Goal: Task Accomplishment & Management: Complete application form

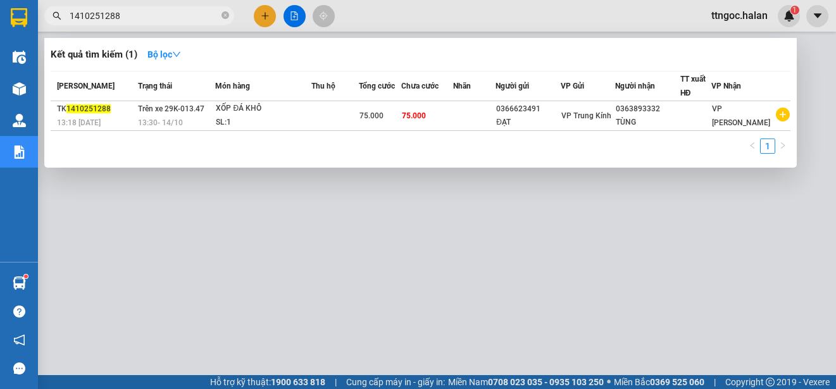
click at [127, 20] on input "1410251288" at bounding box center [144, 16] width 149 height 14
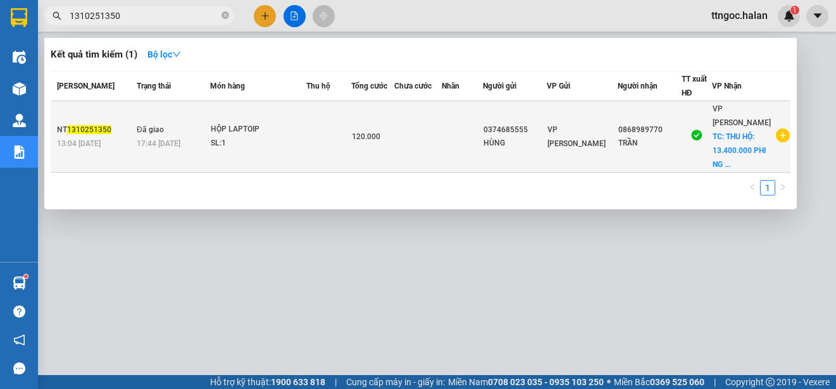
type input "1310251350"
click at [582, 129] on span "VP [PERSON_NAME]" at bounding box center [576, 136] width 58 height 23
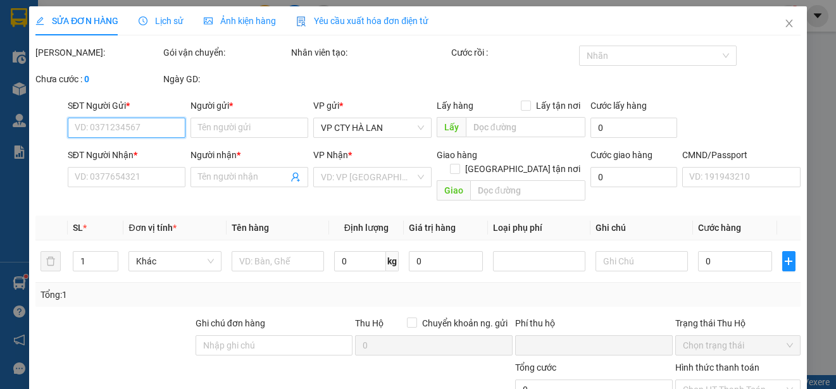
type input "0374685555"
type input "HÙNG"
type input "0868989770"
type input "TRẦN"
checkbox input "true"
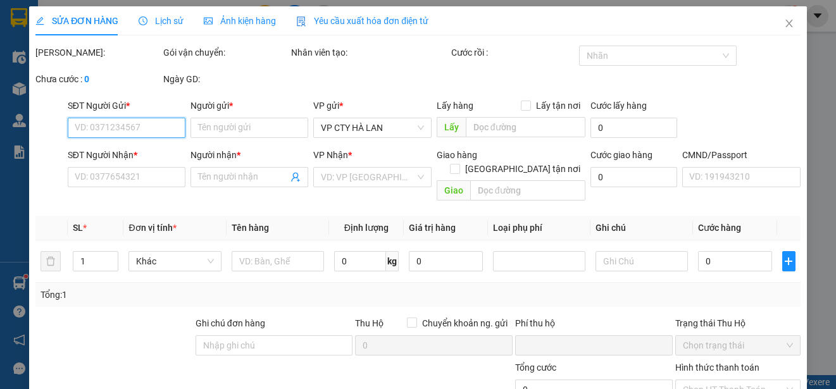
type input "THU HỘ: 13.400.000 PHI NG NHẬN THANH TOÁN"
type input "80.000"
checkbox input "true"
type input "0"
type input "120.000"
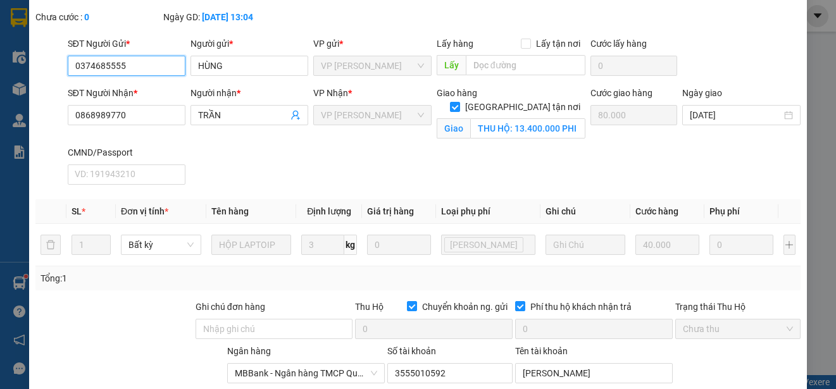
scroll to position [49, 0]
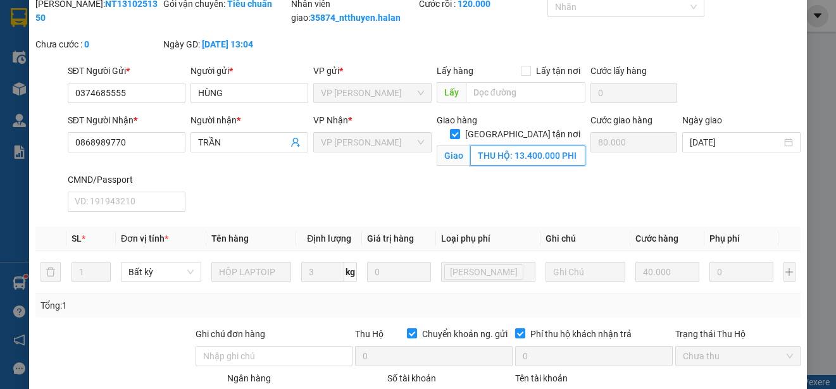
click at [528, 156] on input "THU HỘ: 13.400.000 PHI NG NHẬN THANH TOÁN" at bounding box center [527, 156] width 115 height 20
click at [575, 156] on input "THU HỘ: 13.400.000 PHI NG NHẬN THANH TOÁN" at bounding box center [527, 156] width 115 height 20
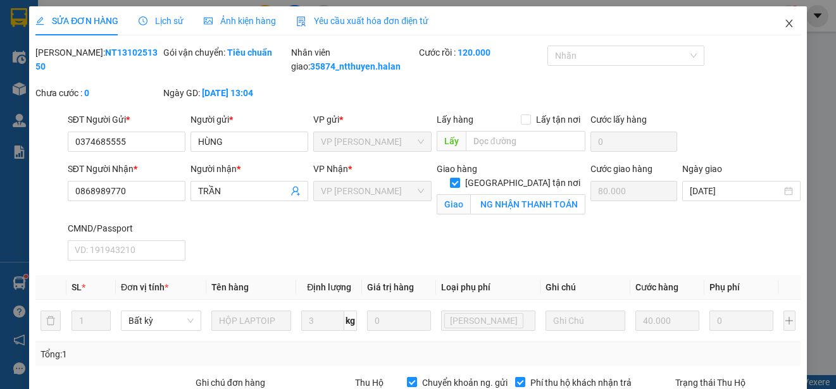
scroll to position [0, 0]
click at [784, 20] on icon "close" at bounding box center [789, 23] width 10 height 10
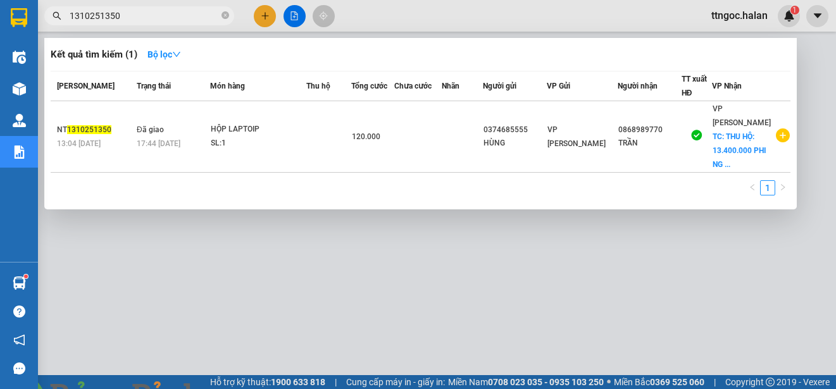
click at [126, 20] on input "1310251350" at bounding box center [144, 16] width 149 height 14
type input "0988900284"
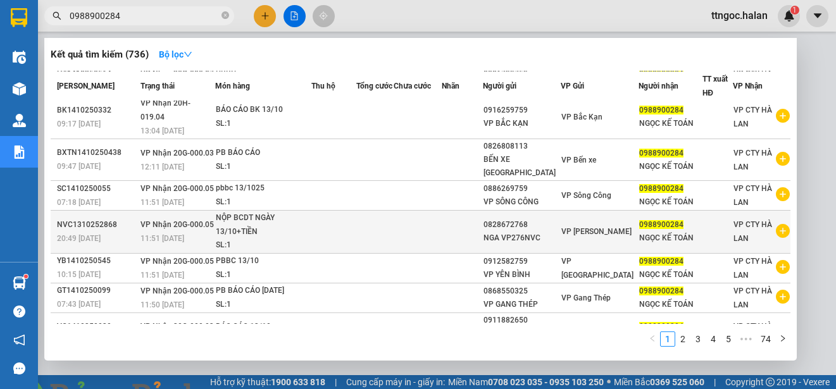
scroll to position [125, 0]
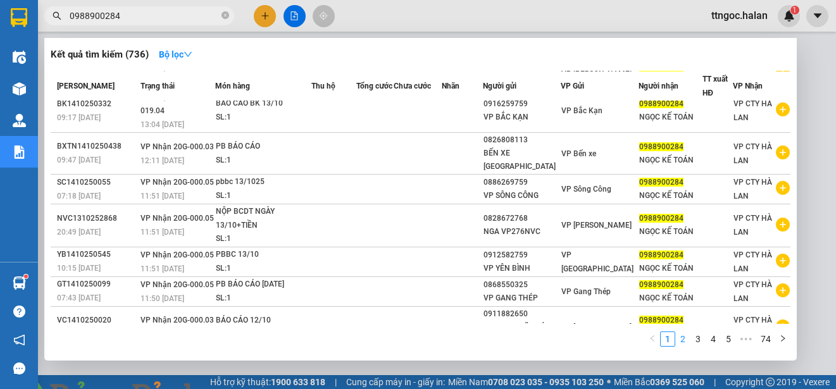
click at [685, 342] on link "2" at bounding box center [683, 339] width 14 height 14
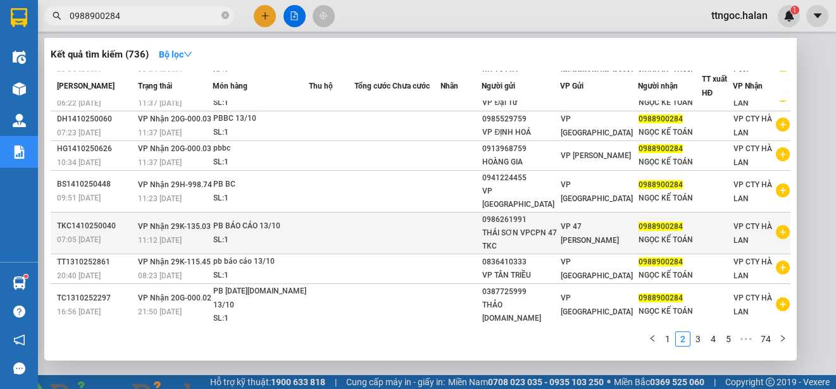
scroll to position [87, 0]
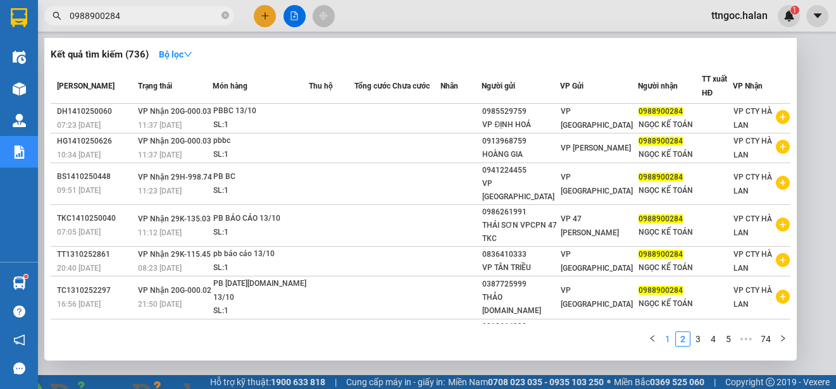
click at [662, 340] on link "1" at bounding box center [668, 339] width 14 height 14
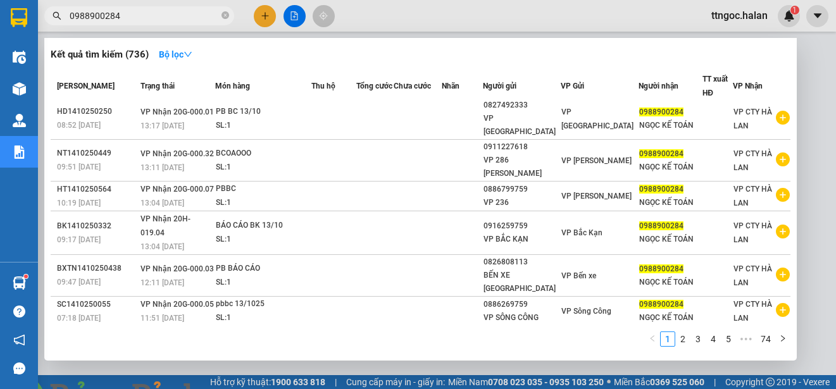
scroll to position [0, 0]
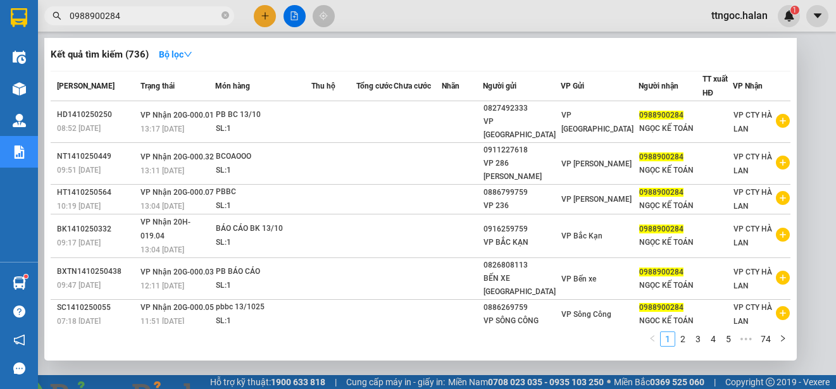
click at [670, 342] on link "1" at bounding box center [668, 339] width 14 height 14
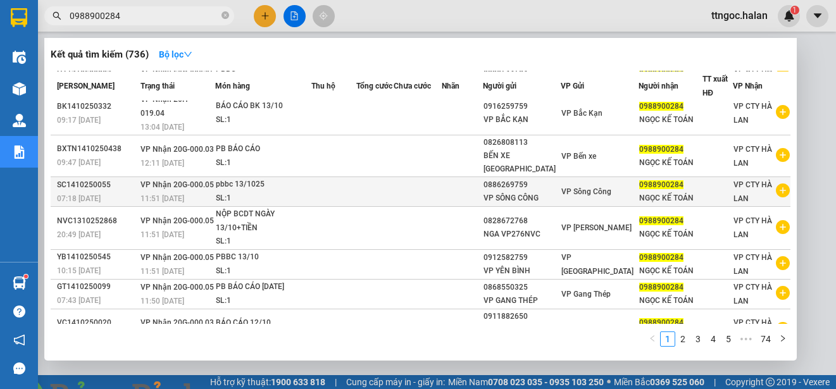
scroll to position [125, 0]
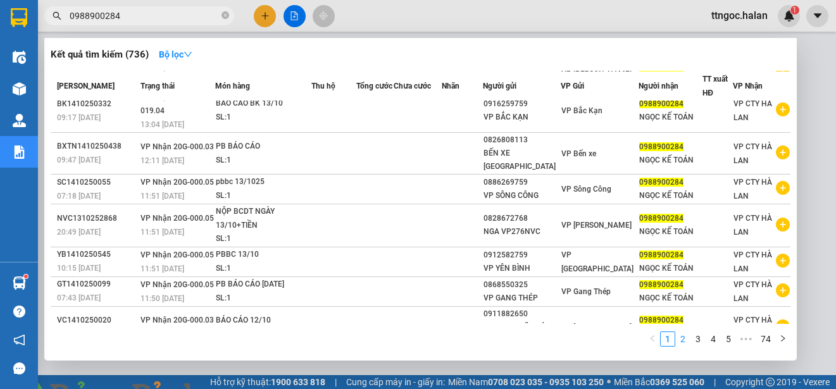
click at [685, 340] on link "2" at bounding box center [683, 339] width 14 height 14
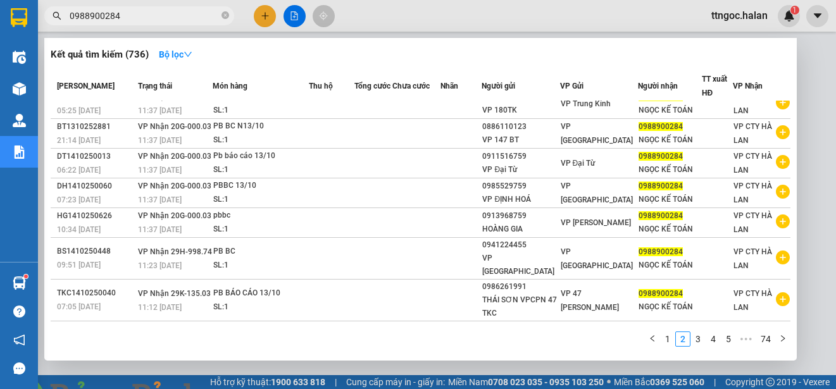
scroll to position [0, 0]
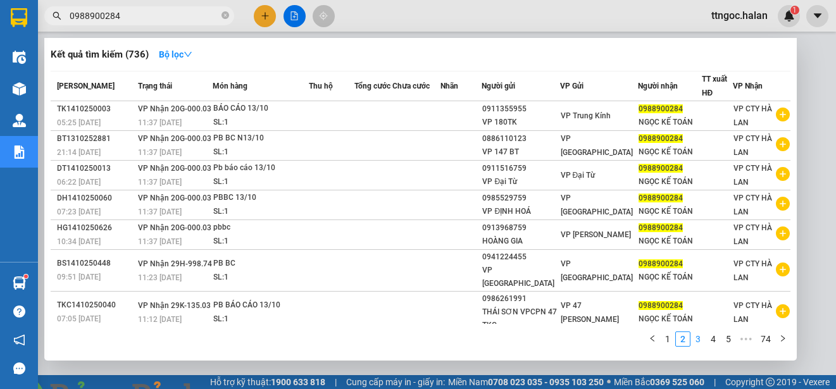
click at [699, 344] on link "3" at bounding box center [698, 339] width 14 height 14
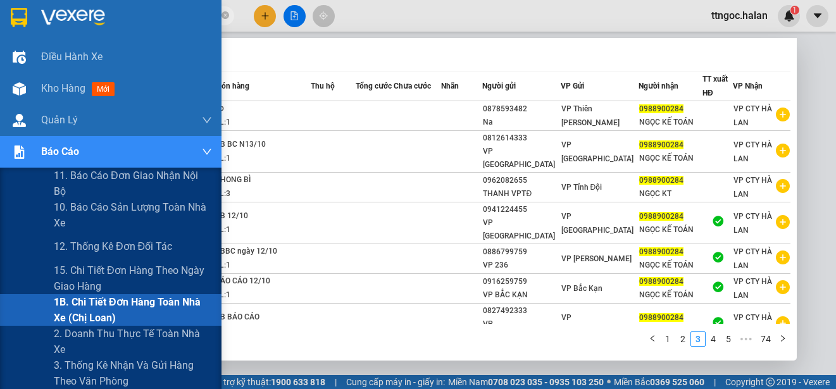
click at [79, 304] on span "1B. Chi tiết đơn hàng toàn nhà xe (chị loan)" at bounding box center [133, 310] width 158 height 32
click at [80, 304] on span "1B. Chi tiết đơn hàng toàn nhà xe (chị loan)" at bounding box center [133, 310] width 158 height 32
click at [103, 306] on span "1B. Chi tiết đơn hàng toàn nhà xe (chị loan)" at bounding box center [133, 310] width 158 height 32
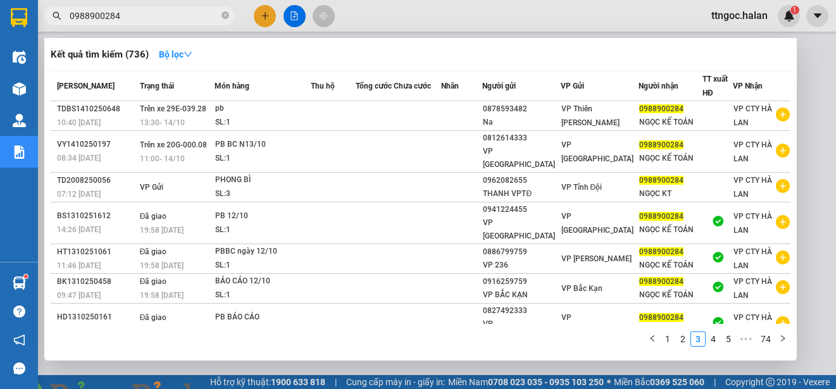
click at [144, 349] on span "Đã giao" at bounding box center [153, 353] width 27 height 9
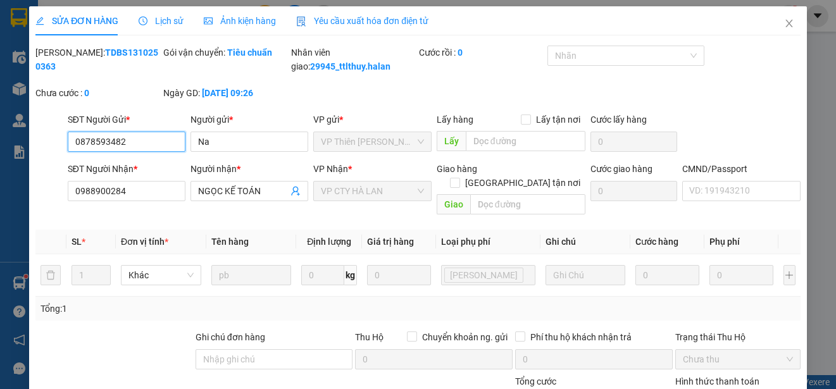
type input "0878593482"
type input "Na"
type input "0988900284"
type input "NGỌC KẾ TOÁN"
type input "0"
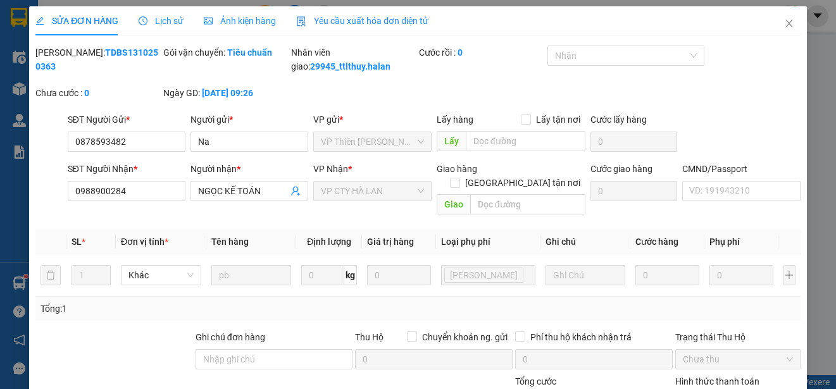
click at [784, 23] on icon "close" at bounding box center [789, 23] width 10 height 10
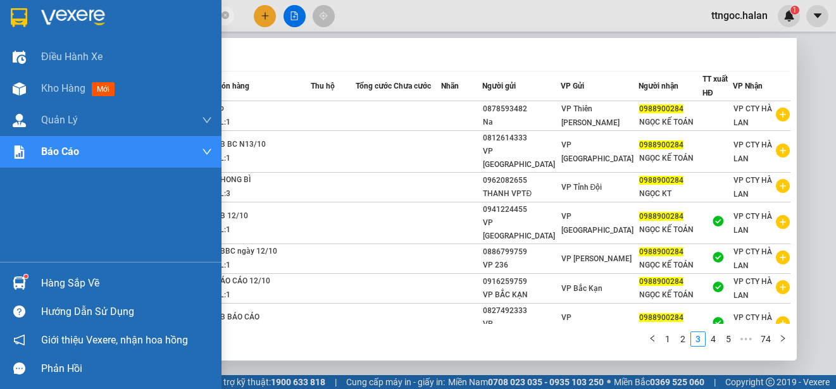
drag, startPoint x: 134, startPoint y: 11, endPoint x: 14, endPoint y: 15, distance: 120.3
click at [14, 15] on section "Kết quả tìm kiếm ( 736 ) Bộ lọc Mã ĐH Trạng thái Món hàng Thu hộ Tổng cước Chưa…" at bounding box center [418, 194] width 836 height 389
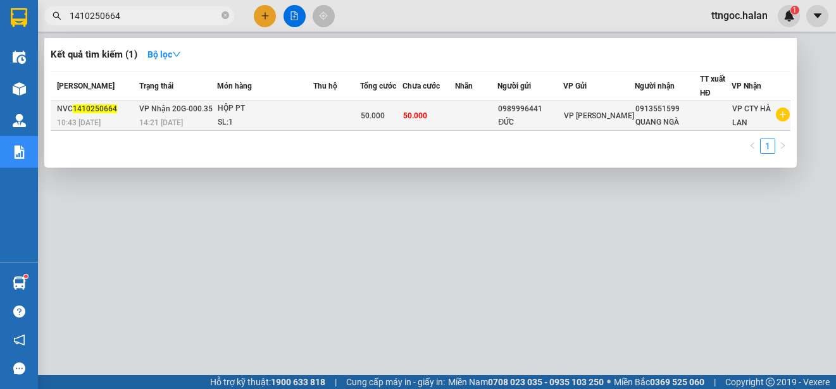
type input "1410250664"
click at [93, 118] on span "10:43 - 14/10" at bounding box center [79, 122] width 44 height 9
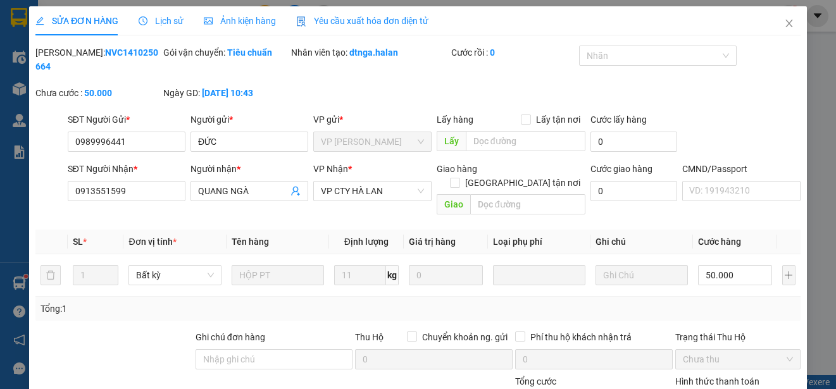
click at [349, 22] on span "Yêu cầu xuất hóa đơn điện tử" at bounding box center [362, 21] width 132 height 10
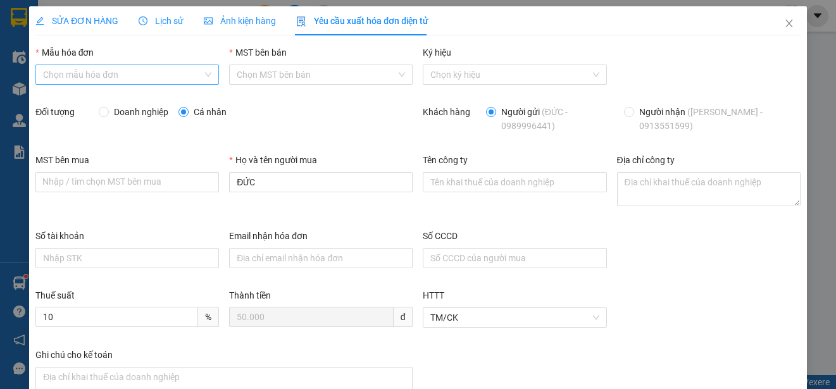
click at [163, 71] on input "Mẫu hóa đơn" at bounding box center [122, 74] width 159 height 19
click at [74, 101] on div "1C25MPN" at bounding box center [126, 100] width 166 height 14
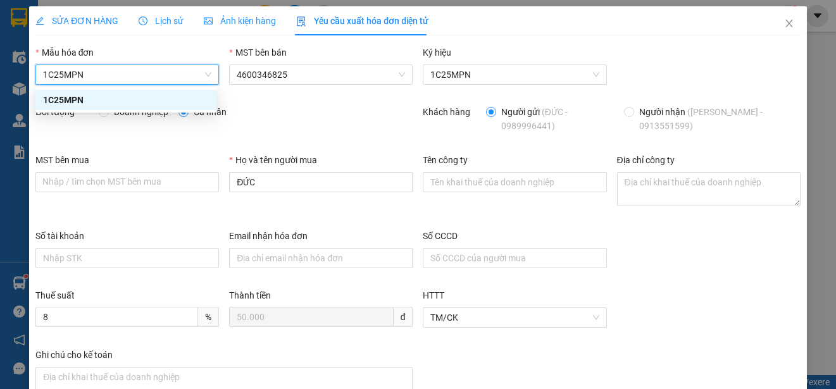
type input "8"
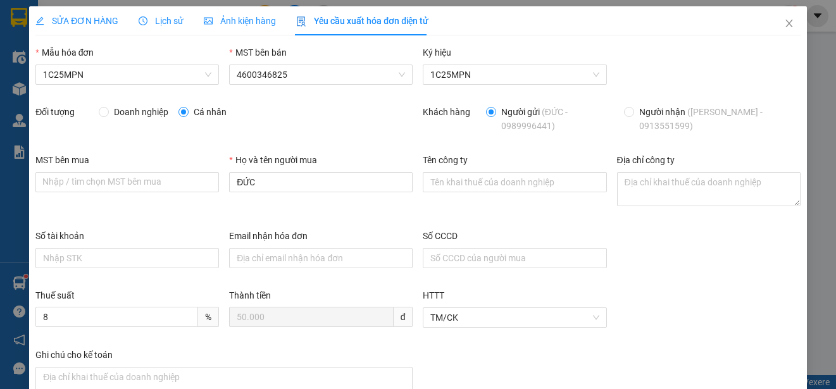
click at [106, 117] on label "Doanh nghiệp" at bounding box center [136, 112] width 75 height 14
click at [106, 116] on input "Doanh nghiệp" at bounding box center [103, 111] width 9 height 9
radio input "true"
radio input "false"
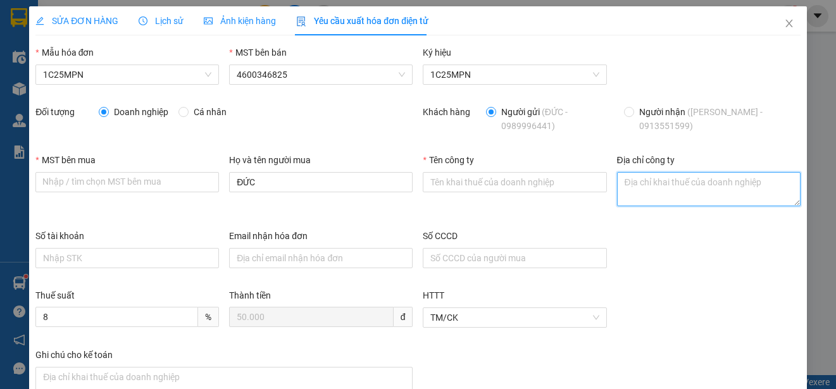
click at [654, 187] on textarea "Địa chỉ công ty" at bounding box center [709, 189] width 184 height 34
paste textarea "SN 347, đường Dương Tự Minh, tổ 25, Phường Quan Triều, Tỉnh Thái Nguyên, Việt N…"
type textarea "SN 347, đường Dương Tự Minh, tổ 25, Phường Quan Triều, Tỉnh Thái Nguyên, Việt N…"
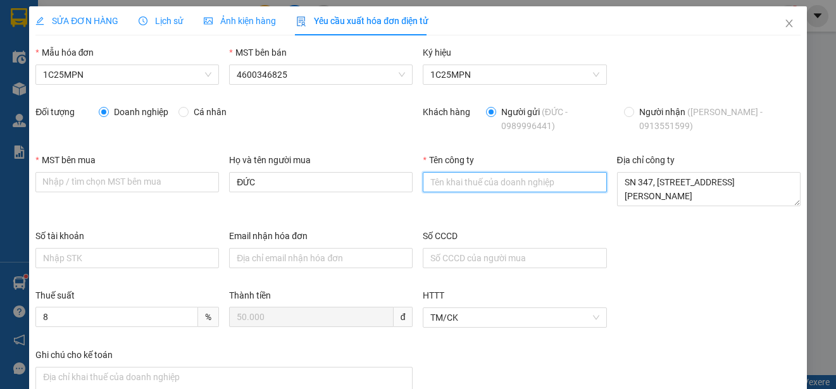
click at [426, 182] on input "Tên công ty" at bounding box center [515, 182] width 184 height 20
paste input "4600307551"
type input "4600307551"
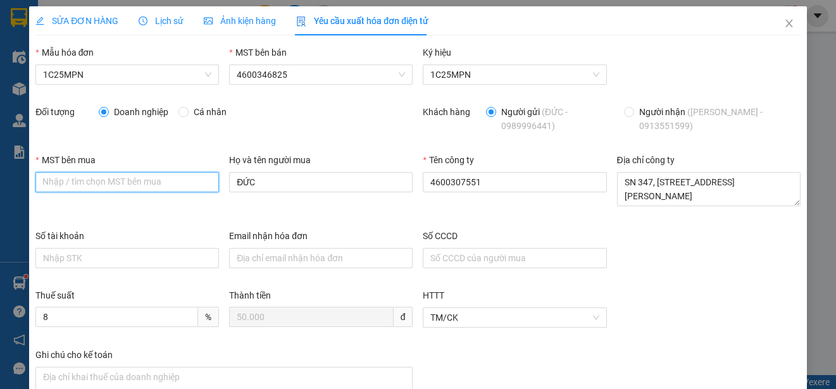
click at [166, 185] on input "MST bên mua" at bounding box center [127, 182] width 184 height 20
paste input "4600307551"
type input "4600307551"
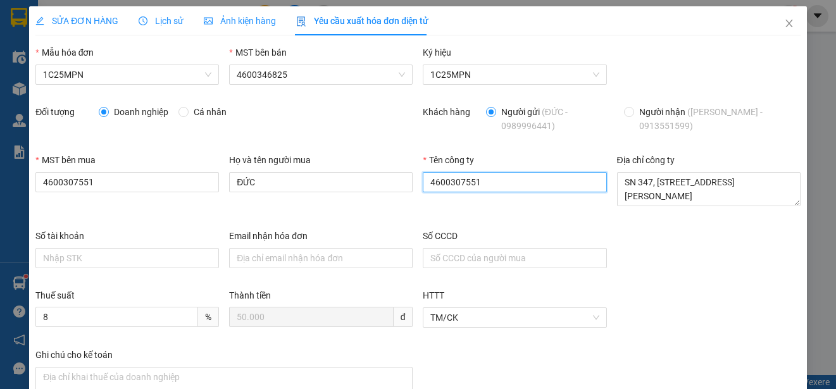
click at [453, 187] on input "4600307551" at bounding box center [515, 182] width 184 height 20
paste input "CÔNG TY TNHH QUANG NGÀ"
type input "CÔNG TY TNHH QUANG NGÀ"
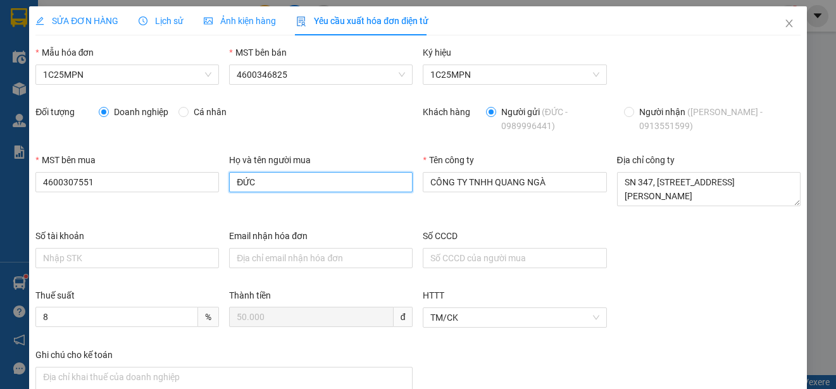
click at [282, 183] on input "ĐỨC" at bounding box center [321, 182] width 184 height 20
type input "Nguyễn Ngọc Trung"
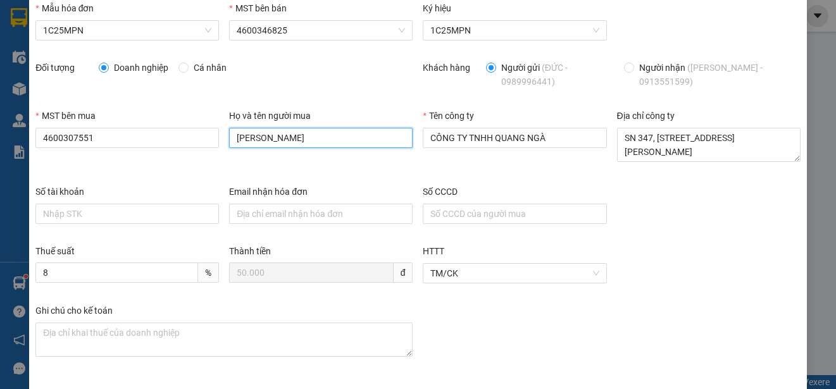
scroll to position [90, 0]
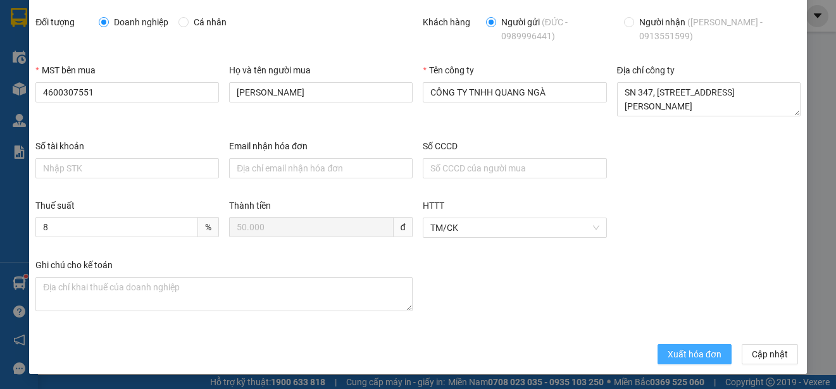
click at [685, 351] on span "Xuất hóa đơn" at bounding box center [695, 354] width 54 height 14
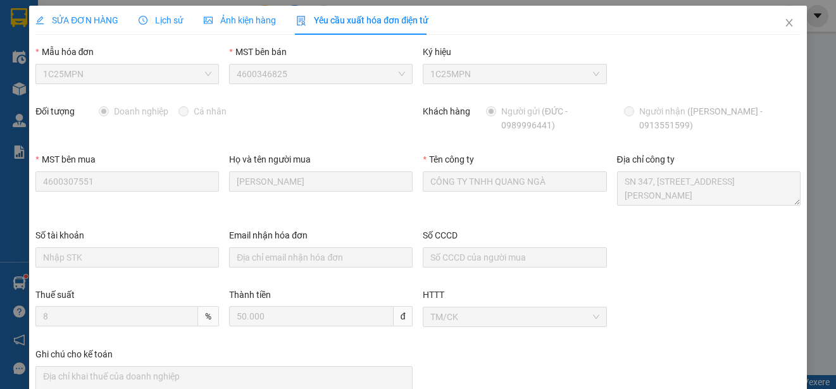
scroll to position [0, 0]
click at [785, 24] on icon "close" at bounding box center [788, 24] width 7 height 8
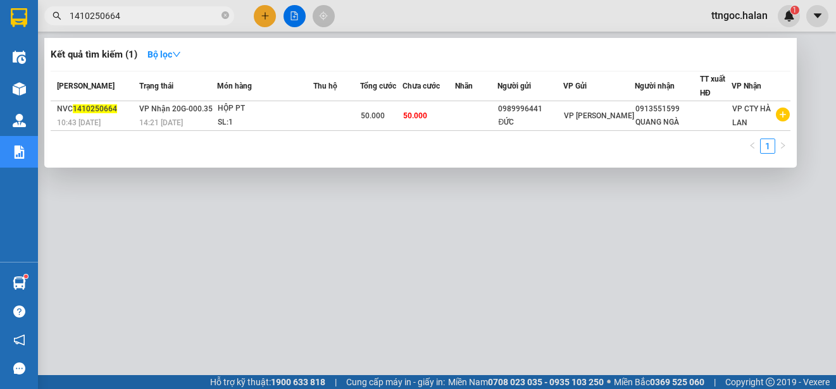
drag, startPoint x: 145, startPoint y: 16, endPoint x: 103, endPoint y: 18, distance: 41.8
click at [103, 18] on input "1410250664" at bounding box center [144, 16] width 149 height 14
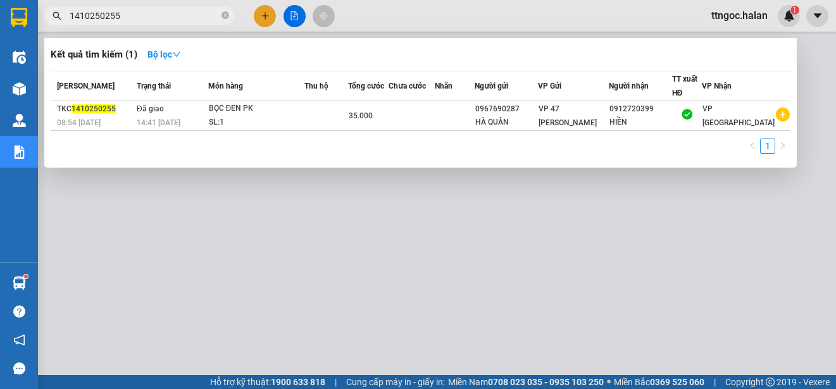
drag, startPoint x: 111, startPoint y: 15, endPoint x: 99, endPoint y: 17, distance: 12.9
click at [99, 17] on input "1410250255" at bounding box center [144, 16] width 149 height 14
drag, startPoint x: 117, startPoint y: 16, endPoint x: 105, endPoint y: 14, distance: 12.3
click at [105, 14] on input "1410250255" at bounding box center [144, 16] width 149 height 14
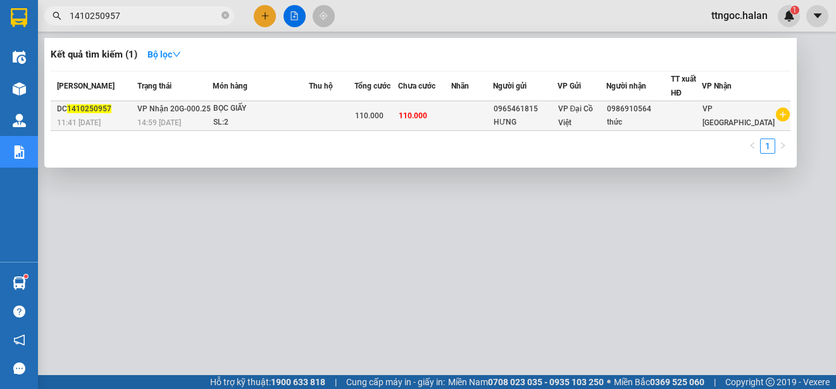
type input "1410250957"
click at [87, 110] on span "1410250957" at bounding box center [89, 108] width 44 height 9
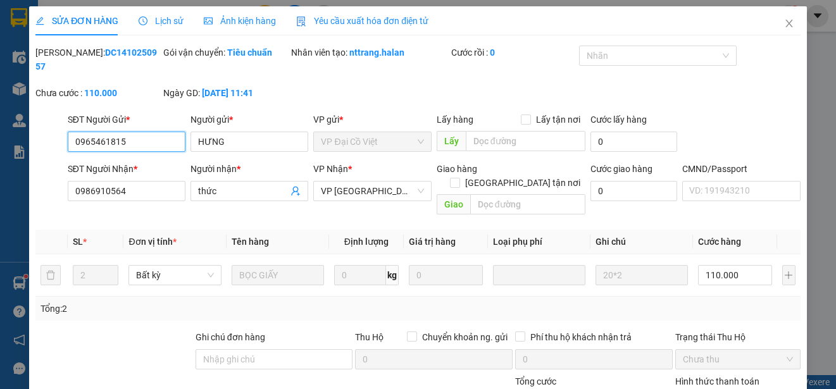
type input "0965461815"
type input "HƯNG"
type input "0986910564"
type input "thức"
type input "0"
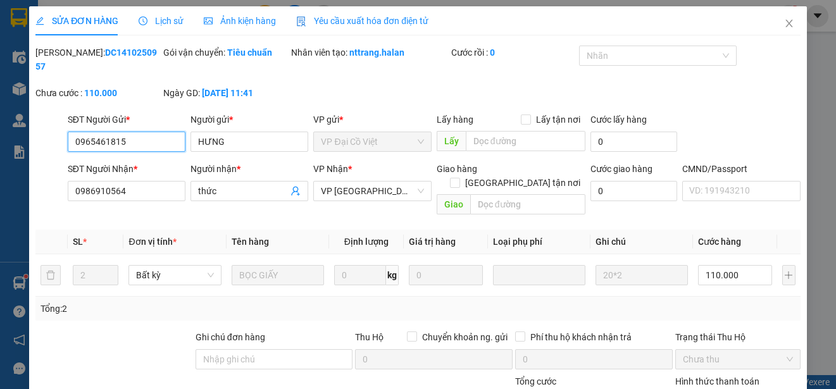
type input "110.000"
click at [345, 9] on div "Yêu cầu xuất hóa đơn điện tử" at bounding box center [362, 20] width 132 height 29
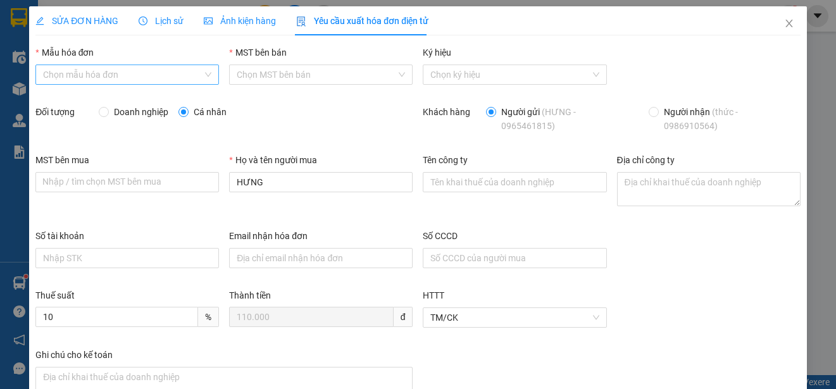
click at [156, 69] on input "Mẫu hóa đơn" at bounding box center [122, 74] width 159 height 19
click at [68, 103] on div "1C25MPN" at bounding box center [126, 100] width 166 height 14
type input "8"
click at [122, 113] on span "Doanh nghiệp" at bounding box center [141, 112] width 65 height 14
click at [108, 113] on input "Doanh nghiệp" at bounding box center [103, 111] width 9 height 9
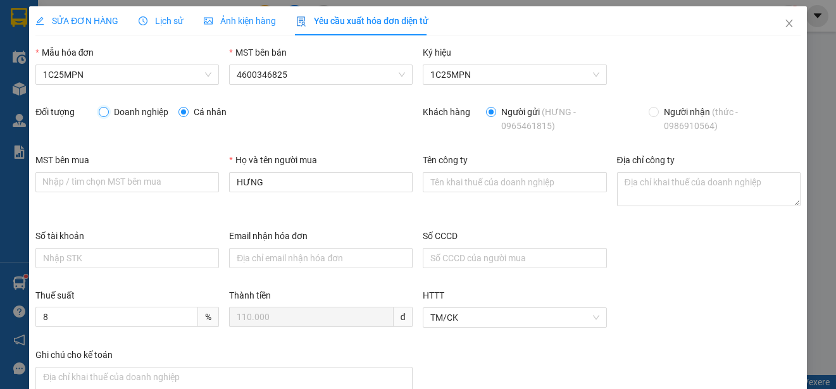
radio input "true"
radio input "false"
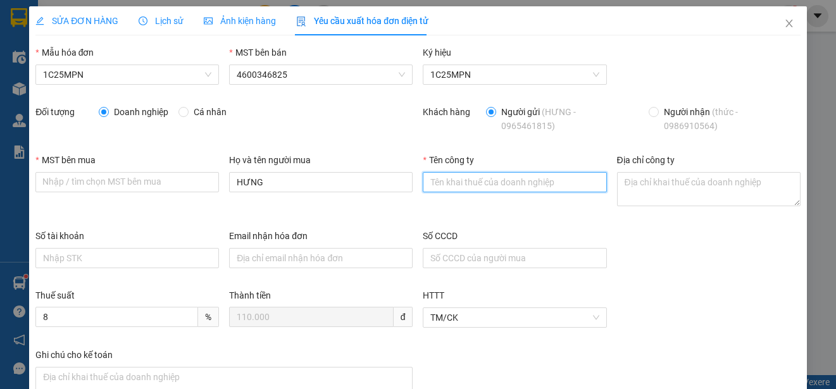
click at [439, 185] on input "Tên công ty" at bounding box center [515, 182] width 184 height 20
paste input "CÔNG TY TNHH SẢN XUẤT VÀ THƯƠNG MẠI VĂN TÂN"
type input "CÔNG TY TNHH SẢN XUẤT VÀ THƯƠNG MẠI VĂN TÂN"
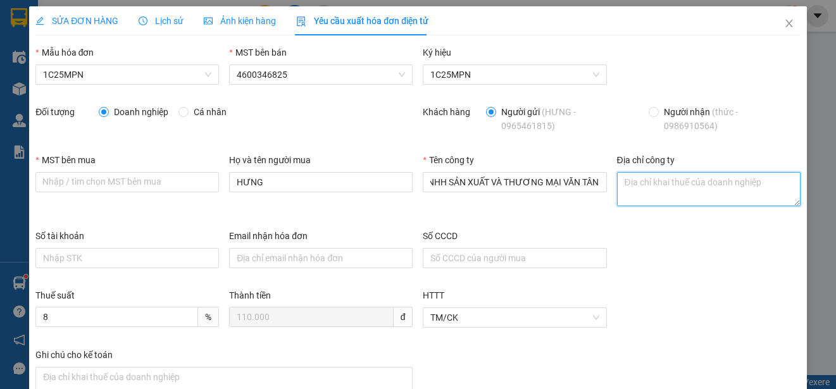
click at [629, 191] on textarea "Địa chỉ công ty" at bounding box center [709, 189] width 184 height 34
paste textarea "Số nhà 38, Khu dân cư Đồi Yên Ngựa, Phường Phan Đình Phùng, tỉnh Thái Nguyên,Vi…"
type textarea "Số nhà 38, Khu dân cư Đồi Yên Ngựa, Phường Phan Đình Phùng, tỉnh Thái Nguyên,Vi…"
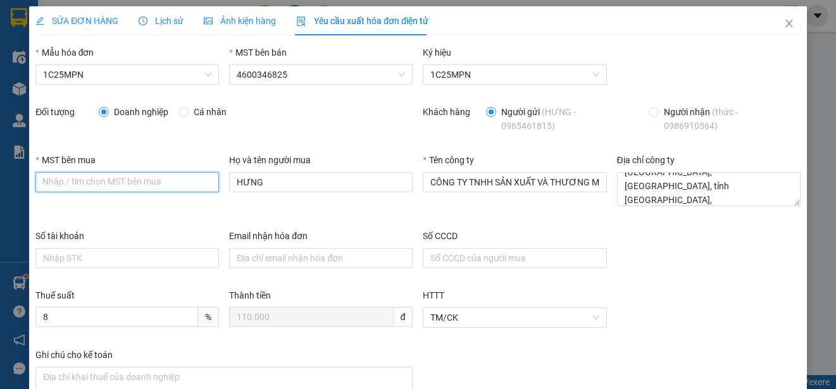
click at [62, 185] on input "MST bên mua" at bounding box center [127, 182] width 184 height 20
paste input "4601258843"
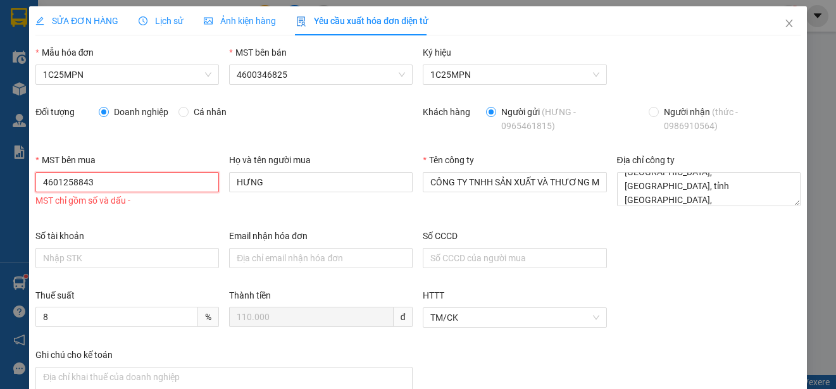
click at [47, 183] on input "4601258843" at bounding box center [127, 182] width 184 height 20
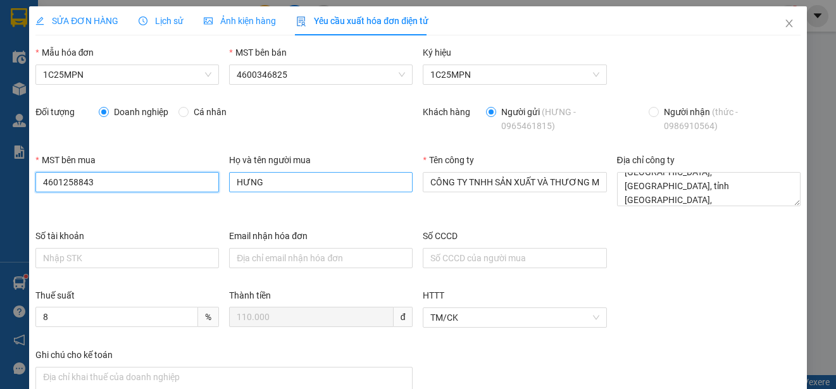
type input "4601258843"
click at [304, 185] on input "HƯNG" at bounding box center [321, 182] width 184 height 20
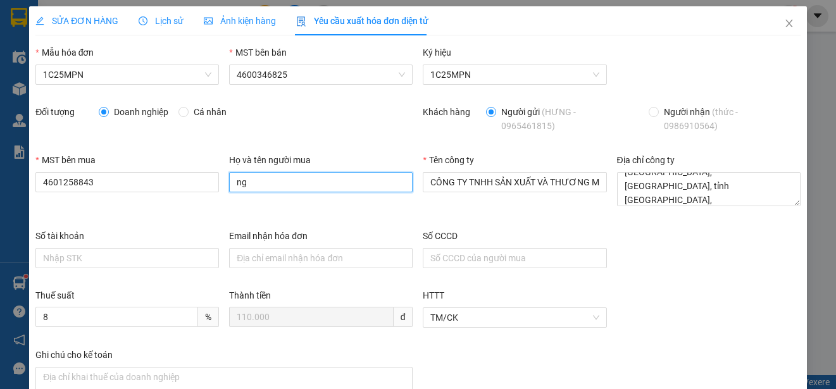
type input "NGUYỄN QUANG THỨC"
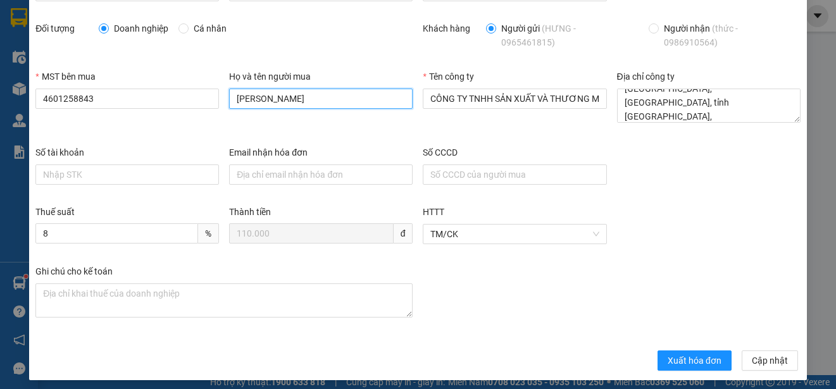
scroll to position [90, 0]
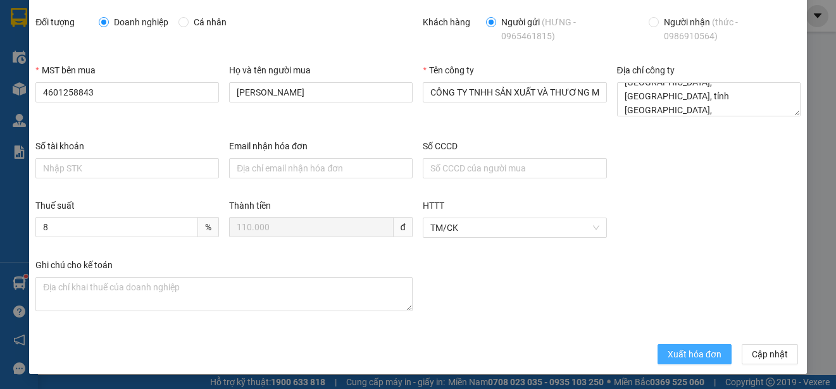
click at [669, 359] on span "Xuất hóa đơn" at bounding box center [695, 354] width 54 height 14
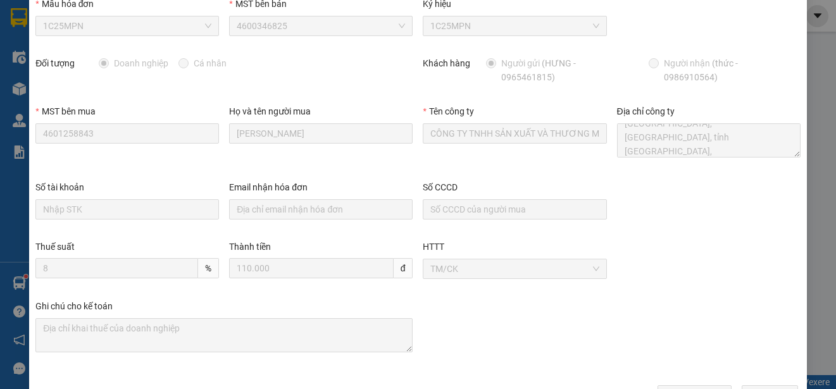
scroll to position [0, 0]
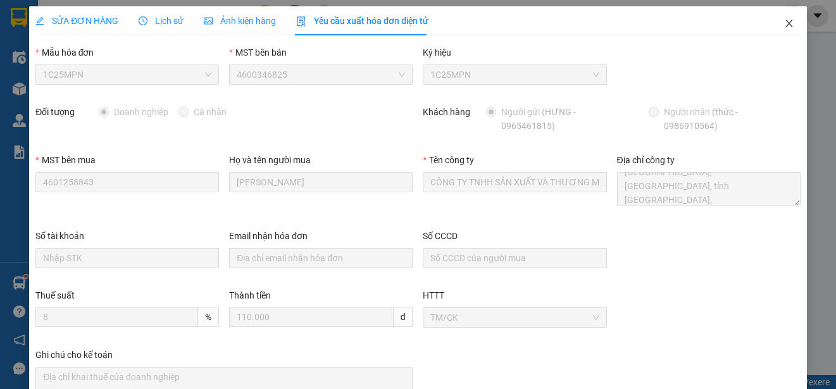
click at [784, 20] on icon "close" at bounding box center [789, 23] width 10 height 10
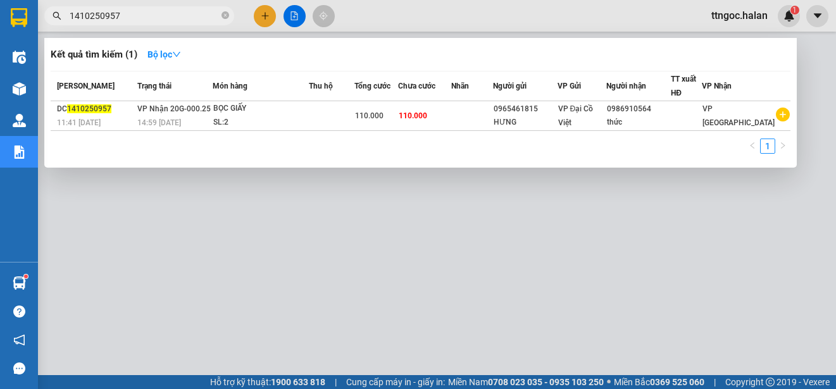
drag, startPoint x: 143, startPoint y: 17, endPoint x: 100, endPoint y: 6, distance: 44.4
click at [100, 6] on span "1410250957" at bounding box center [139, 15] width 190 height 19
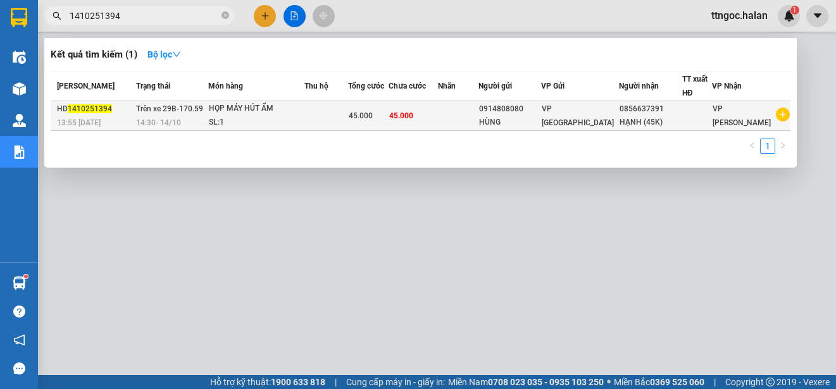
type input "1410251394"
click at [91, 117] on span "13:55 - 14/10" at bounding box center [79, 122] width 44 height 10
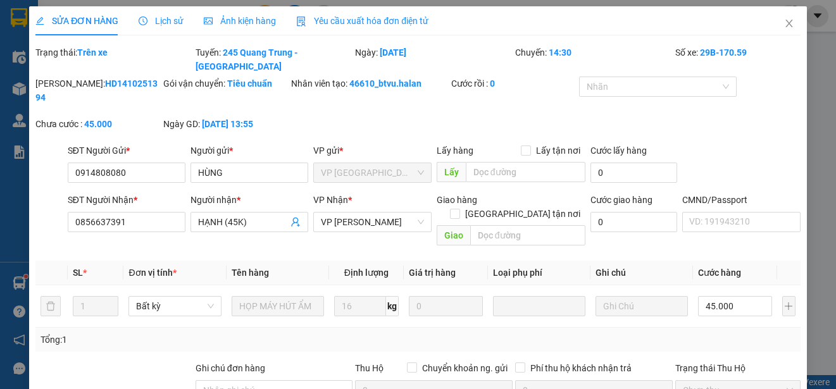
click at [390, 13] on div "Yêu cầu xuất hóa đơn điện tử" at bounding box center [362, 20] width 132 height 29
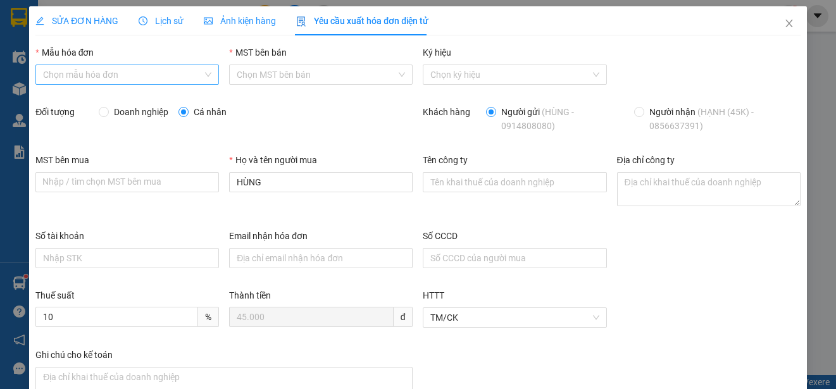
click at [123, 77] on input "Mẫu hóa đơn" at bounding box center [122, 74] width 159 height 19
click at [61, 103] on div "1C25MPN" at bounding box center [126, 100] width 166 height 14
type input "8"
click at [125, 118] on span "Doanh nghiệp" at bounding box center [141, 112] width 65 height 14
click at [108, 116] on input "Doanh nghiệp" at bounding box center [103, 111] width 9 height 9
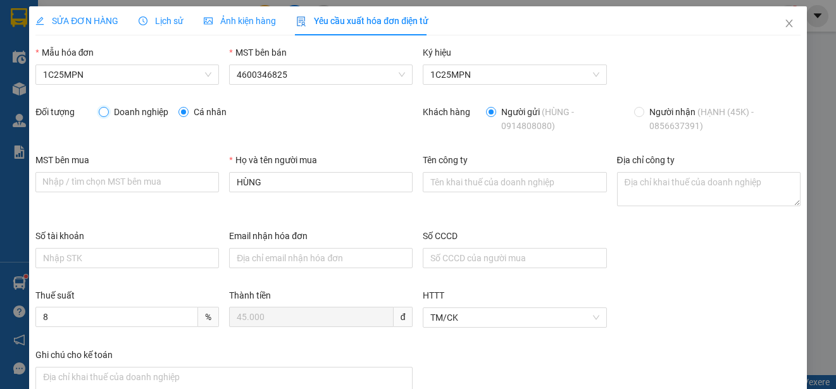
radio input "true"
radio input "false"
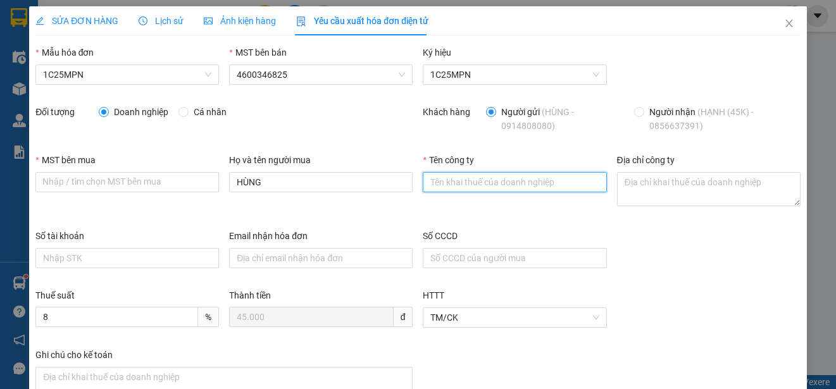
click at [450, 184] on input "Tên công ty" at bounding box center [515, 182] width 184 height 20
paste input "CÔNG TY TNHH VBTECH VIỆT NAM"
type input "CÔNG TY TNHH VBTECH VIỆT NAM"
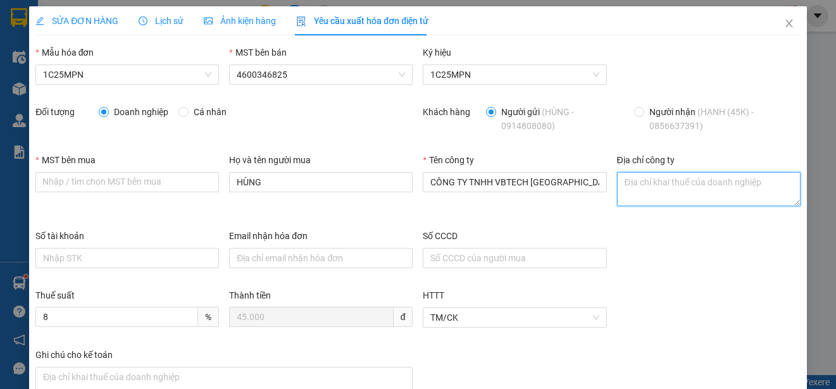
click at [641, 179] on textarea "Địa chỉ công ty" at bounding box center [709, 189] width 184 height 34
paste textarea "Số 16, Ngách 52, Ngõ 155, Đường Quang Trung, Phường Phan Đình Phùng, Tỉnh Thái …"
type textarea "Số 16, Ngách 52, Ngõ 155, Đường Quang Trung, Phường Phan Đình Phùng, Tỉnh Thái …"
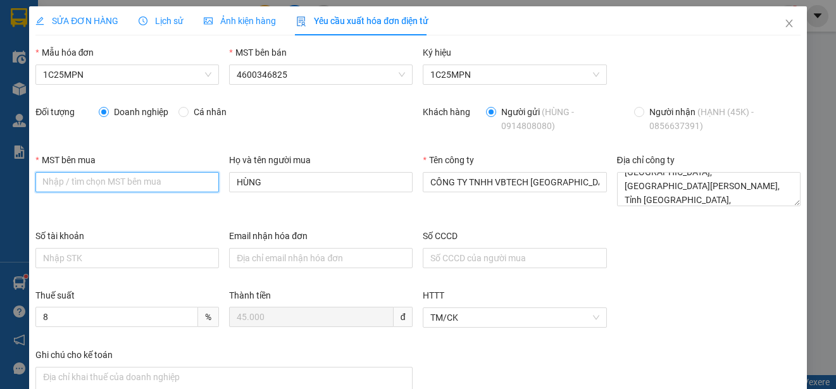
click at [86, 185] on input "MST bên mua" at bounding box center [127, 182] width 184 height 20
paste input "4601606434"
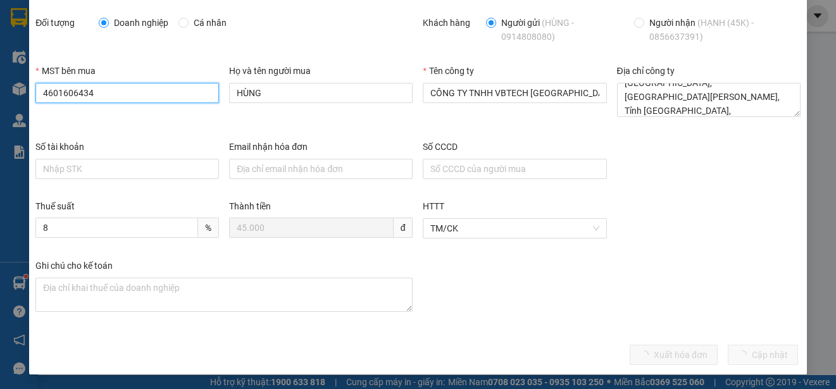
scroll to position [90, 0]
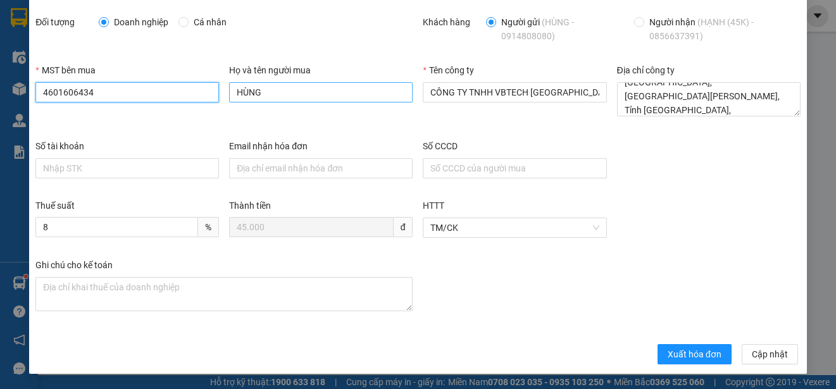
type input "4601606434"
click at [322, 93] on input "HÙNG" at bounding box center [321, 92] width 184 height 20
type input "HẠNH"
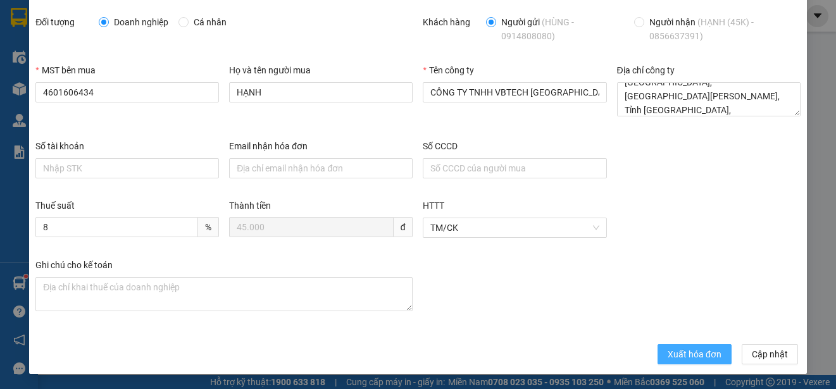
click at [698, 348] on span "Xuất hóa đơn" at bounding box center [695, 354] width 54 height 14
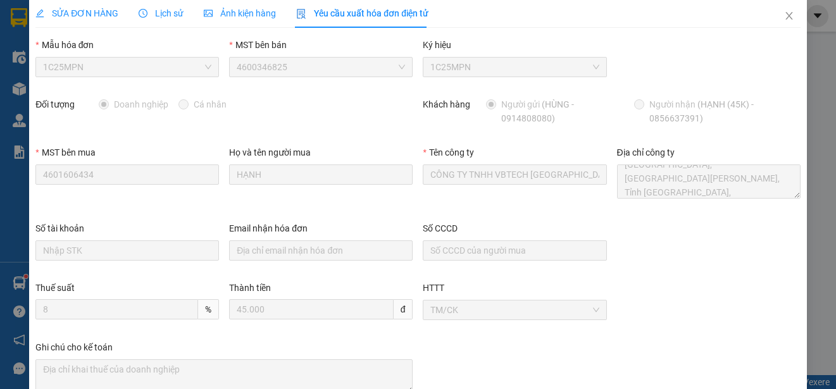
scroll to position [0, 0]
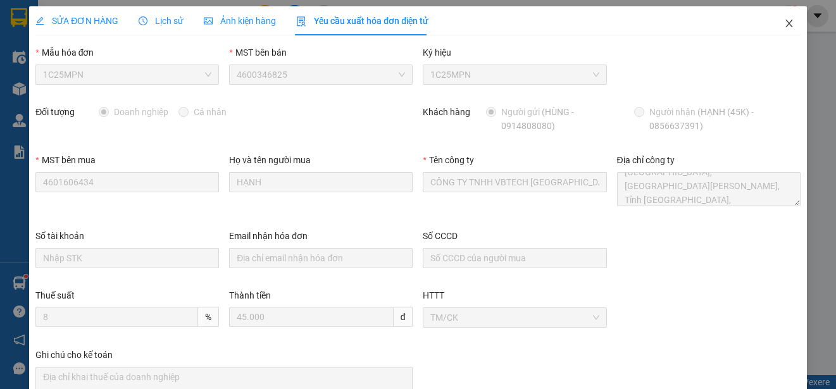
click at [784, 20] on icon "close" at bounding box center [789, 23] width 10 height 10
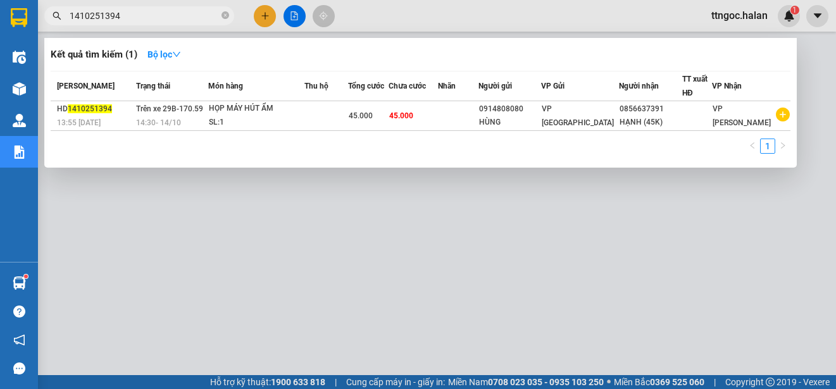
drag, startPoint x: 118, startPoint y: 17, endPoint x: 104, endPoint y: 13, distance: 15.2
click at [104, 13] on input "1410251394" at bounding box center [144, 16] width 149 height 14
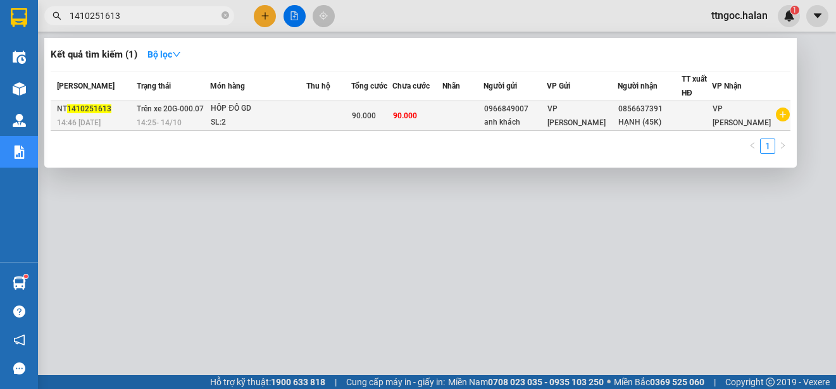
type input "1410251613"
click at [82, 119] on span "14:46 - 14/10" at bounding box center [79, 122] width 44 height 9
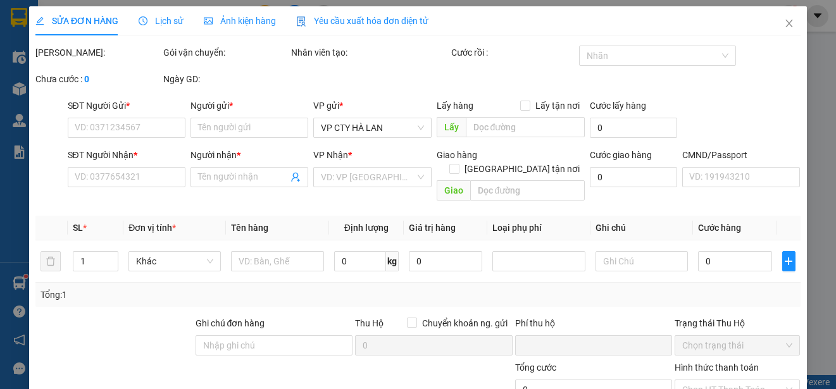
click at [382, 13] on div "Yêu cầu xuất hóa đơn điện tử" at bounding box center [362, 20] width 132 height 29
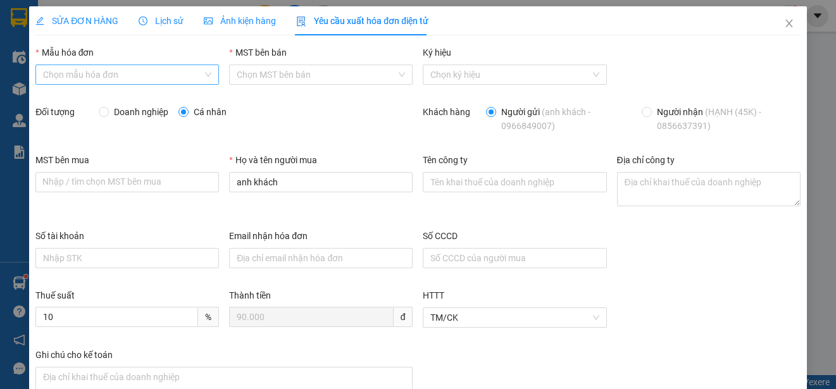
click at [202, 70] on div "Chọn mẫu hóa đơn" at bounding box center [127, 75] width 184 height 20
click at [59, 100] on div "1C25MPN" at bounding box center [126, 100] width 166 height 14
type input "8"
click at [130, 118] on span "Doanh nghiệp" at bounding box center [141, 112] width 65 height 14
click at [108, 116] on input "Doanh nghiệp" at bounding box center [103, 111] width 9 height 9
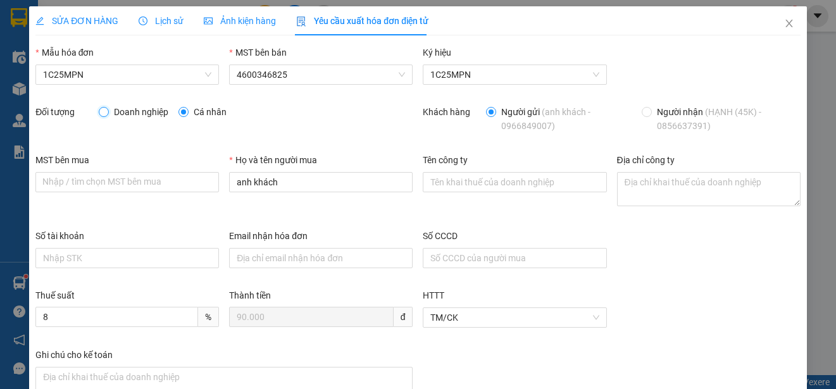
radio input "true"
radio input "false"
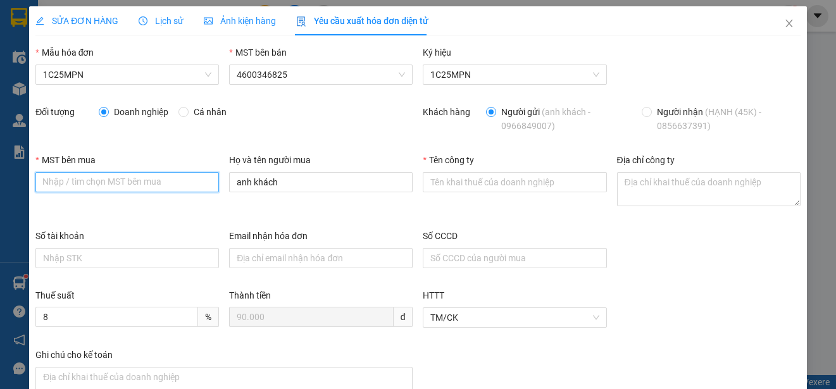
click at [55, 183] on input "MST bên mua" at bounding box center [127, 182] width 184 height 20
paste input "4601606434"
type input "4601606434"
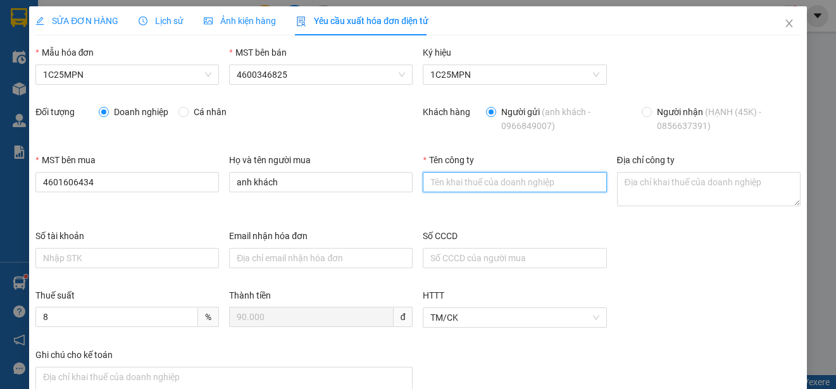
click at [443, 186] on input "Tên công ty" at bounding box center [515, 182] width 184 height 20
paste input "CÔNG TY TNHH VBTECH VIỆT NAM"
type input "CÔNG TY TNHH VBTECH VIỆT NAM"
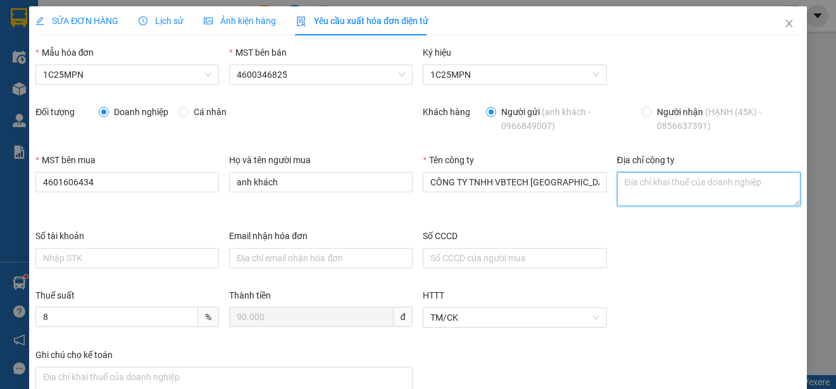
click at [644, 192] on textarea "Địa chỉ công ty" at bounding box center [709, 189] width 184 height 34
paste textarea "Số 16, Ngách 52, Ngõ 155, Đường Quang Trung, Phường Phan Đình Phùng, Tỉnh Thái …"
type textarea "Số 16, Ngách 52, Ngõ 155, Đường Quang Trung, Phường Phan Đình Phùng, Tỉnh Thái …"
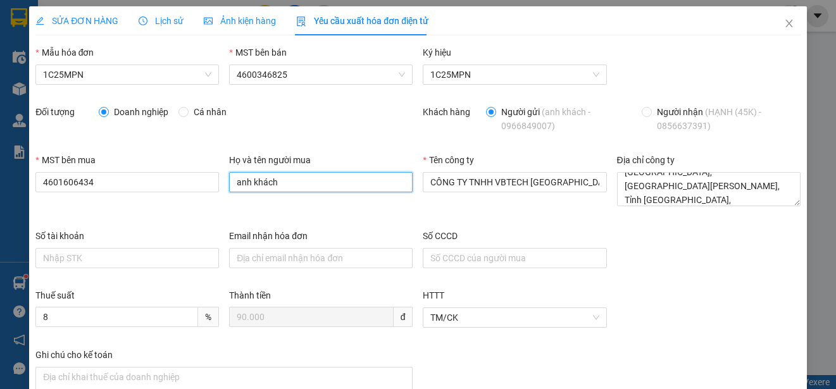
click at [259, 180] on input "anh khách" at bounding box center [321, 182] width 184 height 20
type input "HẠNH"
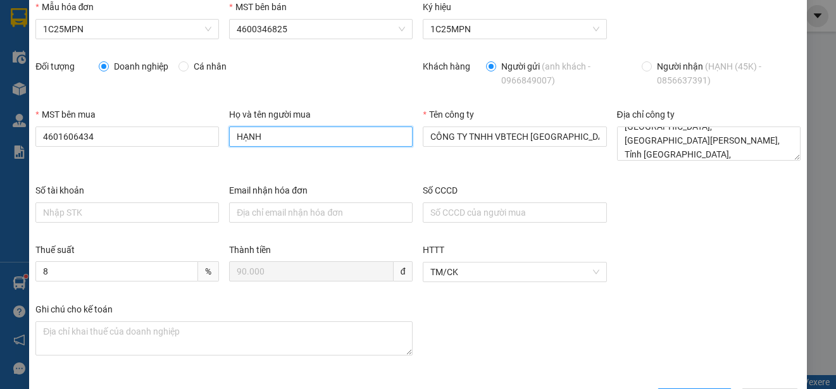
scroll to position [90, 0]
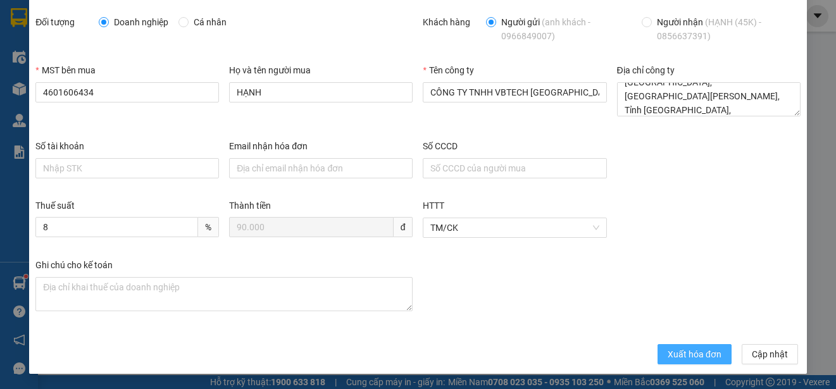
click at [669, 352] on span "Xuất hóa đơn" at bounding box center [695, 354] width 54 height 14
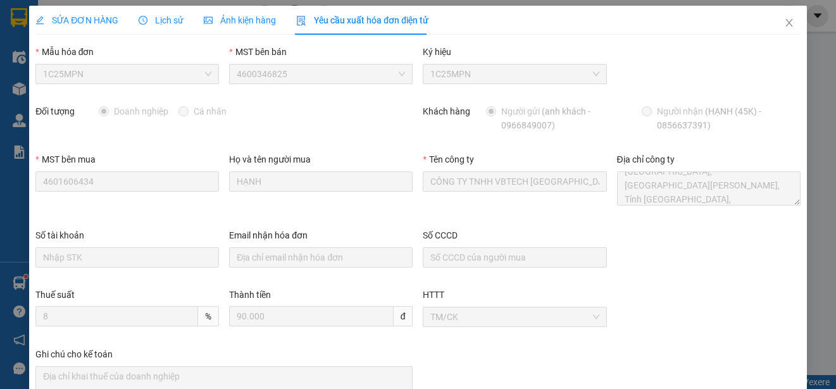
scroll to position [0, 0]
click at [784, 22] on icon "close" at bounding box center [789, 23] width 10 height 10
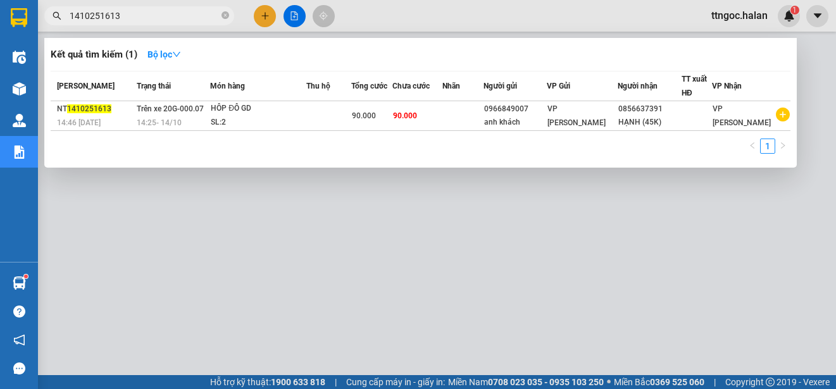
drag, startPoint x: 136, startPoint y: 20, endPoint x: 104, endPoint y: 18, distance: 32.3
click at [104, 18] on input "1410251613" at bounding box center [144, 16] width 149 height 14
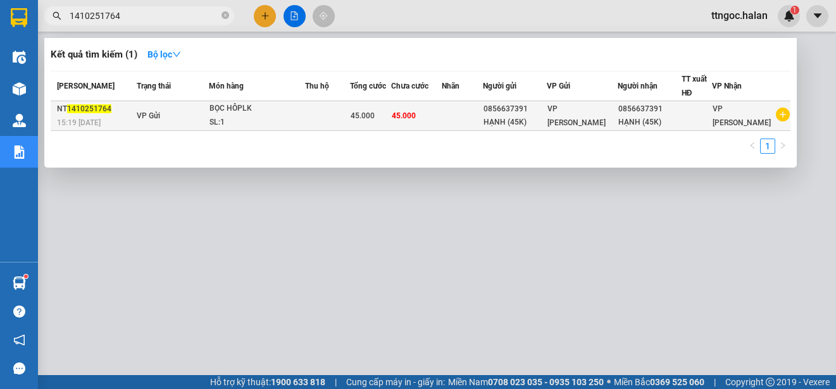
type input "1410251764"
click at [74, 113] on span "1410251764" at bounding box center [89, 108] width 44 height 9
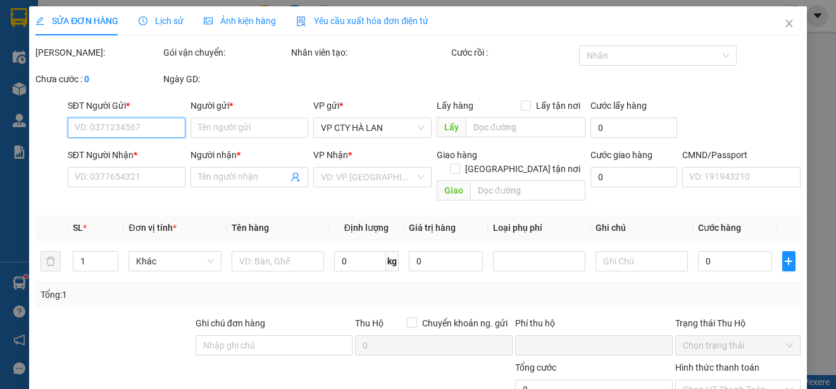
type input "0856637391"
type input "HẠNH (45K)"
type input "0856637391"
type input "HẠNH (45K)"
type input "0"
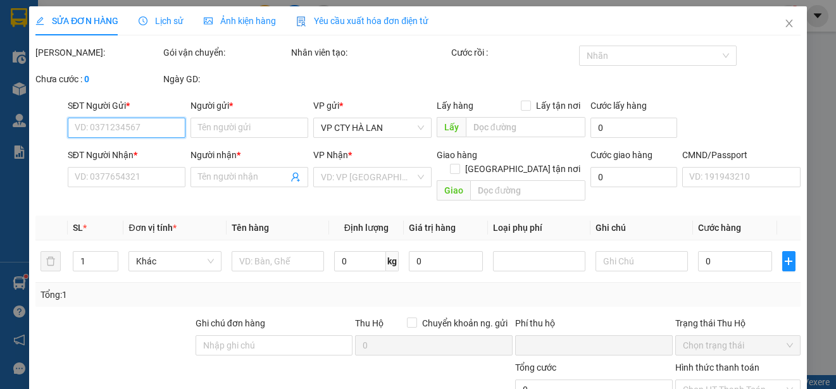
type input "45.000"
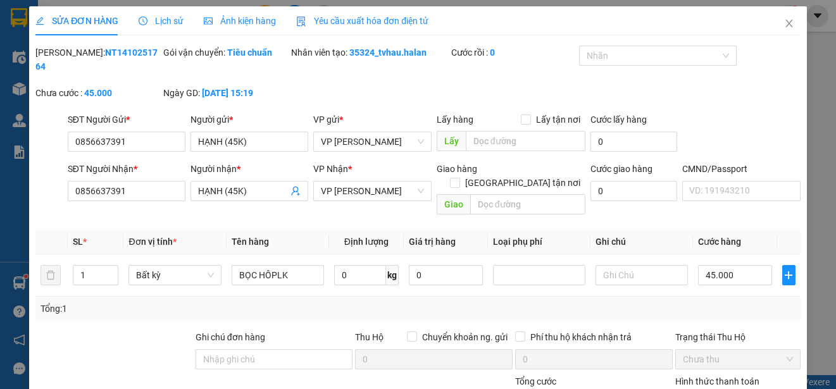
click at [364, 20] on span "Yêu cầu xuất hóa đơn điện tử" at bounding box center [362, 21] width 132 height 10
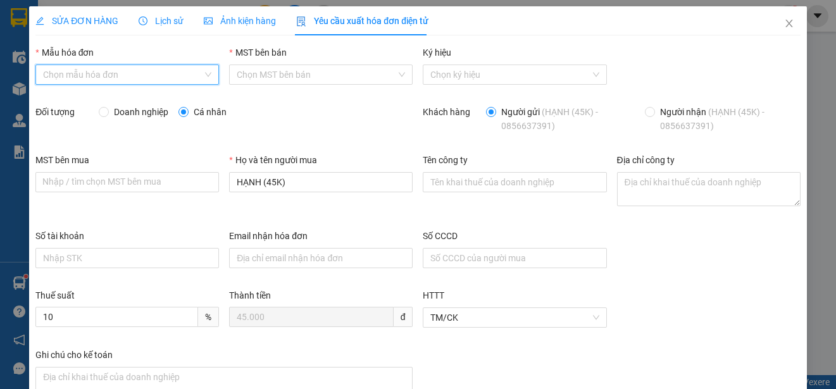
click at [166, 70] on input "Mẫu hóa đơn" at bounding box center [122, 74] width 159 height 19
click at [99, 101] on div "1C25MPN" at bounding box center [126, 100] width 166 height 14
type input "8"
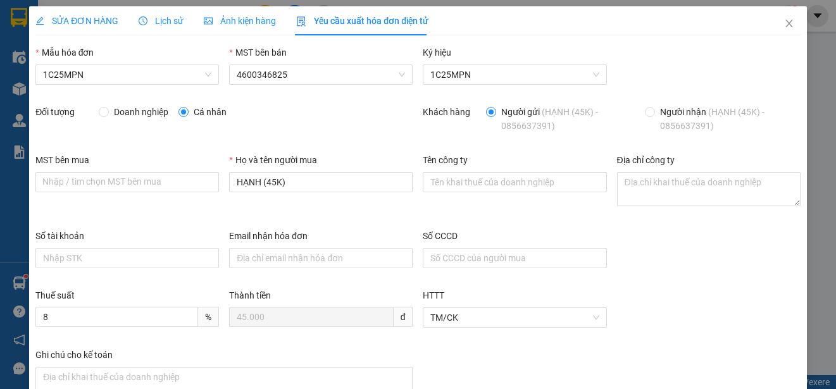
click at [130, 116] on span "Doanh nghiệp" at bounding box center [141, 112] width 65 height 14
click at [108, 116] on input "Doanh nghiệp" at bounding box center [103, 111] width 9 height 9
radio input "true"
radio input "false"
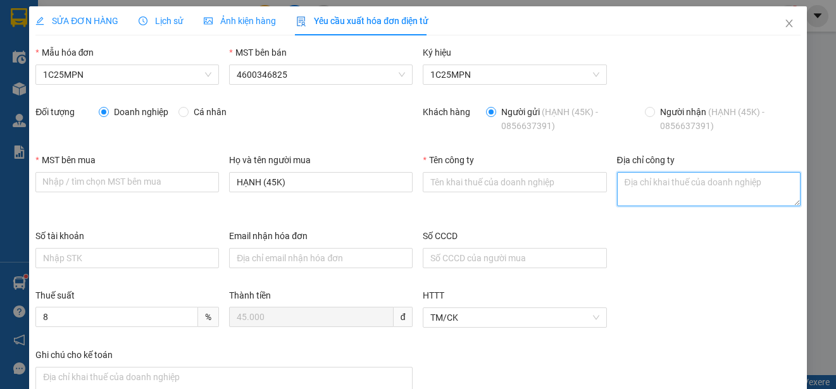
click at [617, 191] on textarea "Địa chỉ công ty" at bounding box center [709, 189] width 184 height 34
paste textarea "Số 16, Ngách 52, Ngõ 155, Đường Quang Trung, Phường Phan Đình Phùng, Tỉnh Thái …"
type textarea "Số 16, Ngách 52, Ngõ 155, Đường Quang Trung, Phường Phan Đình Phùng, Tỉnh Thái …"
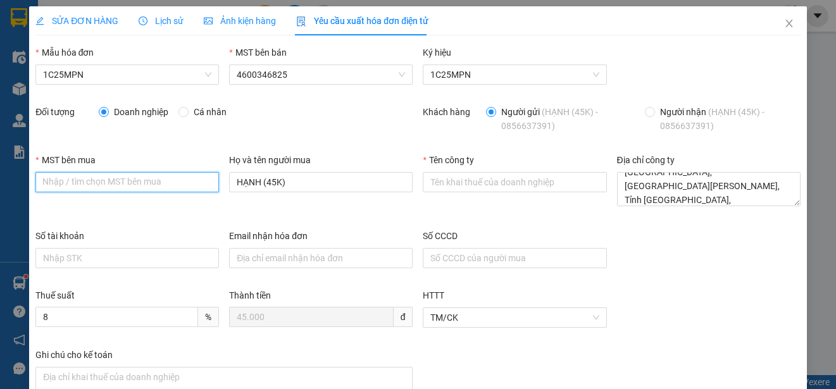
click at [42, 178] on input "MST bên mua" at bounding box center [127, 182] width 184 height 20
paste input "4601606434"
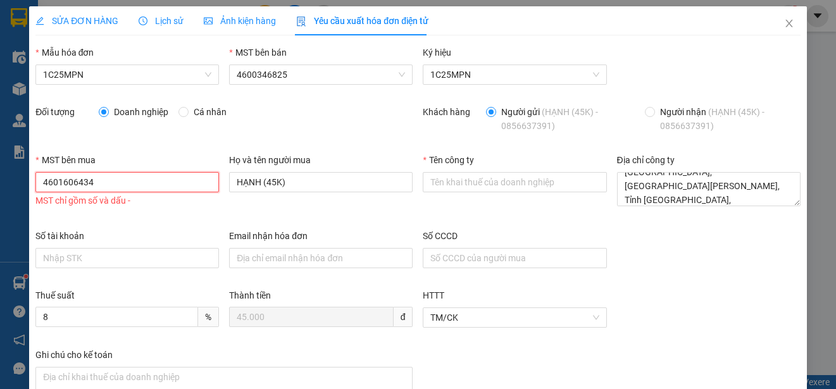
click at [47, 178] on input "4601606434" at bounding box center [127, 182] width 184 height 20
click at [66, 184] on input "601606434" at bounding box center [127, 182] width 184 height 20
paste input "4"
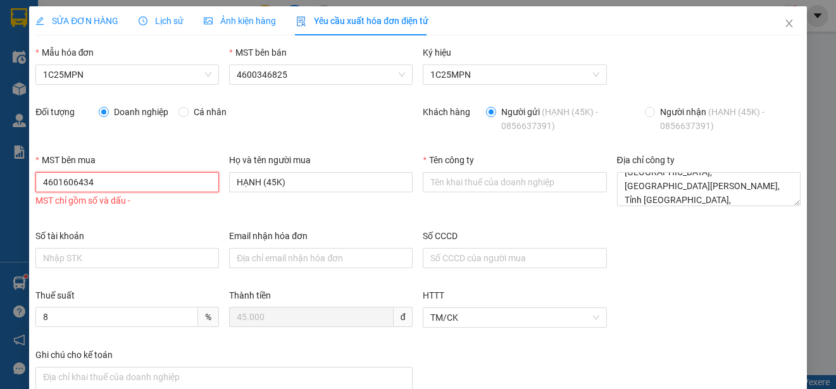
click at [44, 184] on input "4601606434" at bounding box center [127, 182] width 184 height 20
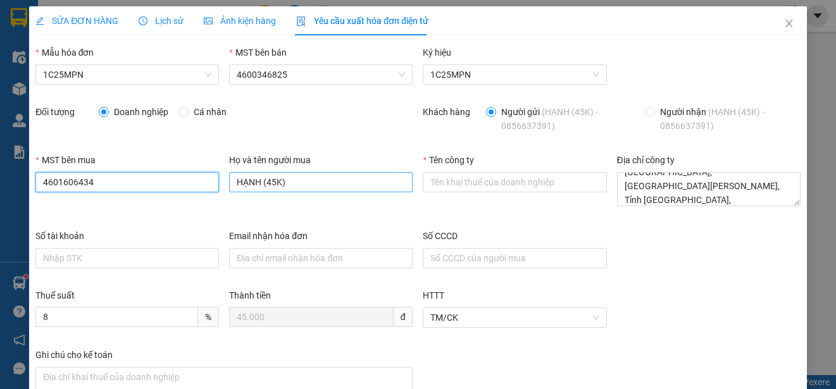
type input "4601606434"
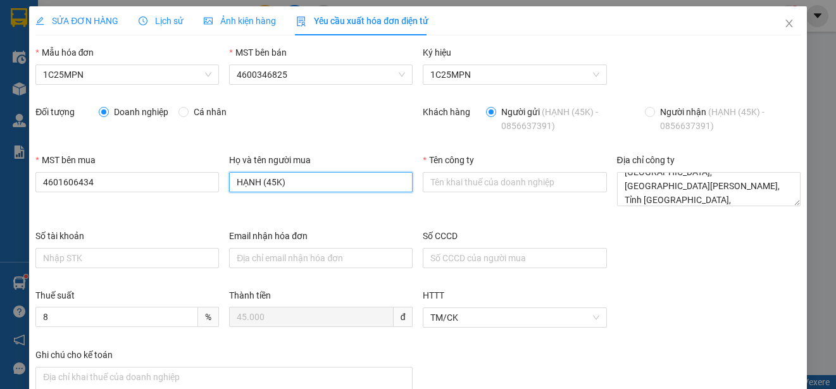
drag, startPoint x: 287, startPoint y: 183, endPoint x: 262, endPoint y: 184, distance: 25.3
click at [262, 184] on input "HẠNH (45K)" at bounding box center [321, 182] width 184 height 20
type input "HẠNH"
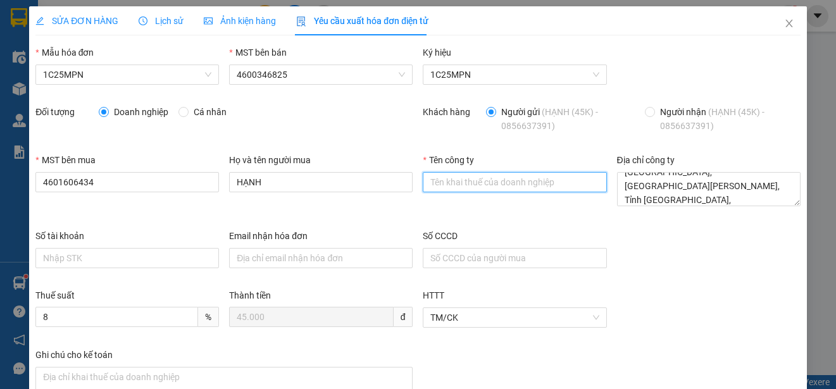
click at [452, 184] on input "Tên công ty" at bounding box center [515, 182] width 184 height 20
paste input "CÔNG TY TNHH VBTECH VIỆT NAM"
type input "CÔNG TY TNHH VBTECH VIỆT NAM"
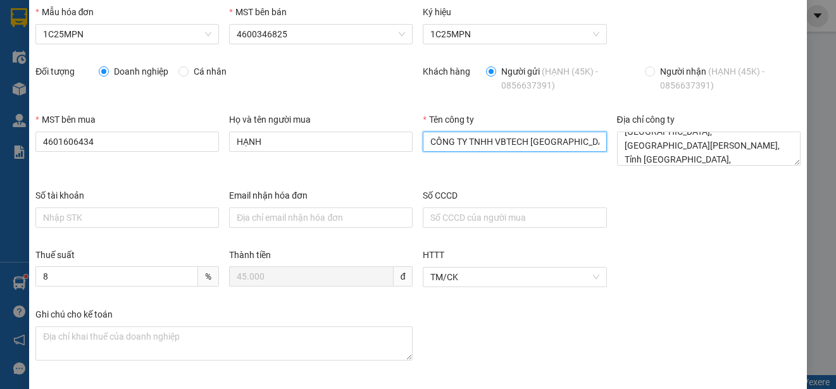
scroll to position [90, 0]
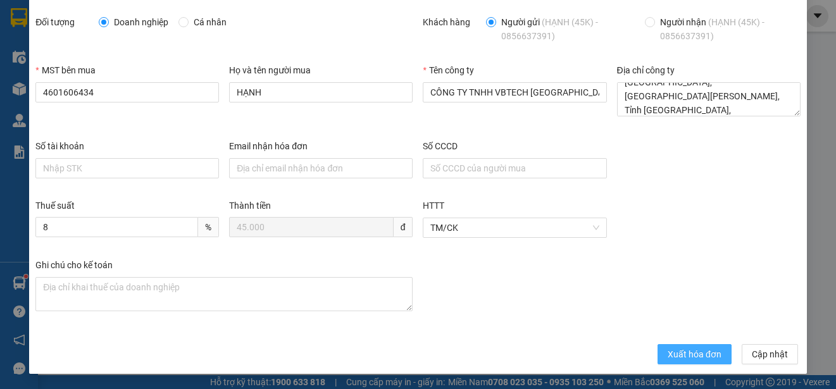
click at [668, 350] on span "Xuất hóa đơn" at bounding box center [695, 354] width 54 height 14
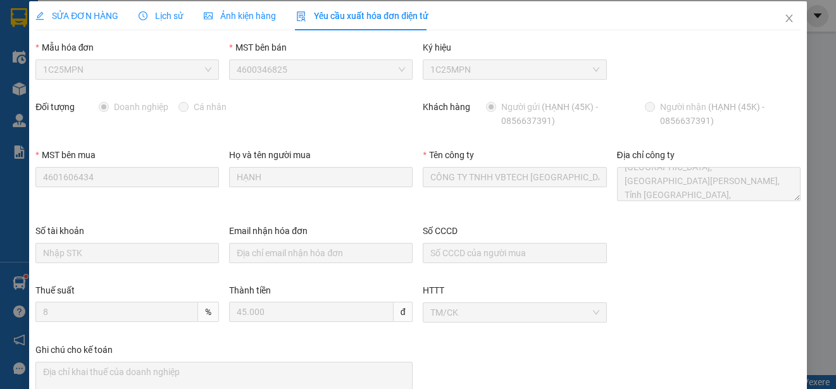
scroll to position [0, 0]
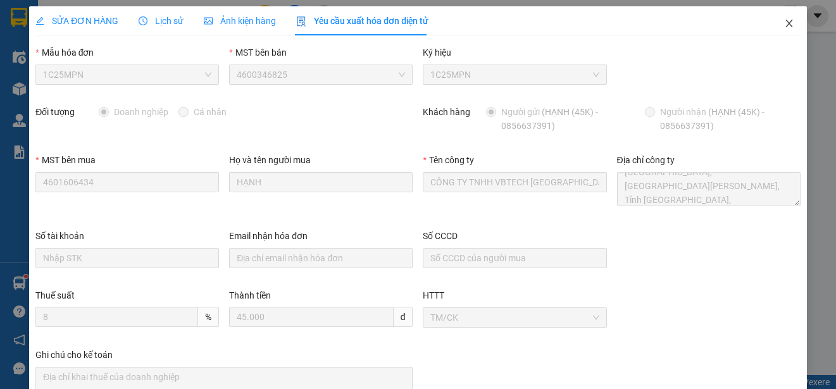
click at [777, 18] on span "Close" at bounding box center [788, 23] width 35 height 35
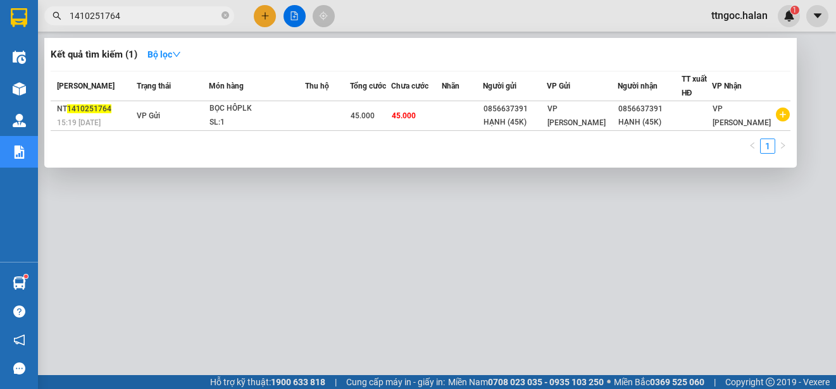
drag, startPoint x: 138, startPoint y: 20, endPoint x: 99, endPoint y: 15, distance: 39.0
click at [99, 15] on input "1410251764" at bounding box center [144, 16] width 149 height 14
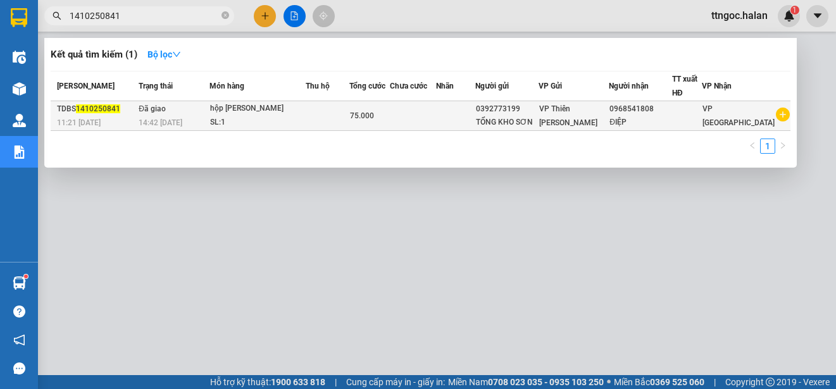
type input "1410250841"
click at [84, 118] on span "11:21 - 14/10" at bounding box center [79, 122] width 44 height 9
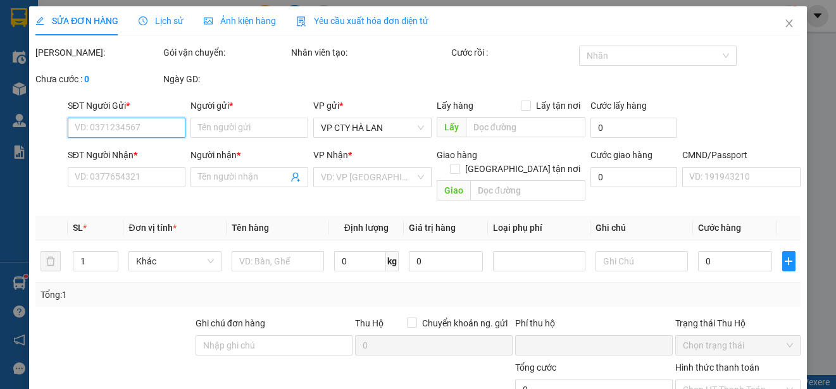
type input "0392773199"
type input "TỔNG KHO SƠN"
type input "0968541808"
type input "ĐIỆP"
type input "0"
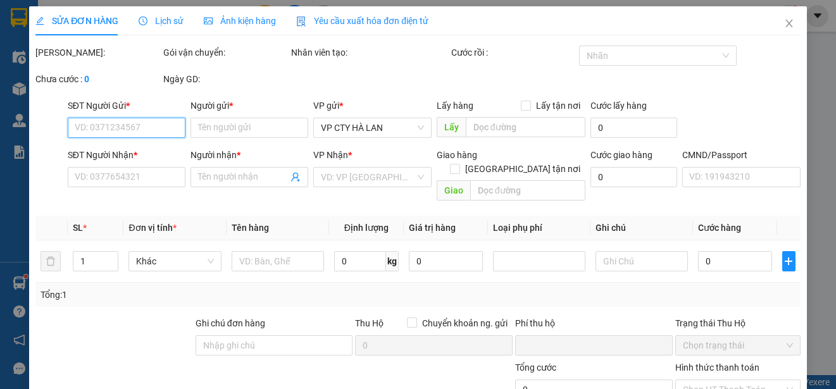
type input "75.000"
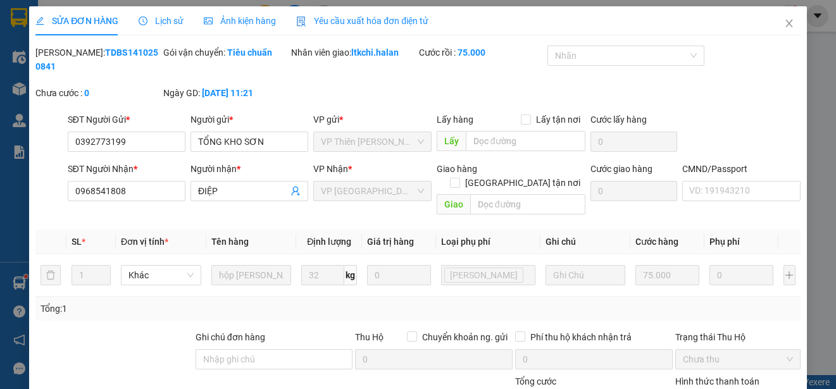
click at [365, 20] on span "Yêu cầu xuất hóa đơn điện tử" at bounding box center [362, 21] width 132 height 10
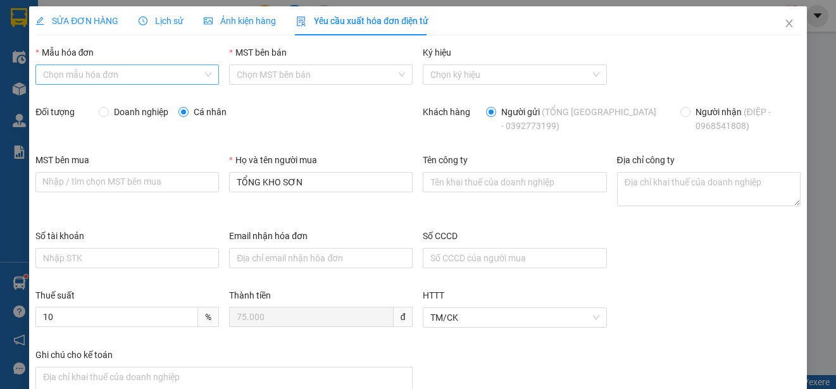
click at [167, 72] on input "Mẫu hóa đơn" at bounding box center [122, 74] width 159 height 19
click at [92, 103] on div "1C25MPN" at bounding box center [126, 100] width 166 height 14
type input "8"
click at [119, 105] on span "Doanh nghiệp" at bounding box center [141, 112] width 65 height 14
click at [108, 107] on input "Doanh nghiệp" at bounding box center [103, 111] width 9 height 9
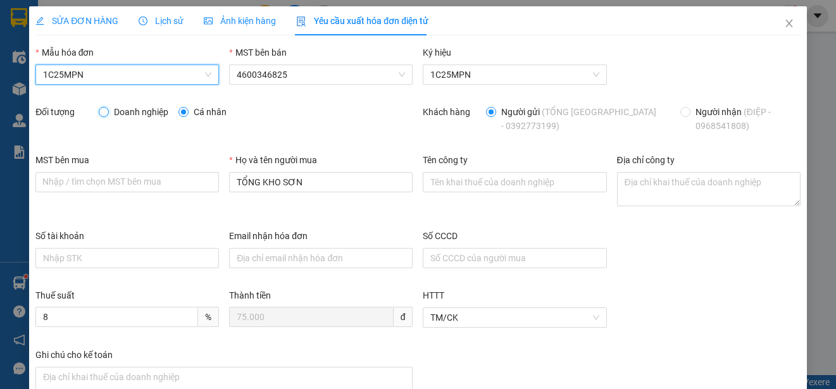
radio input "true"
radio input "false"
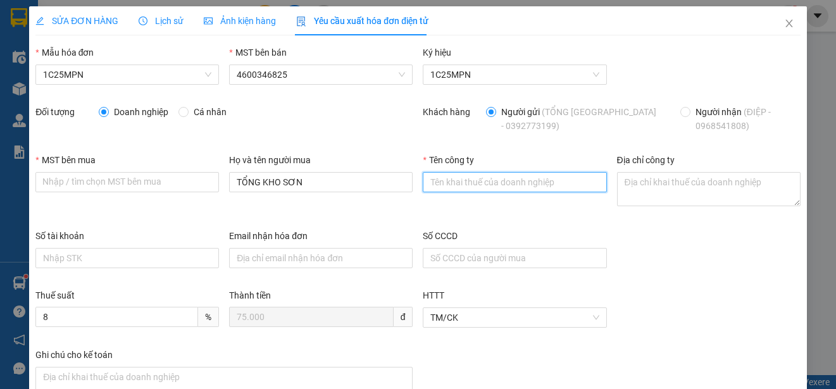
click at [444, 192] on input "Tên công ty" at bounding box center [515, 182] width 184 height 20
paste input "CÔNG TY TNHH THIẾT BỊ CÔNG NGHIỆP HANTEK"
type input "CÔNG TY TNHH THIẾT BỊ CÔNG NGHIỆP HANTEK"
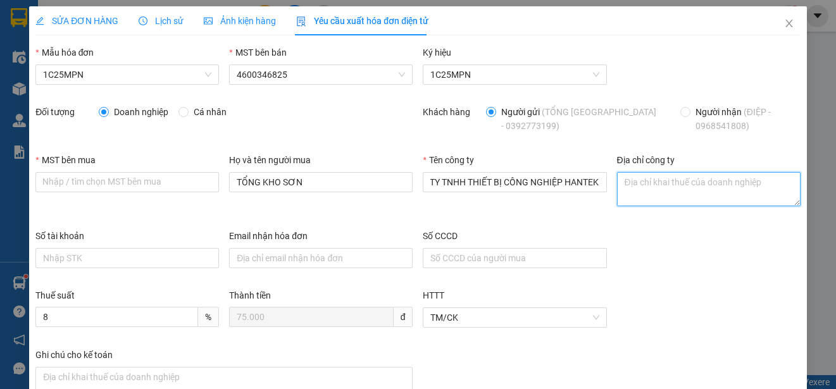
scroll to position [0, 0]
click at [617, 180] on textarea "Địa chỉ công ty" at bounding box center [709, 189] width 184 height 34
paste textarea "Tổ dân phố Tân Thịnh, Phường Vạn Xuân, Tỉnh Thái Nguyên, Việt Nam"
type textarea "Tổ dân phố Tân Thịnh, Phường Vạn Xuân, Tỉnh Thái Nguyên, Việt Nam"
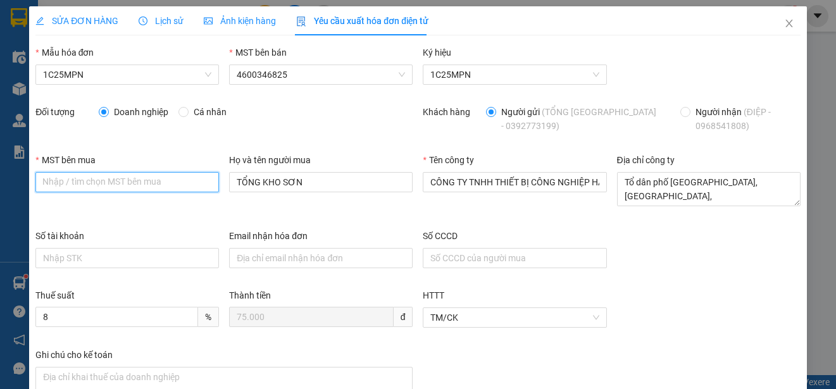
click at [50, 180] on input "MST bên mua" at bounding box center [127, 182] width 184 height 20
paste input "4601563325"
type input "4601563325"
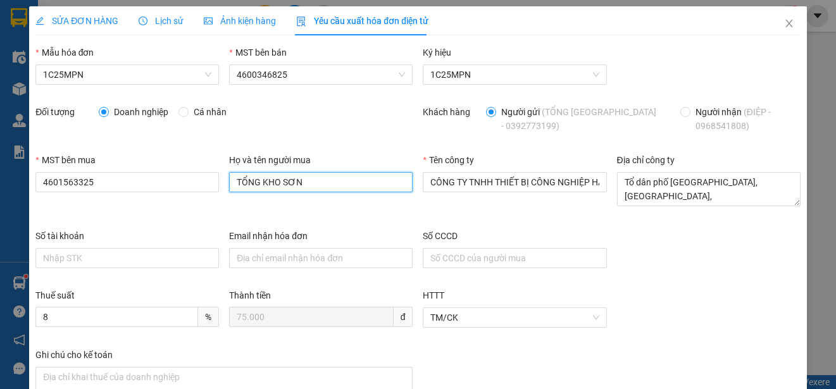
click at [284, 185] on input "TỔNG KHO SƠN" at bounding box center [321, 182] width 184 height 20
type input "d"
type input "Điệp"
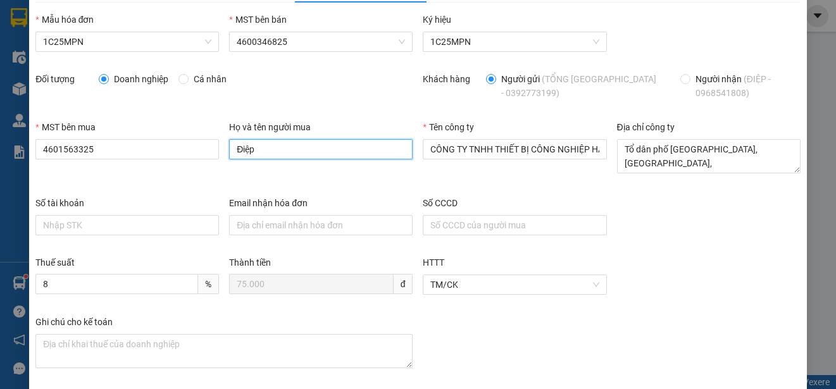
scroll to position [90, 0]
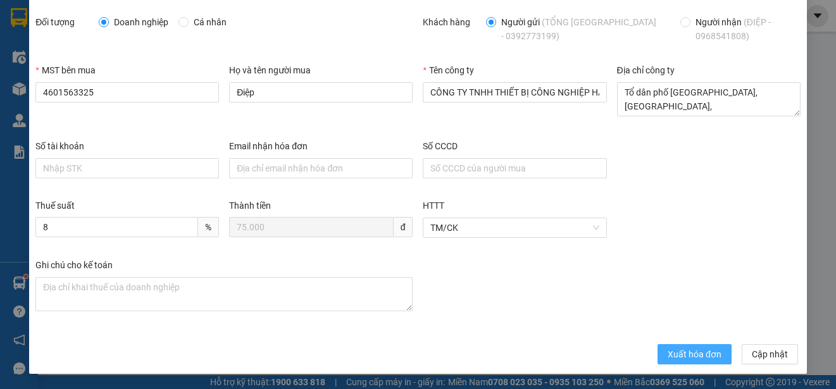
click at [699, 354] on span "Xuất hóa đơn" at bounding box center [695, 354] width 54 height 14
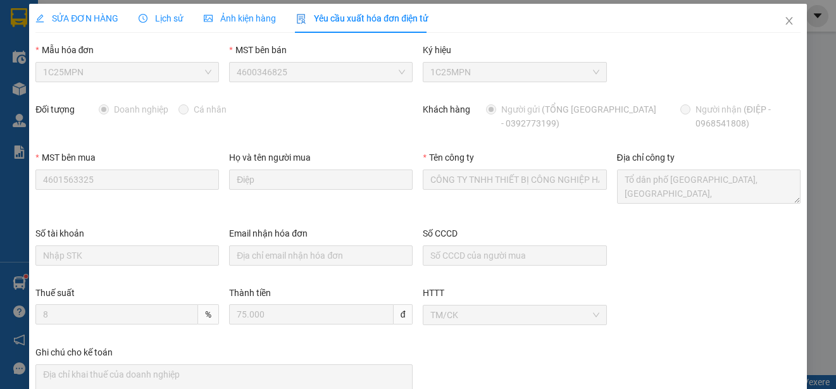
scroll to position [0, 0]
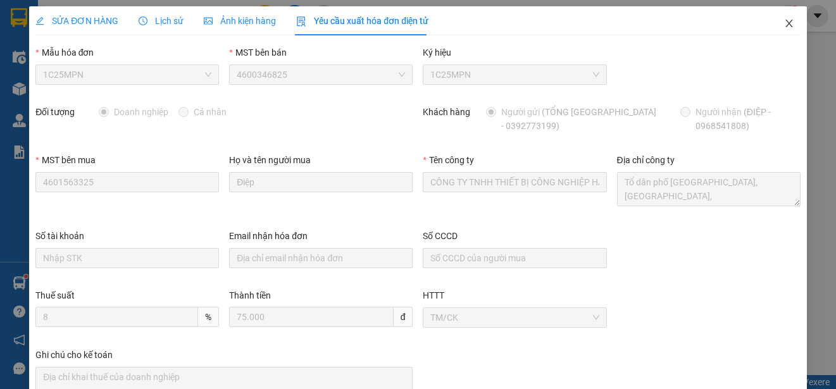
drag, startPoint x: 778, startPoint y: 18, endPoint x: 580, endPoint y: 2, distance: 198.1
click at [777, 19] on span "Close" at bounding box center [788, 23] width 35 height 35
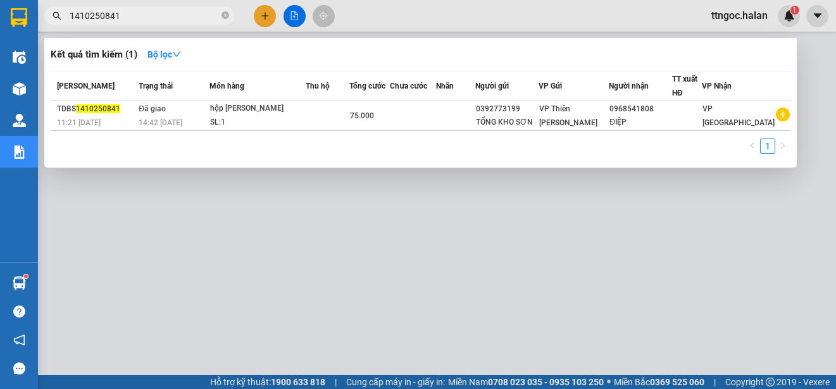
drag, startPoint x: 137, startPoint y: 15, endPoint x: 100, endPoint y: 15, distance: 37.3
click at [100, 15] on input "1410250841" at bounding box center [144, 16] width 149 height 14
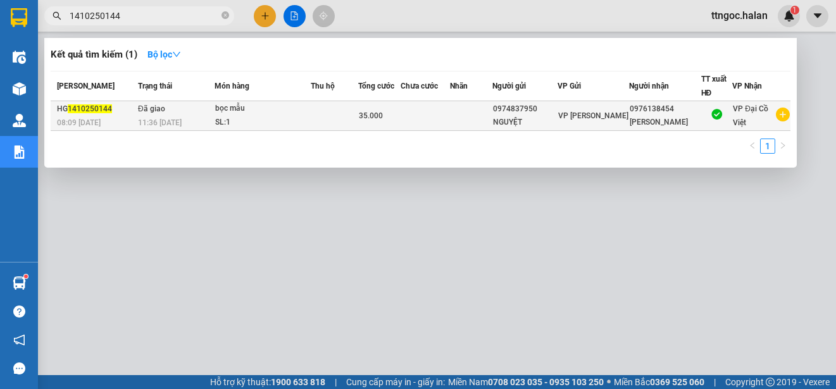
type input "1410250144"
click at [72, 118] on span "08:09 - 14/10" at bounding box center [79, 122] width 44 height 9
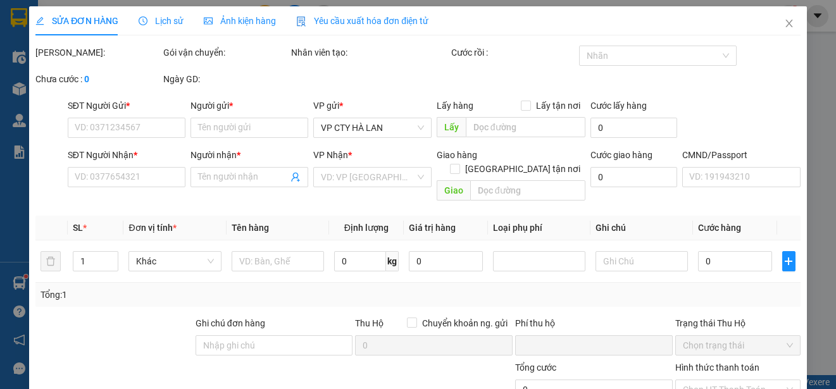
click at [374, 22] on span "Yêu cầu xuất hóa đơn điện tử" at bounding box center [362, 21] width 132 height 10
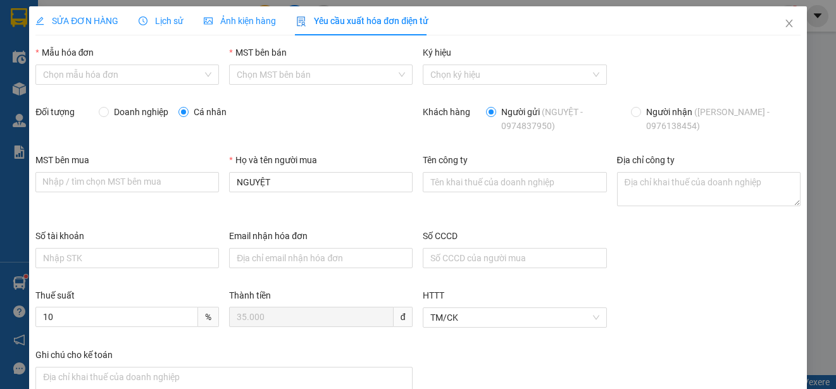
type input "8"
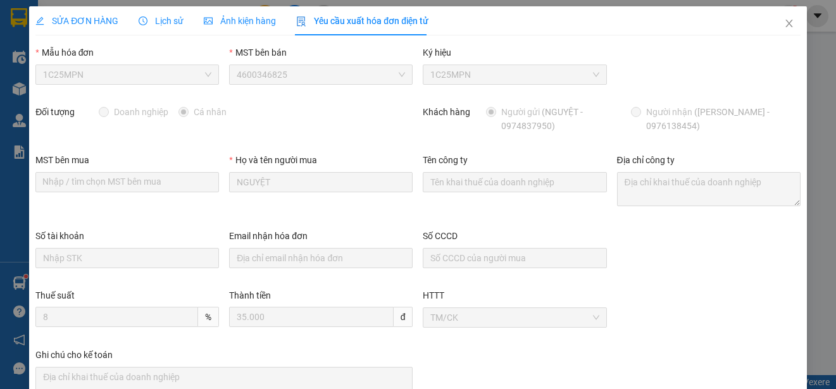
click at [93, 23] on span "SỬA ĐƠN HÀNG" at bounding box center [76, 21] width 83 height 10
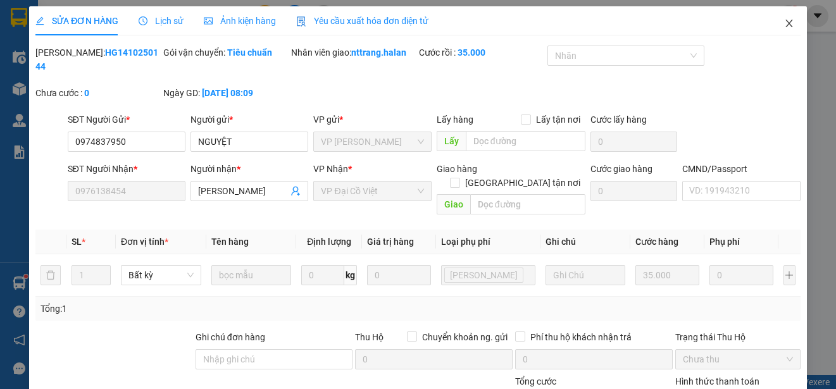
click at [784, 21] on icon "close" at bounding box center [789, 23] width 10 height 10
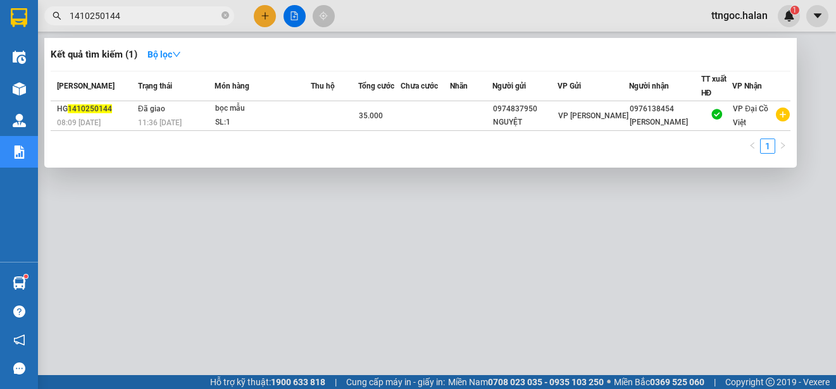
drag, startPoint x: 127, startPoint y: 17, endPoint x: 104, endPoint y: 18, distance: 22.8
click at [104, 18] on input "1410250144" at bounding box center [144, 16] width 149 height 14
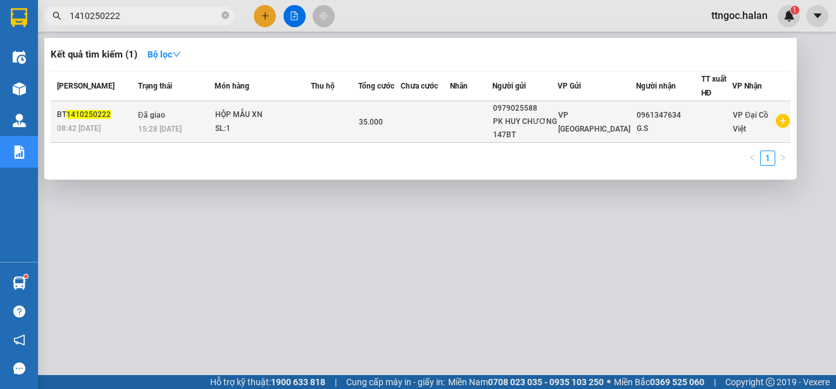
type input "1410250222"
click at [82, 119] on span "1410250222" at bounding box center [88, 114] width 44 height 9
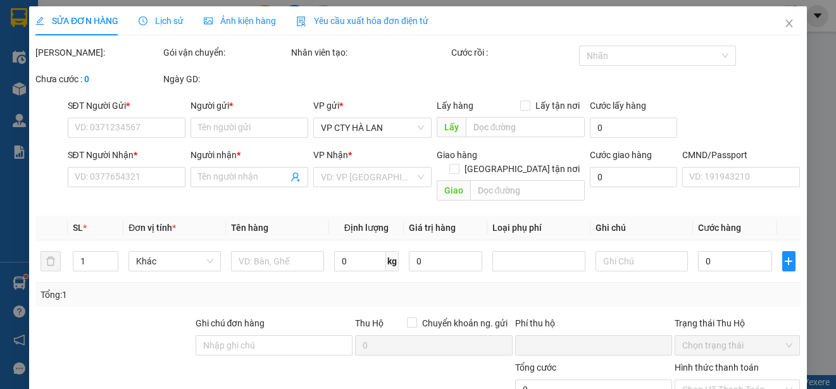
type input "0979025588"
type input "PK HUY CHƯƠNG 147BT"
type input "0961347634"
type input "G.S"
type input "0"
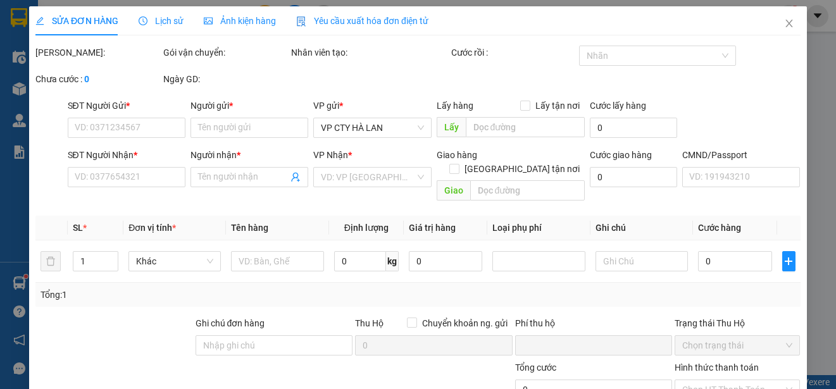
type input "35.000"
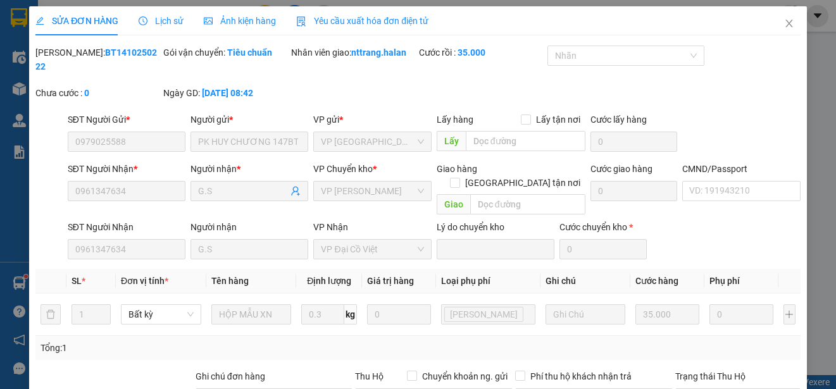
click at [339, 11] on div "Yêu cầu xuất hóa đơn điện tử" at bounding box center [362, 20] width 132 height 29
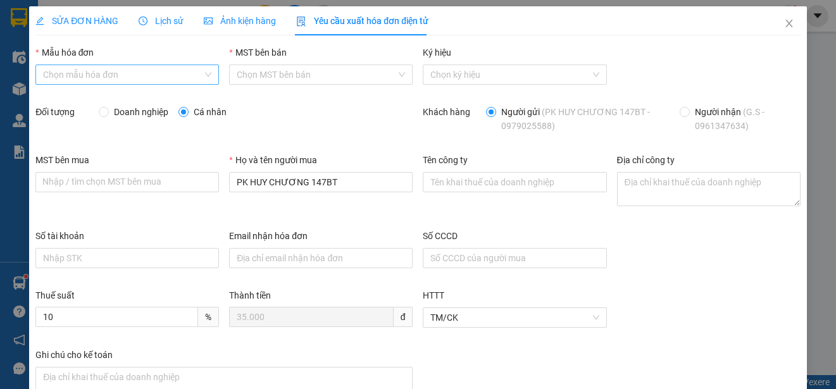
click at [135, 73] on input "Mẫu hóa đơn" at bounding box center [122, 74] width 159 height 19
click at [65, 97] on div "1C25MPN" at bounding box center [126, 100] width 166 height 14
type input "8"
click at [109, 115] on span "Doanh nghiệp" at bounding box center [141, 112] width 65 height 14
click at [108, 115] on input "Doanh nghiệp" at bounding box center [103, 111] width 9 height 9
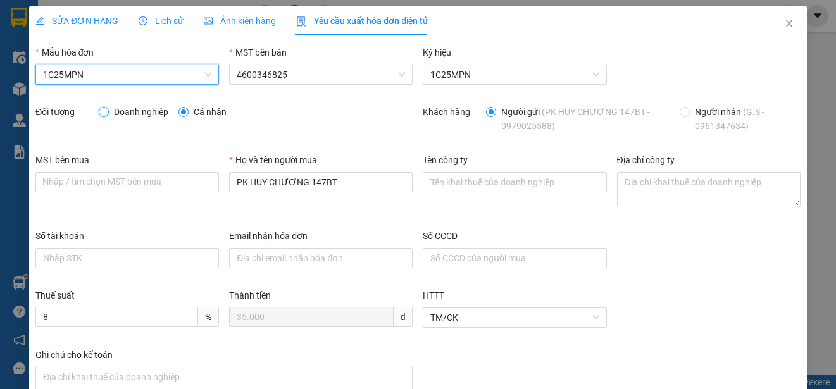
radio input "true"
radio input "false"
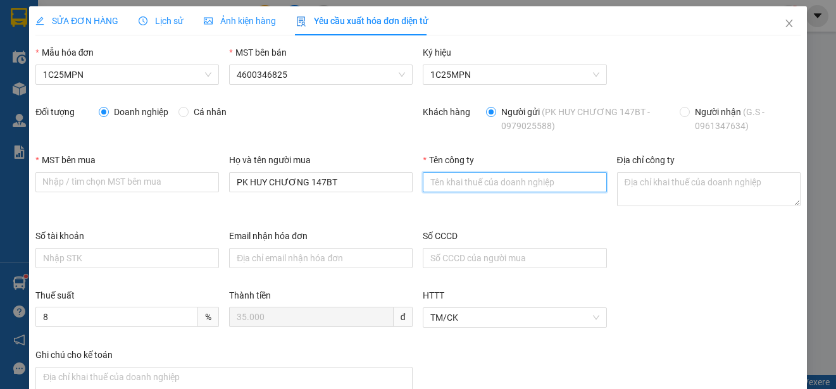
click at [444, 188] on input "Tên công ty" at bounding box center [515, 182] width 184 height 20
paste input "CÔNG TY TNHH GENE SOLUTIONS LAB"
type input "CÔNG TY TNHH GENE SOLUTIONS LAB"
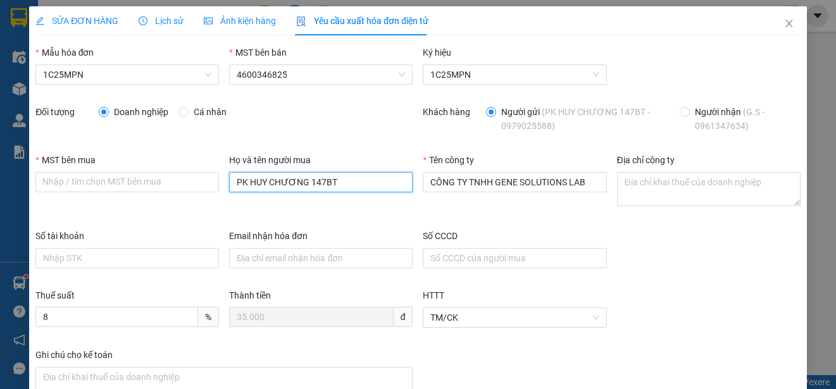
click at [263, 177] on input "PK HUY CHƯƠNG 147BT" at bounding box center [321, 182] width 184 height 20
paste input "CÔNG TY TNHH GENE SOLUTIONS LAB"
type input "CÔNG TY TNHH GENE SOLUTIONS LAB"
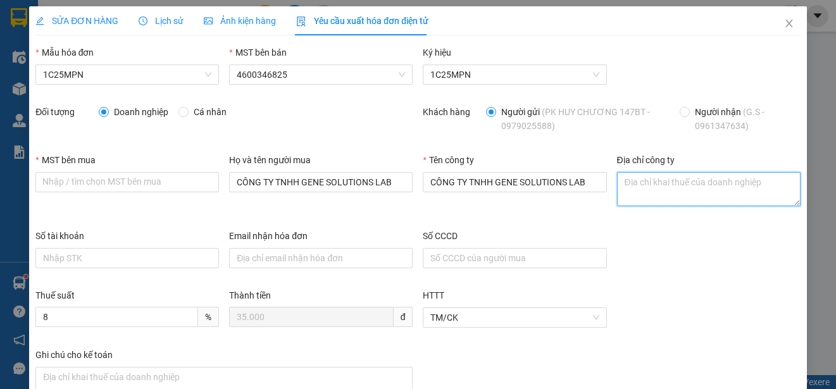
click at [636, 196] on textarea "Địa chỉ công ty" at bounding box center [709, 189] width 184 height 34
paste textarea "Tầng 3, phòng 301, Tòa nhà WMC, số 102 A-B-C Cống Quỳnh, Phường Bến Thành, Thàn…"
type textarea "Tầng 3, phòng 301, Tòa nhà WMC, số 102 A-B-C Cống Quỳnh, Phường Bến Thành, Thàn…"
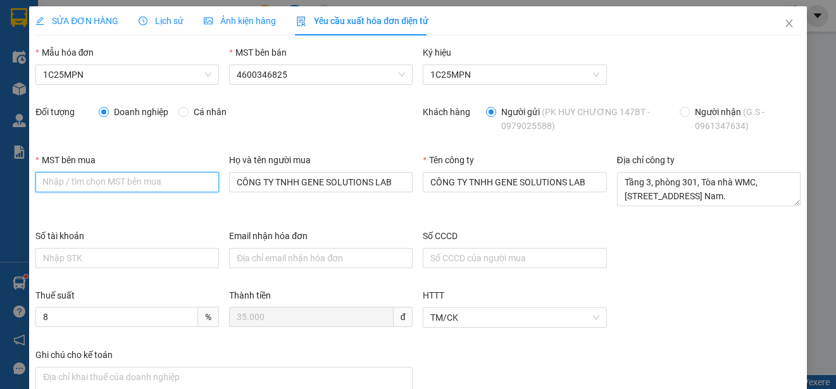
click at [37, 179] on input "MST bên mua" at bounding box center [127, 182] width 184 height 20
paste input "0315977568"
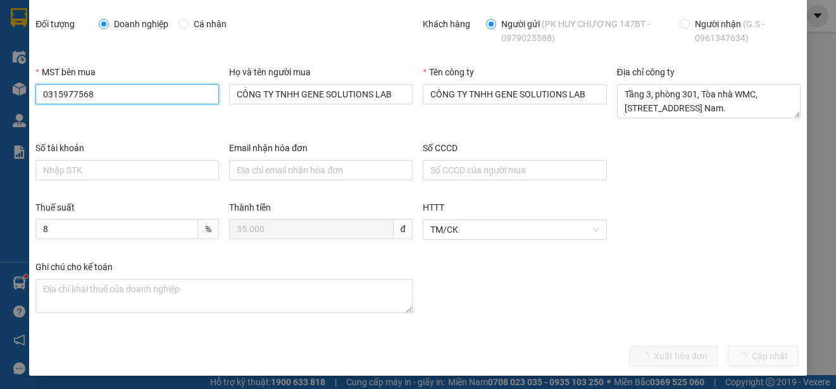
scroll to position [90, 0]
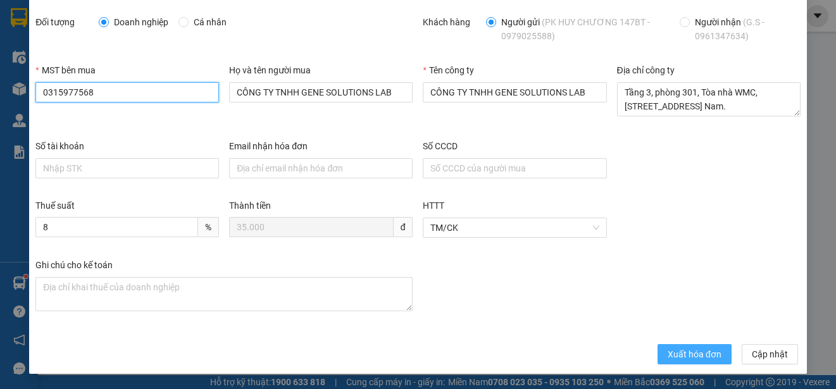
type input "0315977568"
click at [668, 358] on span "Xuất hóa đơn" at bounding box center [695, 354] width 54 height 14
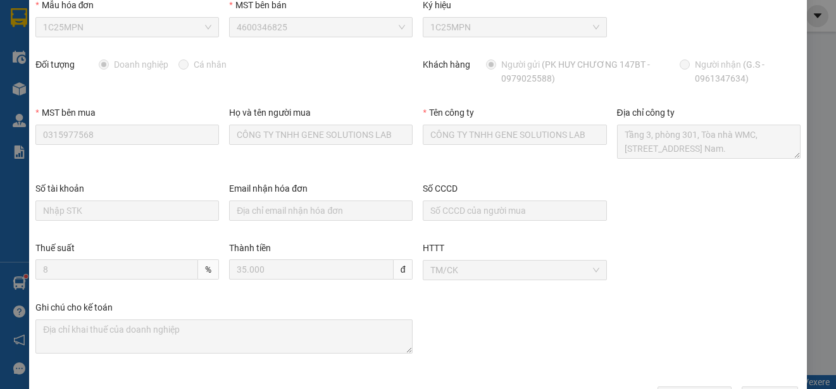
scroll to position [0, 0]
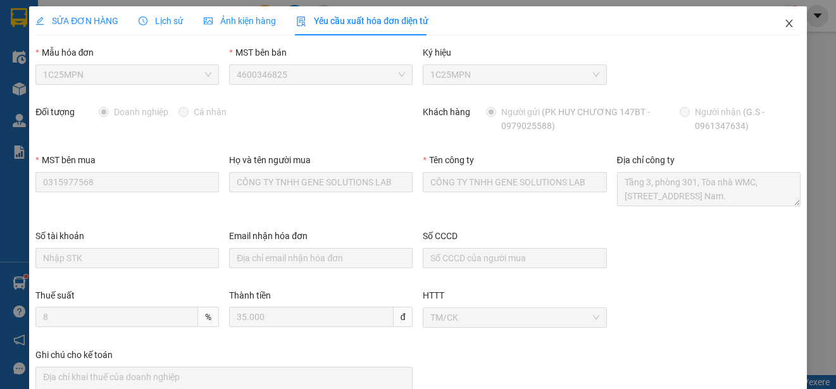
click at [784, 27] on icon "close" at bounding box center [789, 23] width 10 height 10
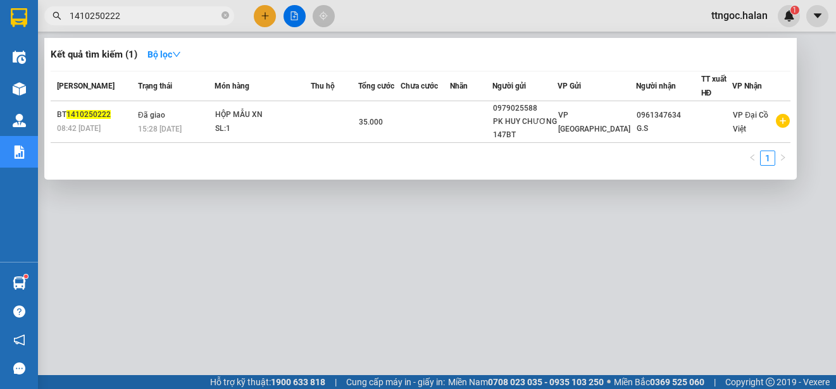
drag, startPoint x: 123, startPoint y: 14, endPoint x: 104, endPoint y: 14, distance: 19.0
click at [104, 14] on input "1410250222" at bounding box center [144, 16] width 149 height 14
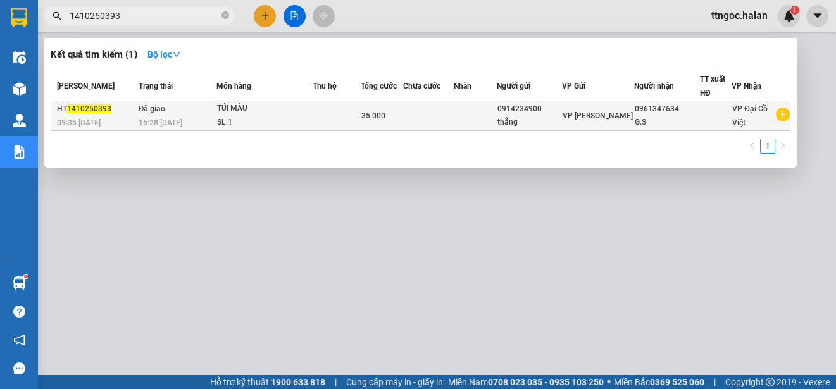
type input "1410250393"
click at [75, 112] on span "1410250393" at bounding box center [89, 108] width 44 height 9
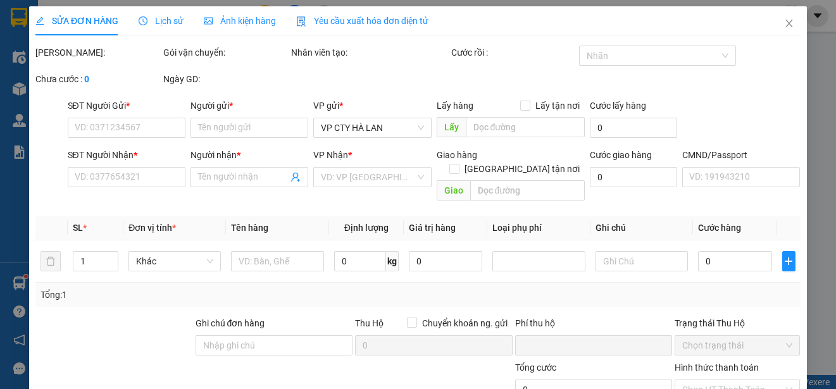
type input "0914234900"
type input "thắng"
type input "0961347634"
type input "G.S"
type input "0"
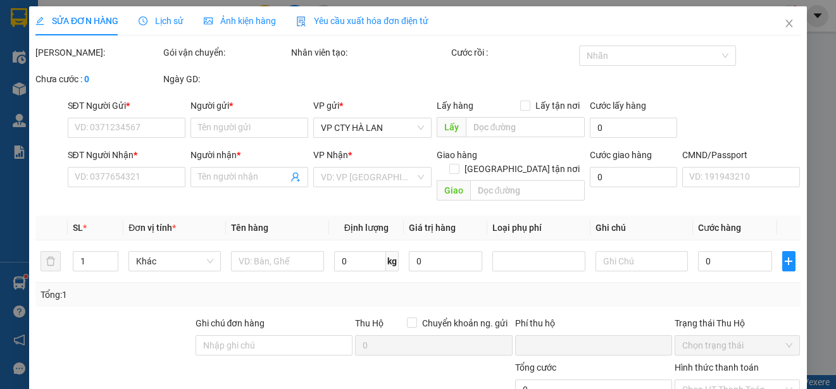
type input "35.000"
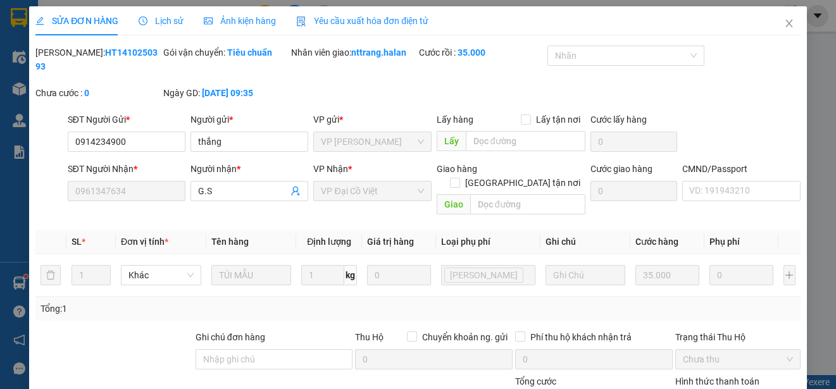
click at [358, 18] on span "Yêu cầu xuất hóa đơn điện tử" at bounding box center [362, 21] width 132 height 10
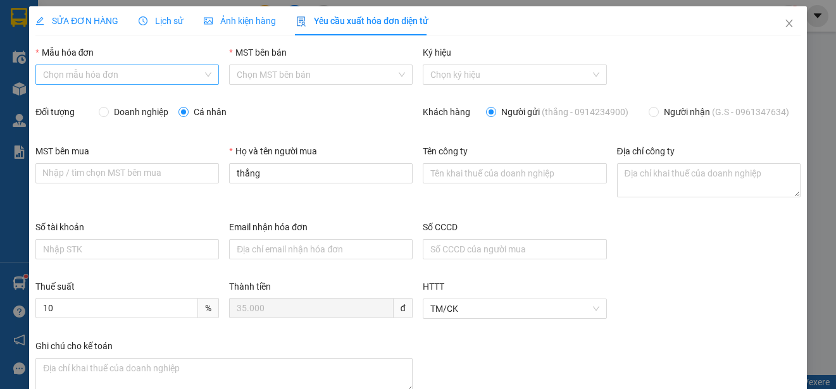
click at [118, 72] on input "Mẫu hóa đơn" at bounding box center [122, 74] width 159 height 19
click at [46, 106] on div "1C25MPN" at bounding box center [126, 100] width 166 height 14
type input "8"
click at [106, 117] on label "Doanh nghiệp" at bounding box center [136, 112] width 75 height 14
click at [106, 116] on input "Doanh nghiệp" at bounding box center [103, 111] width 9 height 9
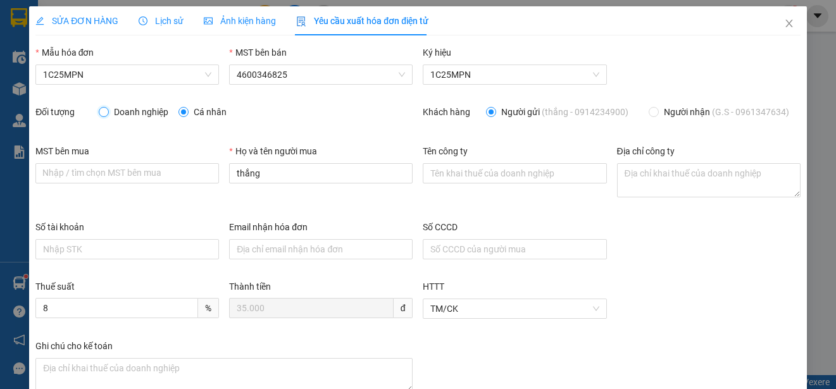
radio input "true"
radio input "false"
click at [89, 174] on input "MST bên mua" at bounding box center [127, 173] width 184 height 20
paste input "0315977568"
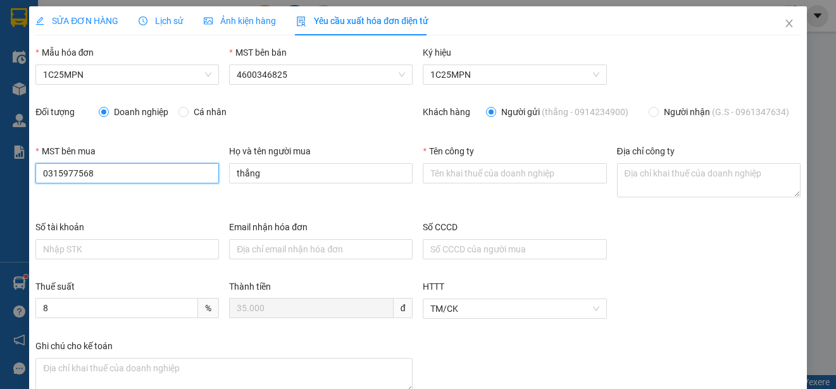
type input "0315977568"
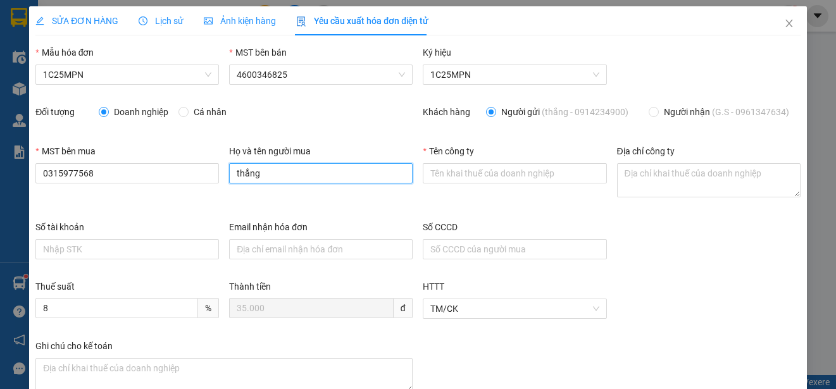
click at [272, 172] on input "thắng" at bounding box center [321, 173] width 184 height 20
paste input "CÔNG TY TNHH GENE SOLUTIONS LAB"
type input "CÔNG TY TNHH GENE SOLUTIONS LAB"
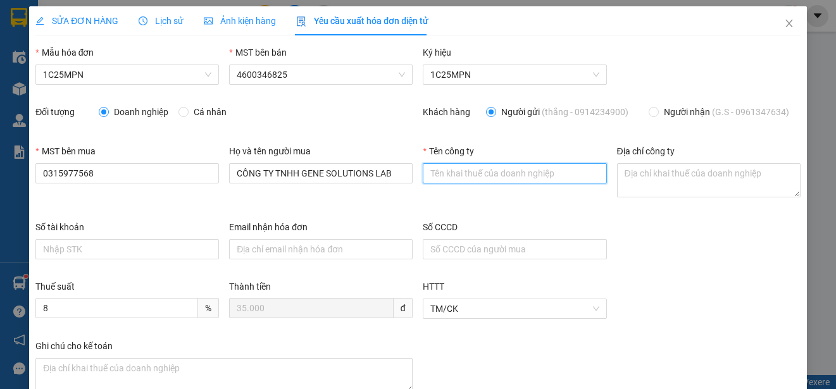
click at [459, 167] on input "Tên công ty" at bounding box center [515, 173] width 184 height 20
paste input "CÔNG TY TNHH GENE SOLUTIONS LAB"
type input "CÔNG TY TNHH GENE SOLUTIONS LAB"
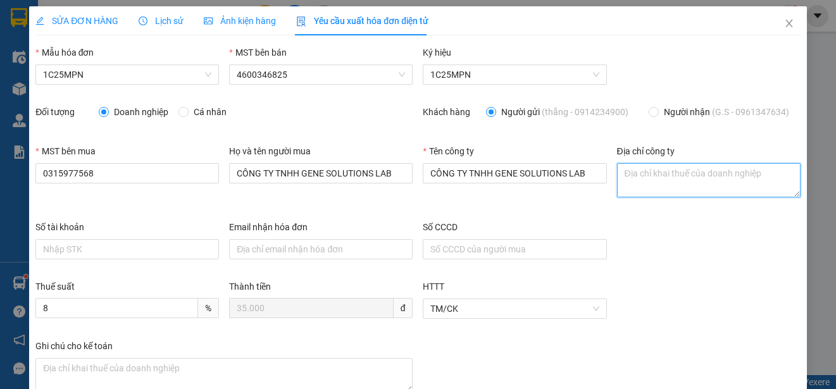
click at [617, 176] on textarea "Địa chỉ công ty" at bounding box center [709, 180] width 184 height 34
paste textarea "Tầng 3, phòng 301, Tòa nhà WMC, số 102 A-B-C Cống Quỳnh, Phường Bến Thành, Thàn…"
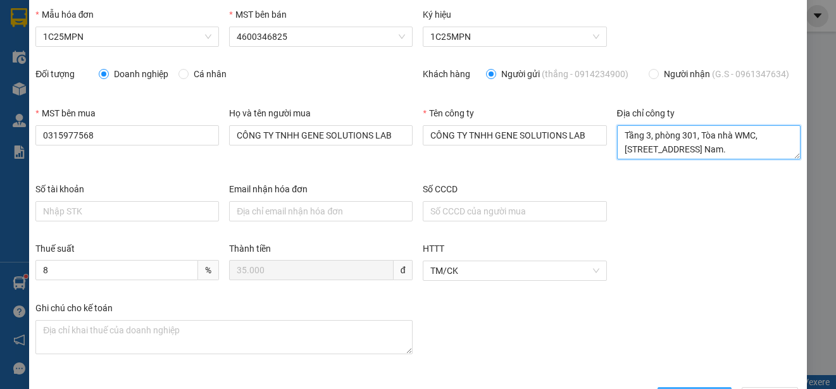
scroll to position [81, 0]
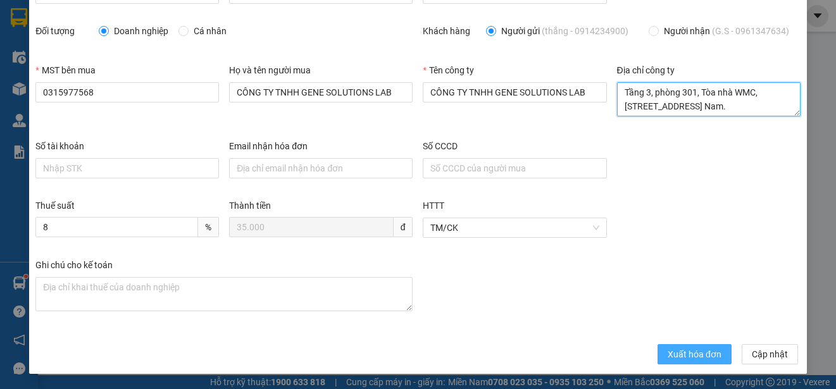
type textarea "Tầng 3, phòng 301, Tòa nhà WMC, số 102 A-B-C Cống Quỳnh, Phường Bến Thành, Thàn…"
click at [696, 354] on span "Xuất hóa đơn" at bounding box center [695, 354] width 54 height 14
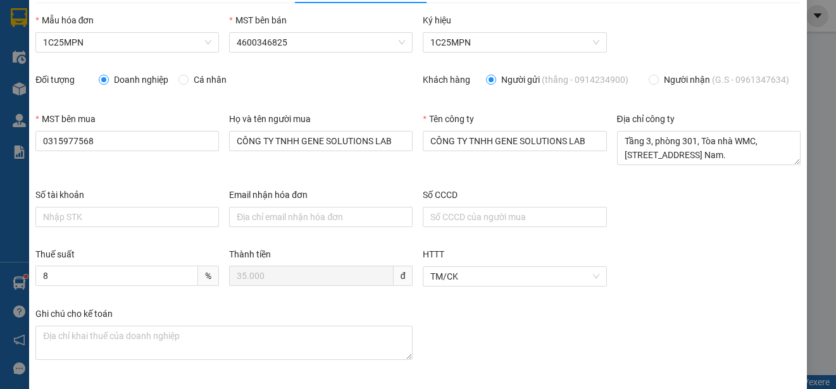
scroll to position [63, 0]
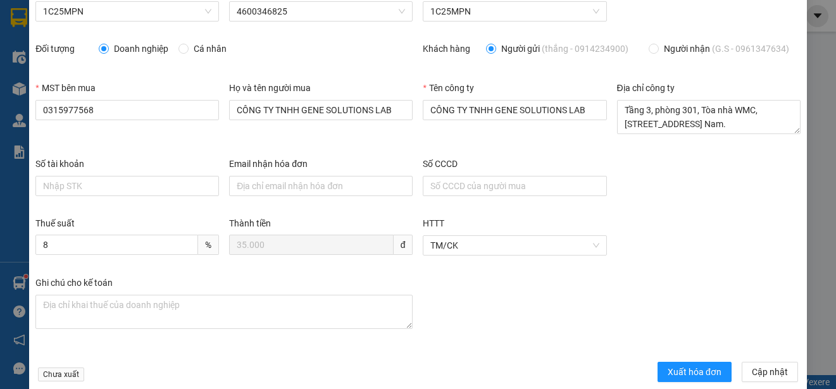
click at [640, 201] on div "Số tài khoản Email nhận hóa đơn Số CCCD" at bounding box center [417, 186] width 775 height 59
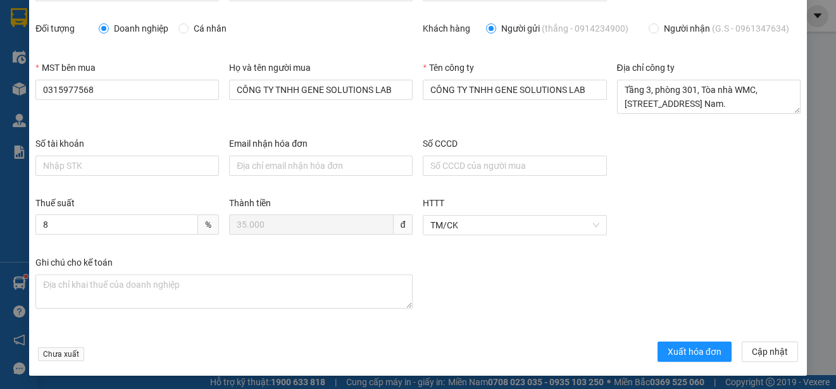
scroll to position [85, 0]
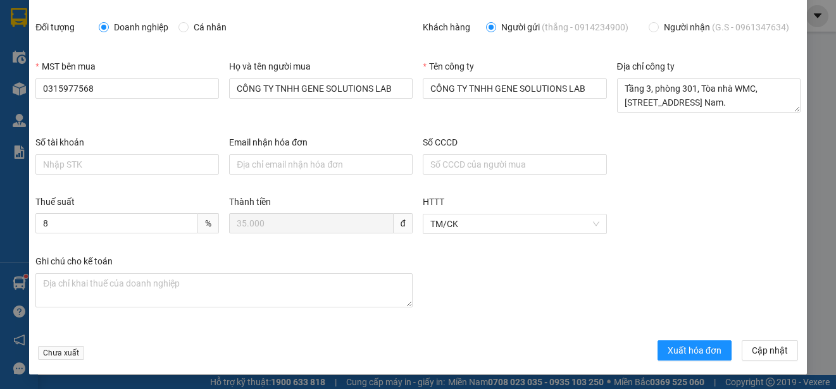
click at [314, 327] on div "Ghi chú cho kế toán" at bounding box center [223, 292] width 387 height 76
click at [697, 349] on span "Xuất hóa đơn" at bounding box center [695, 351] width 54 height 14
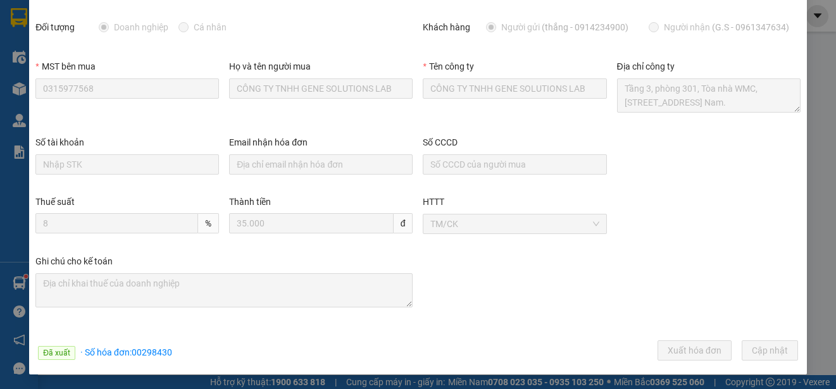
scroll to position [0, 0]
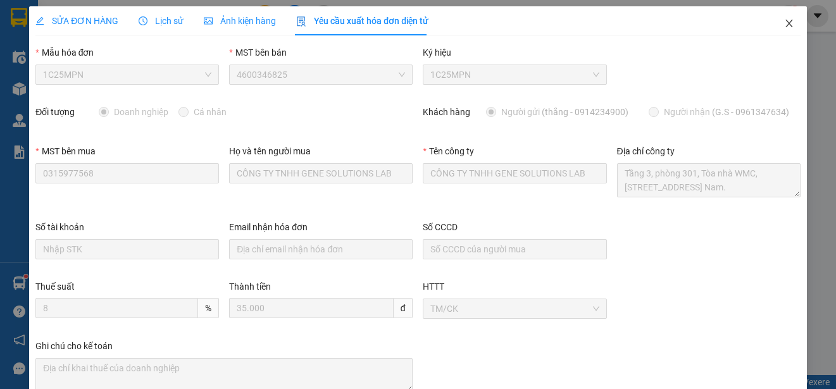
click at [785, 22] on icon "close" at bounding box center [788, 24] width 7 height 8
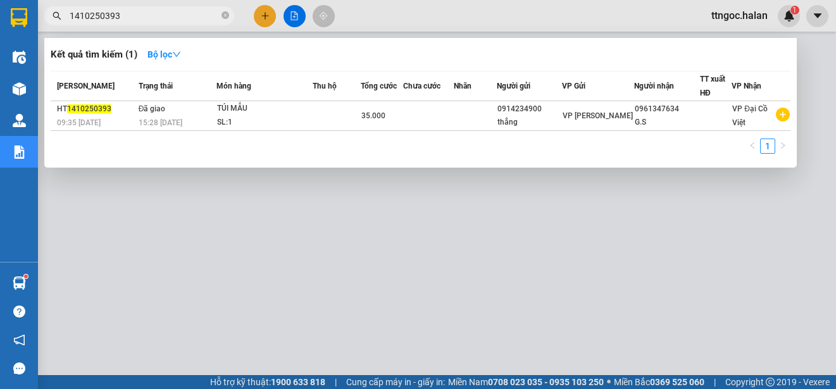
click at [134, 12] on input "1410250393" at bounding box center [144, 16] width 149 height 14
drag, startPoint x: 134, startPoint y: 12, endPoint x: 97, endPoint y: 16, distance: 36.3
click at [97, 16] on input "1410250393" at bounding box center [144, 16] width 149 height 14
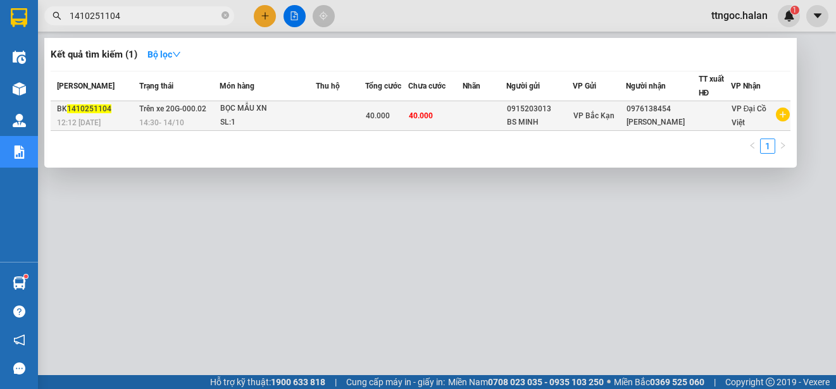
type input "1410251104"
click at [91, 113] on span "1410251104" at bounding box center [89, 108] width 44 height 9
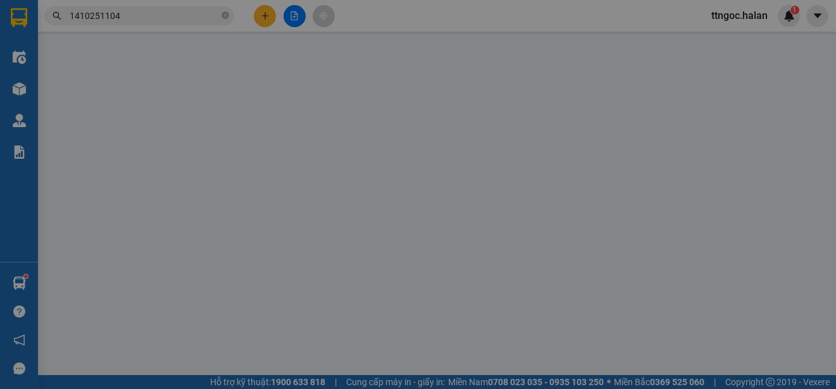
type input "0915203013"
type input "BS MINH"
type input "0976138454"
type input "NGÔ CÔNG"
type input "0"
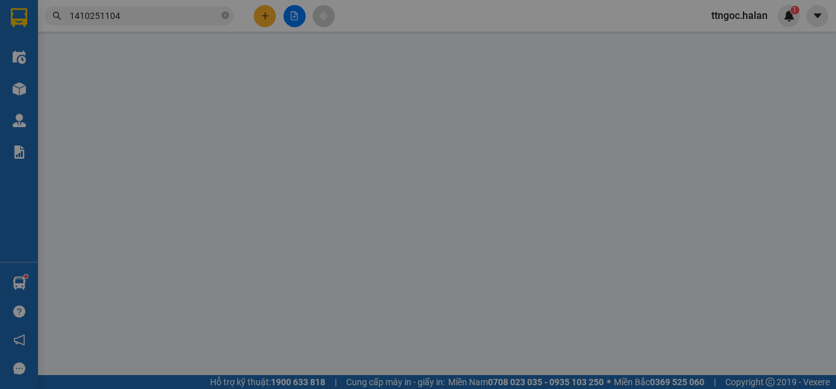
type input "40.000"
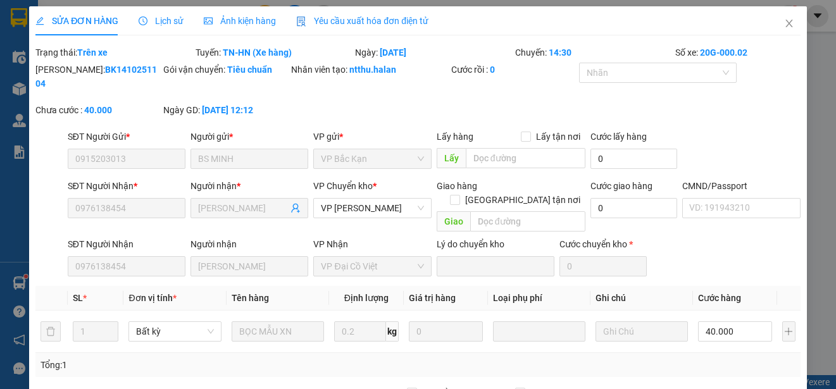
click at [372, 18] on span "Yêu cầu xuất hóa đơn điện tử" at bounding box center [362, 21] width 132 height 10
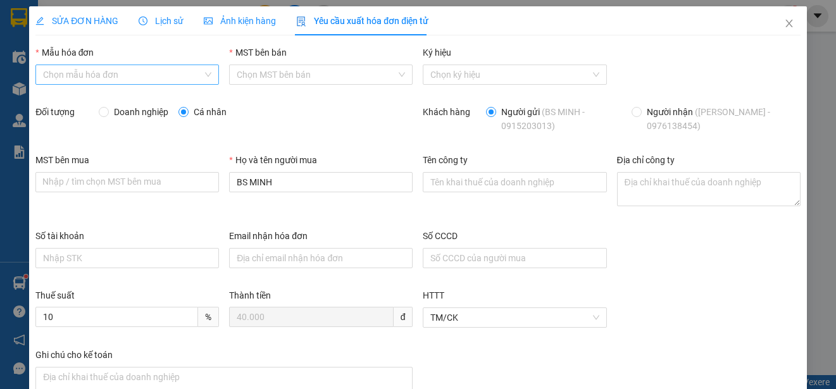
click at [158, 73] on input "Mẫu hóa đơn" at bounding box center [122, 74] width 159 height 19
click at [68, 103] on div "1C25MPN" at bounding box center [126, 100] width 166 height 14
type input "8"
click at [130, 111] on span "Doanh nghiệp" at bounding box center [141, 112] width 65 height 14
click at [108, 111] on input "Doanh nghiệp" at bounding box center [103, 111] width 9 height 9
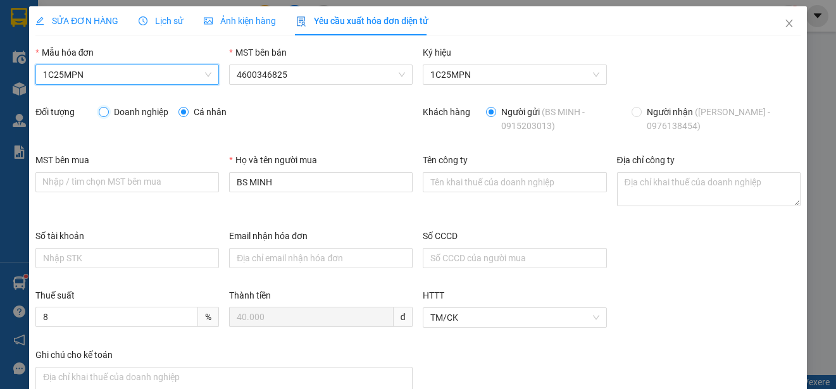
radio input "true"
radio input "false"
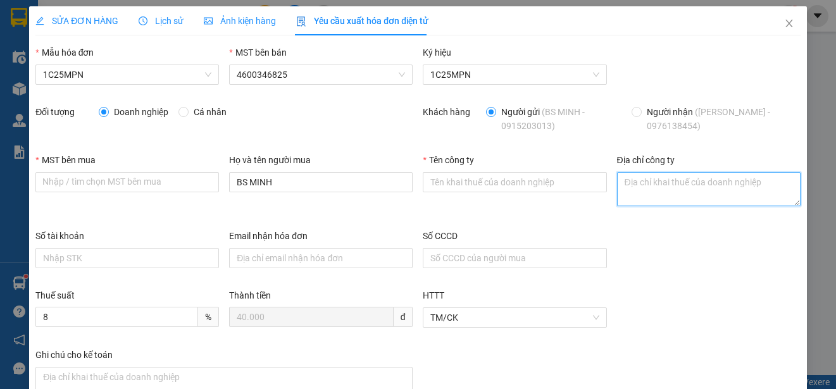
click at [634, 196] on textarea "Địa chỉ công ty" at bounding box center [709, 189] width 184 height 34
paste textarea "Tầng 3, phòng 301, Tòa nhà WMC, số 102 A-B-C Cống Quỳnh, Phường Bến Thành, Thàn…"
type textarea "Tầng 3, phòng 301, Tòa nhà WMC, số 102 A-B-C Cống Quỳnh, Phường Bến Thành, Thàn…"
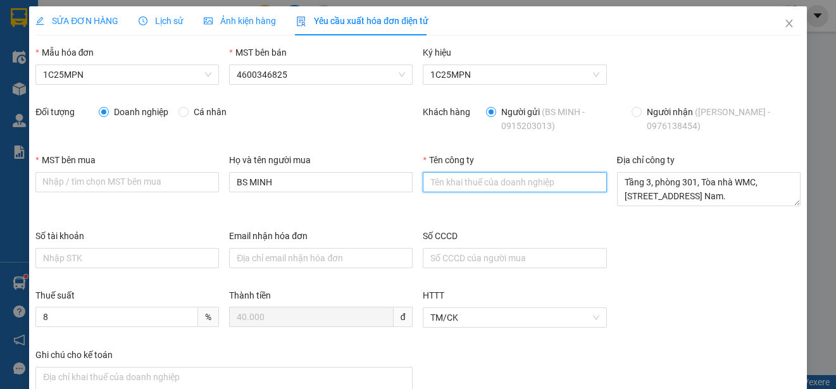
click at [453, 185] on input "Tên công ty" at bounding box center [515, 182] width 184 height 20
paste input "CÔNG TY TNHH GENE SOLUTIONS LAB"
type input "CÔNG TY TNHH GENE SOLUTIONS LAB"
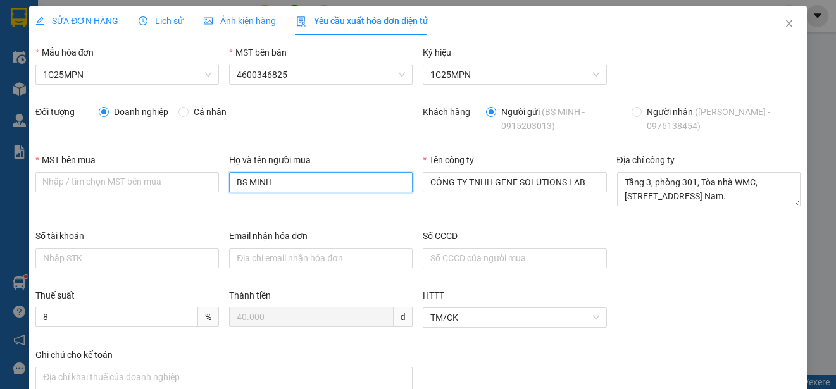
click at [261, 178] on input "BS MINH" at bounding box center [321, 182] width 184 height 20
paste input "CÔNG TY TNHH GENE SOLUTIONS LAB"
type input "CÔNG TY TNHH GENE SOLUTIONS LAB"
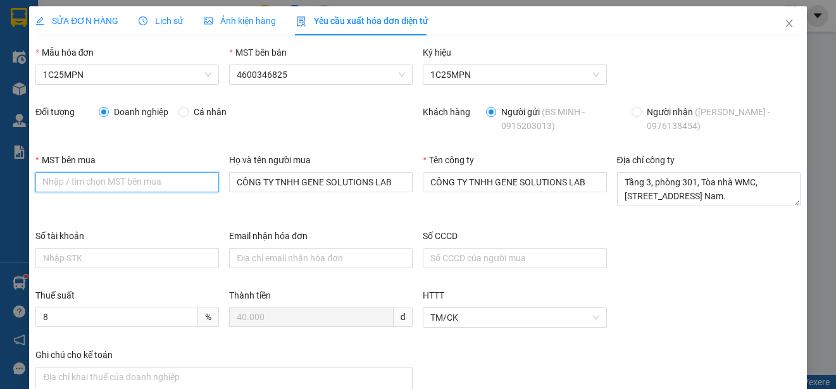
click at [52, 184] on input "MST bên mua" at bounding box center [127, 182] width 184 height 20
paste input "0315977568"
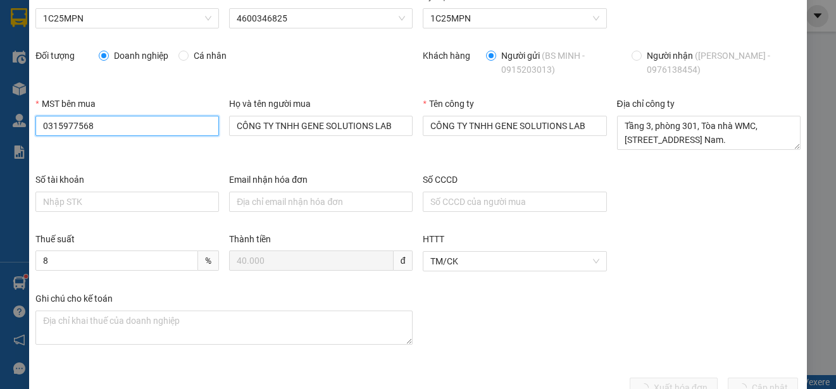
scroll to position [90, 0]
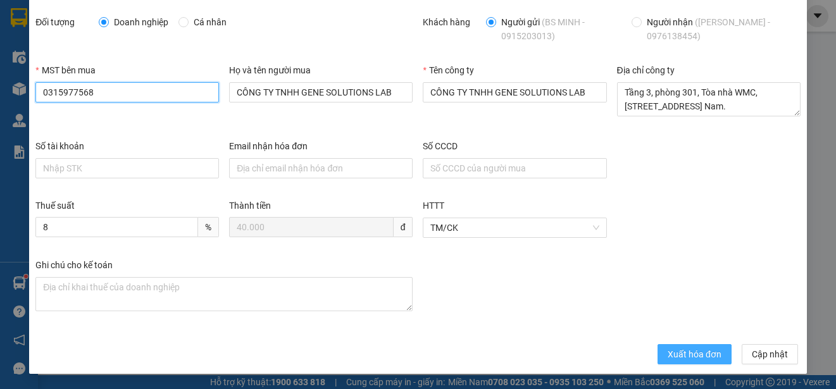
type input "0315977568"
click at [695, 358] on span "Xuất hóa đơn" at bounding box center [695, 354] width 54 height 14
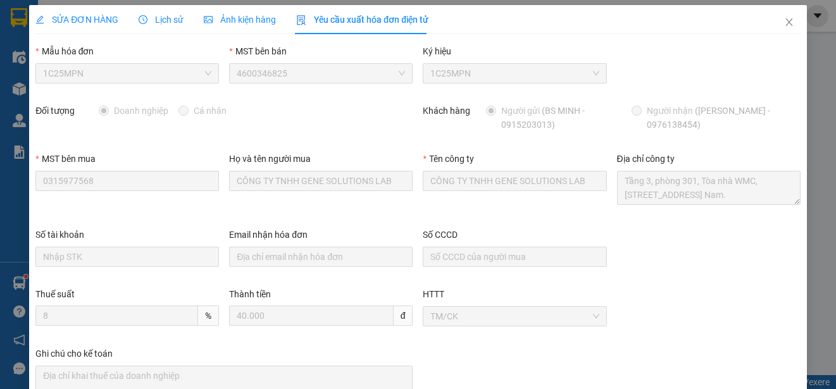
scroll to position [0, 0]
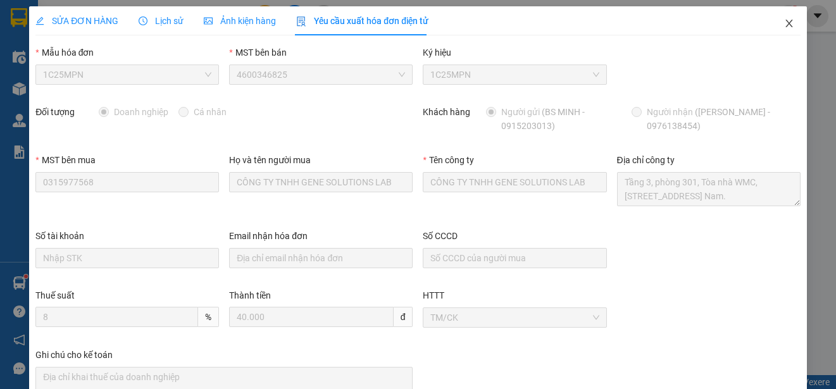
click at [784, 19] on icon "close" at bounding box center [789, 23] width 10 height 10
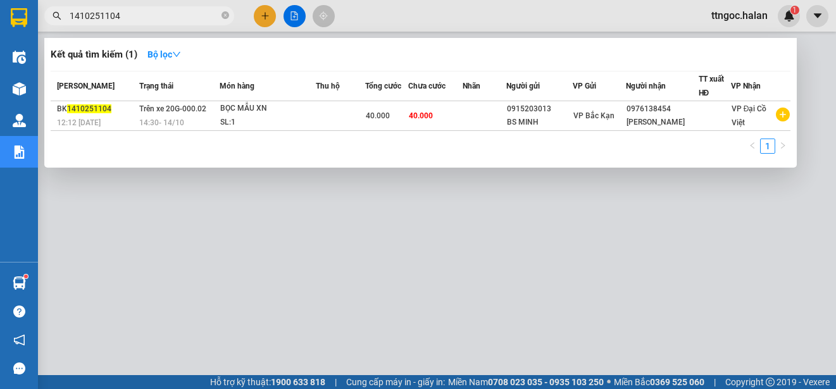
drag, startPoint x: 151, startPoint y: 13, endPoint x: 104, endPoint y: 15, distance: 46.9
click at [104, 15] on input "1410251104" at bounding box center [144, 16] width 149 height 14
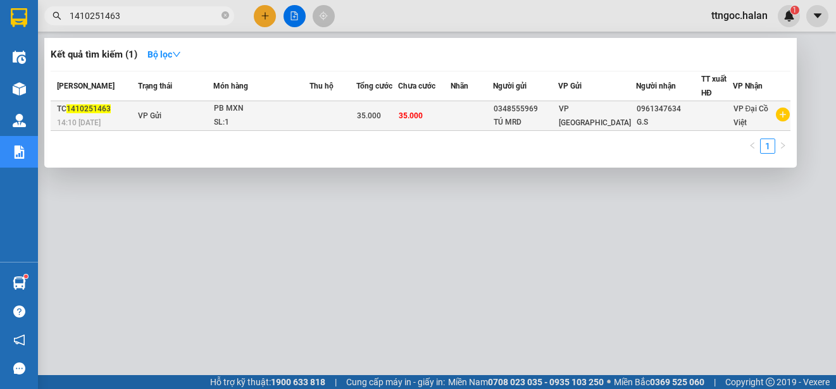
type input "1410251463"
click at [75, 116] on div "14:10 - 14/10" at bounding box center [95, 123] width 77 height 14
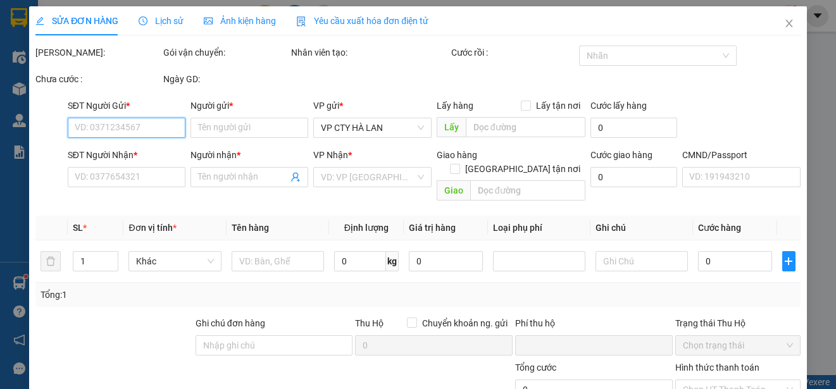
type input "0348555969"
type input "TÚ MRD"
type input "0961347634"
type input "G.S"
type input "0"
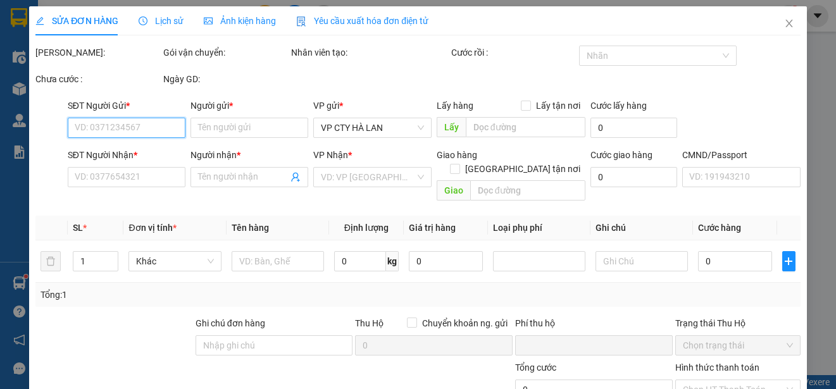
type input "35.000"
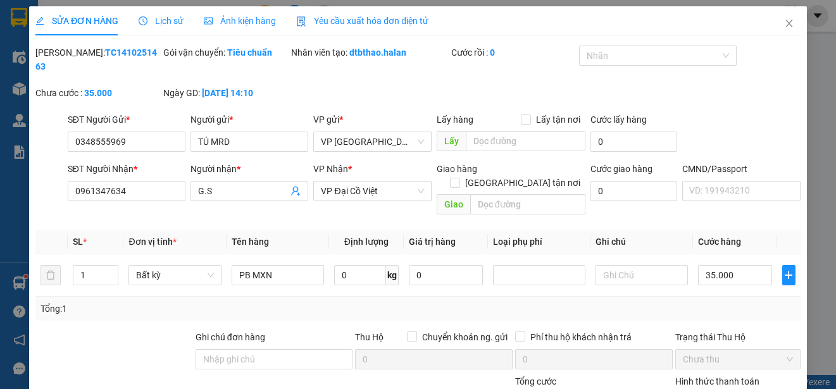
click at [374, 21] on span "Yêu cầu xuất hóa đơn điện tử" at bounding box center [362, 21] width 132 height 10
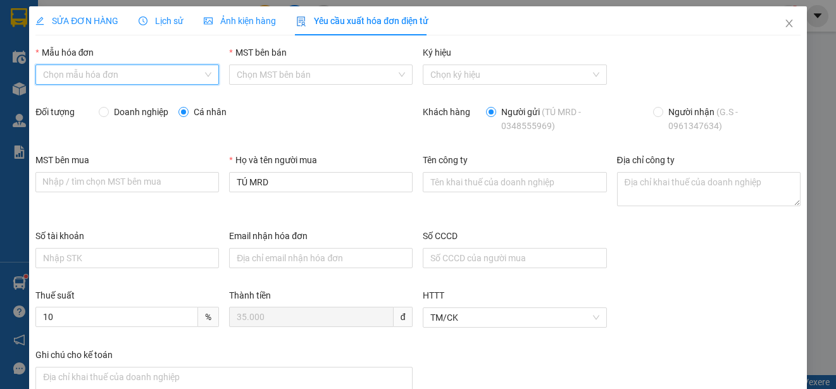
click at [195, 70] on input "Mẫu hóa đơn" at bounding box center [122, 74] width 159 height 19
click at [87, 102] on div "1C25MPN" at bounding box center [126, 100] width 166 height 14
type input "8"
click at [109, 115] on span "Doanh nghiệp" at bounding box center [141, 112] width 65 height 14
click at [108, 115] on input "Doanh nghiệp" at bounding box center [103, 111] width 9 height 9
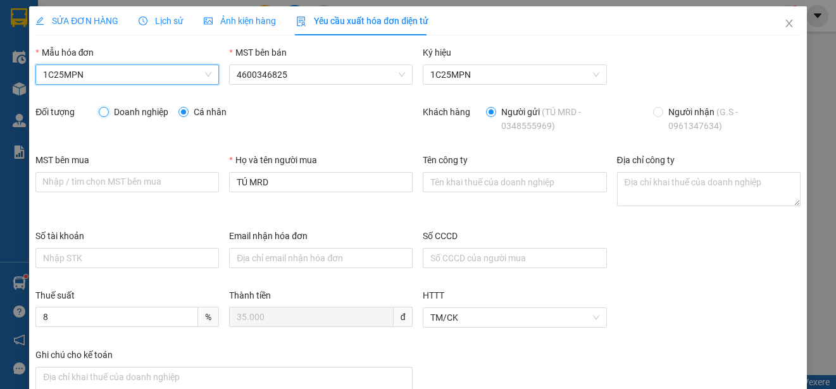
radio input "true"
radio input "false"
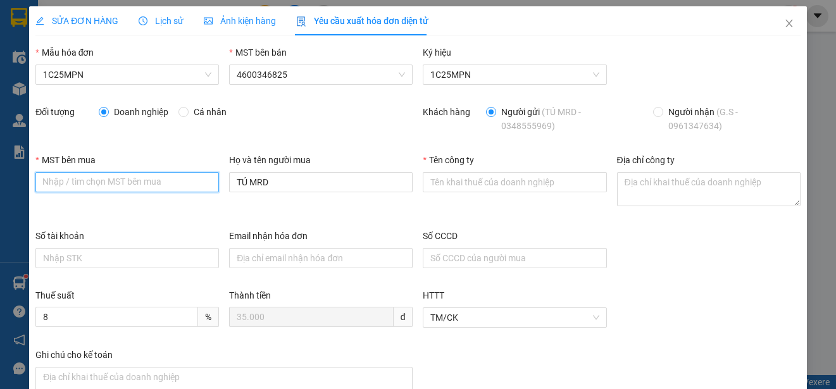
click at [106, 185] on input "MST bên mua" at bounding box center [127, 182] width 184 height 20
paste input "0315977568"
type input "0315977568"
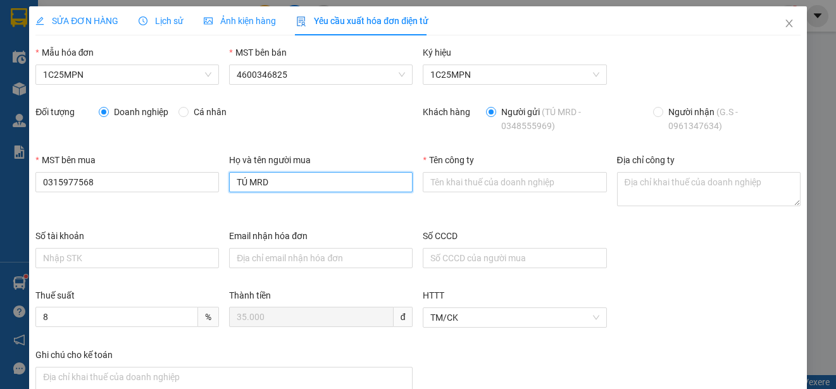
click at [269, 188] on input "TÚ MRD" at bounding box center [321, 182] width 184 height 20
click at [268, 188] on input "TÚ MRD" at bounding box center [321, 182] width 184 height 20
paste input "CÔNG TY TNHH GENE SOLUTIONS LAB"
type input "CÔNG TY TNHH GENE SOLUTIONS LAB"
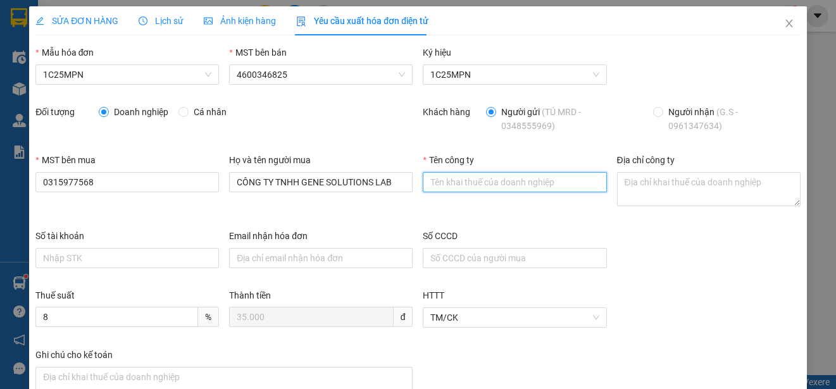
click at [443, 178] on input "Tên công ty" at bounding box center [515, 182] width 184 height 20
paste input "CÔNG TY TNHH GENE SOLUTIONS LAB"
type input "CÔNG TY TNHH GENE SOLUTIONS LAB"
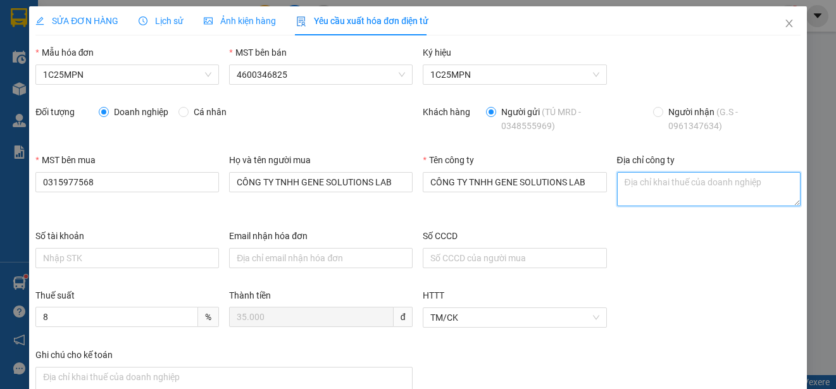
click at [617, 185] on textarea "Địa chỉ công ty" at bounding box center [709, 189] width 184 height 34
paste textarea "Tầng 3, phòng 301, Tòa nhà WMC, số 102 A-B-C Cống Quỳnh, Phường Bến Thành, Thàn…"
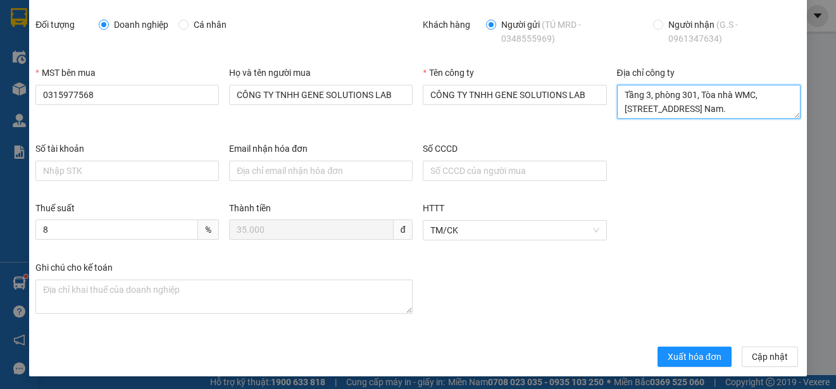
scroll to position [90, 0]
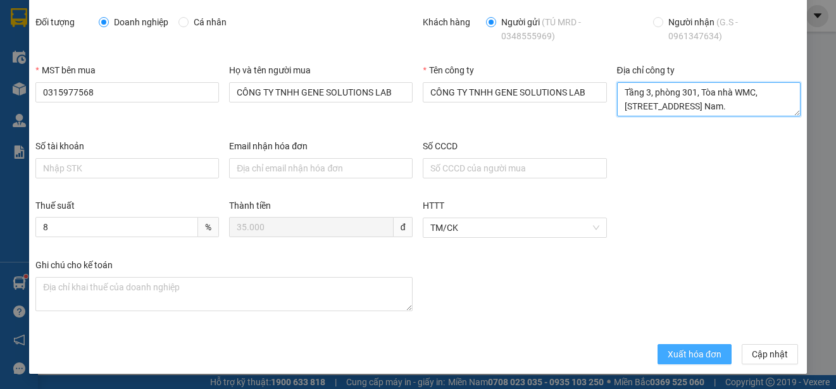
type textarea "Tầng 3, phòng 301, Tòa nhà WMC, số 102 A-B-C Cống Quỳnh, Phường Bến Thành, Thàn…"
click at [668, 358] on span "Xuất hóa đơn" at bounding box center [695, 354] width 54 height 14
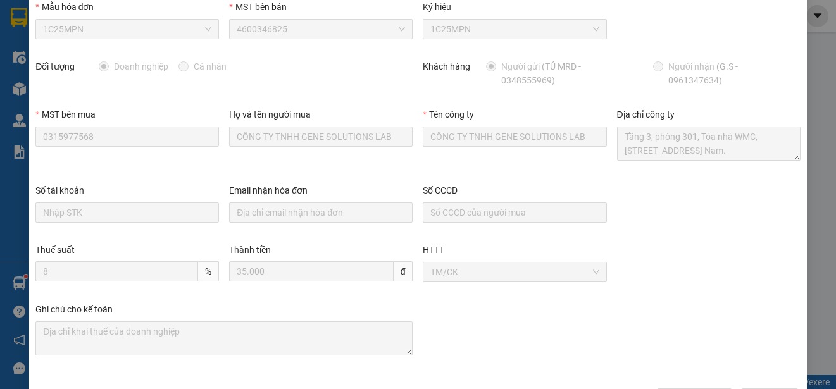
scroll to position [0, 0]
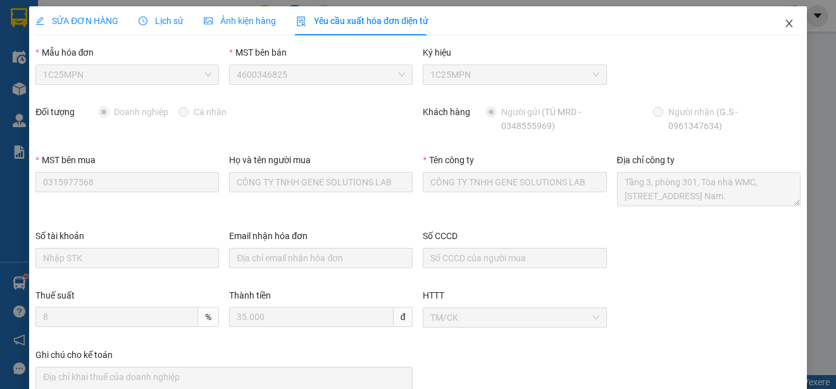
click at [784, 21] on icon "close" at bounding box center [789, 23] width 10 height 10
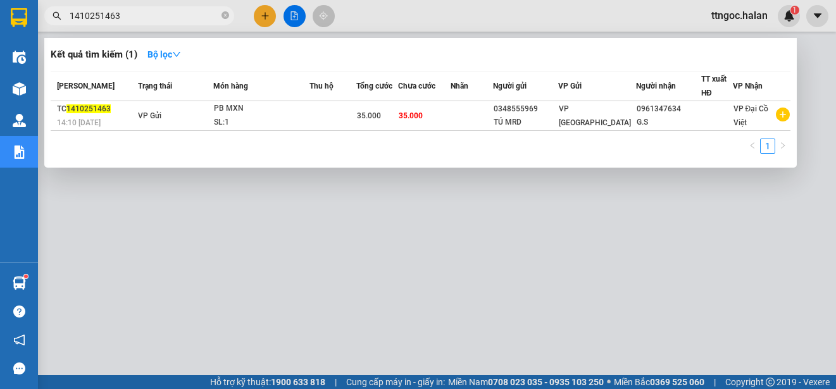
drag, startPoint x: 117, startPoint y: 16, endPoint x: 102, endPoint y: 15, distance: 15.2
click at [102, 15] on input "1410251463" at bounding box center [144, 16] width 149 height 14
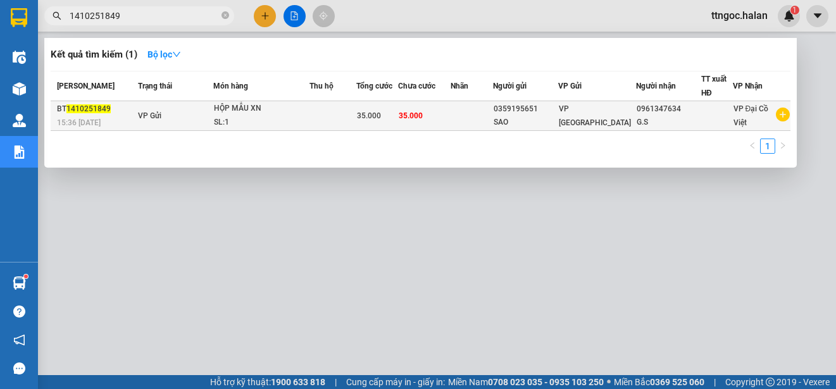
type input "1410251849"
click at [75, 117] on span "15:36 - 14/10" at bounding box center [79, 122] width 44 height 10
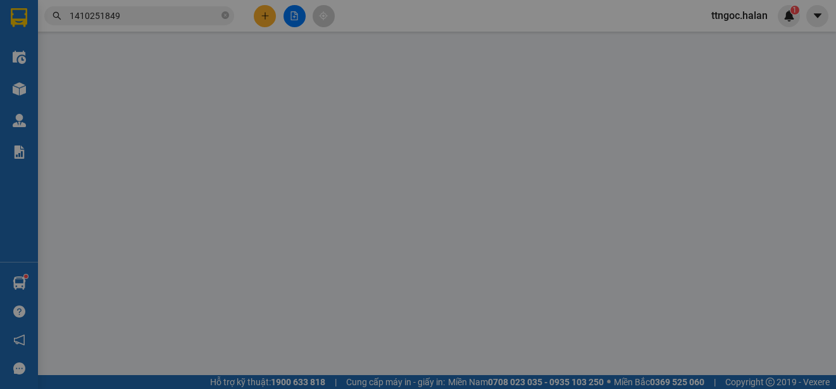
type input "0359195651"
type input "SAO"
type input "0961347634"
type input "G.S"
type input "0"
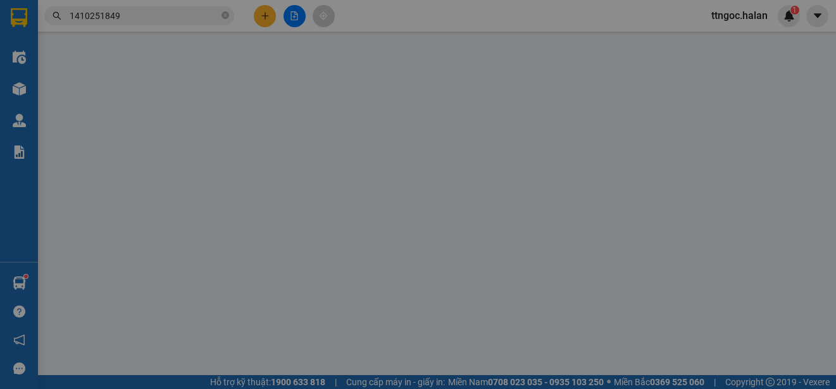
type input "35.000"
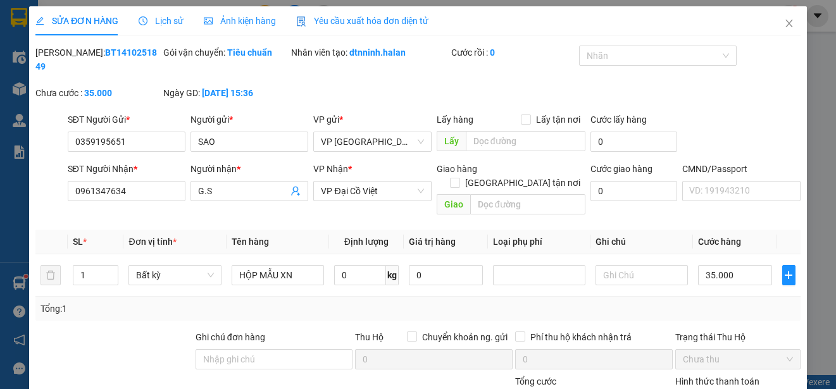
click at [384, 18] on span "Yêu cầu xuất hóa đơn điện tử" at bounding box center [362, 21] width 132 height 10
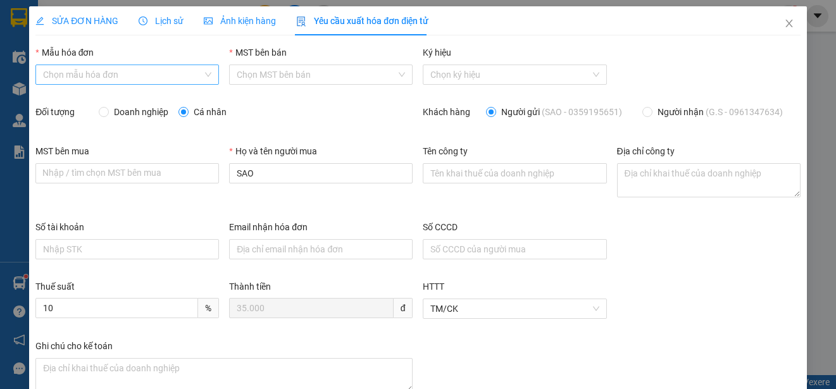
click at [119, 69] on input "Mẫu hóa đơn" at bounding box center [122, 74] width 159 height 19
click at [62, 96] on div "1C25MPN" at bounding box center [126, 100] width 166 height 14
type input "8"
click at [128, 115] on span "Doanh nghiệp" at bounding box center [141, 112] width 65 height 14
click at [108, 115] on input "Doanh nghiệp" at bounding box center [103, 111] width 9 height 9
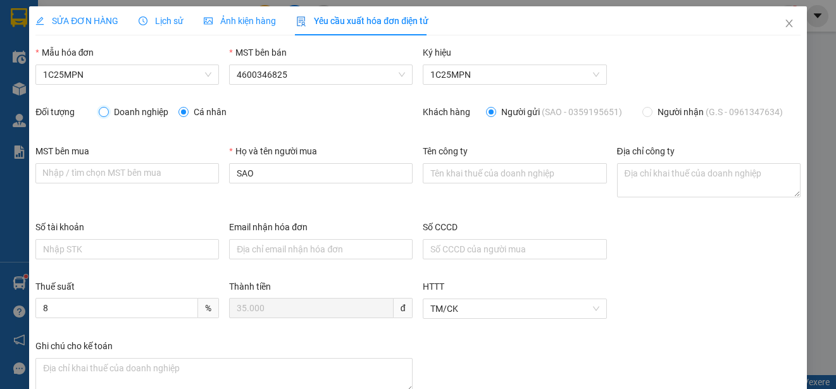
radio input "true"
radio input "false"
paste textarea "Tầng 3, phòng 301, Tòa nhà WMC, số 102 A-B-C Cống Quỳnh, Phường Bến Thành, Thàn…"
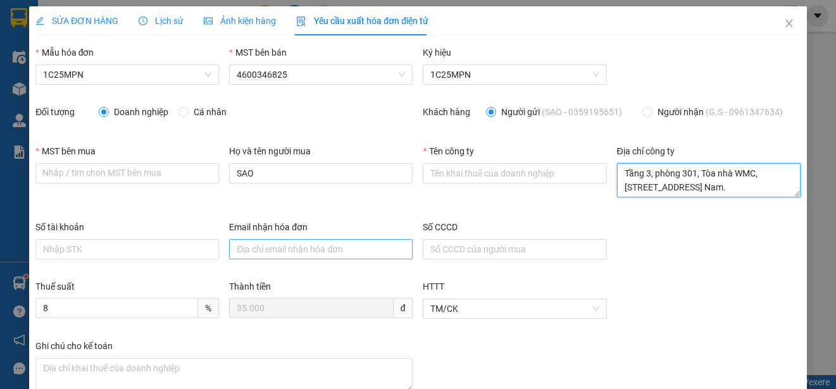
scroll to position [38, 0]
type textarea "Tầng 3, phòng 301, Tòa nhà WMC, số 102 A-B-C Cống Quỳnh, Phường Bến Thành, Thàn…"
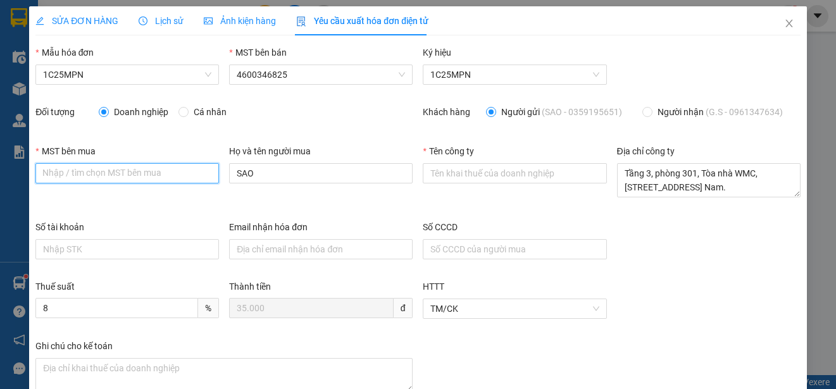
click at [54, 167] on input "MST bên mua" at bounding box center [127, 173] width 184 height 20
paste input "0315977568"
type input "0315977568"
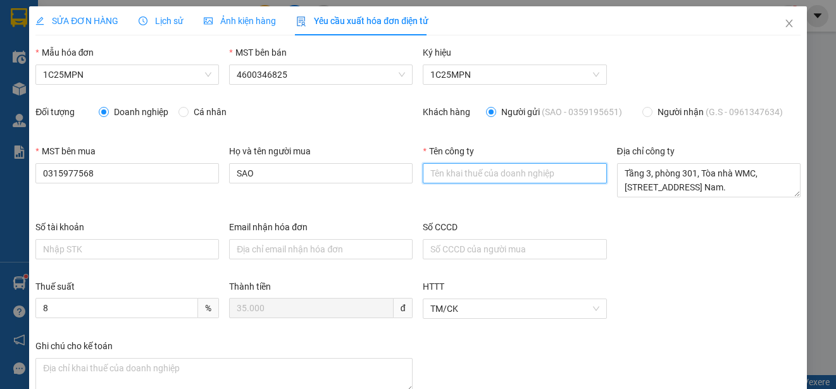
click at [503, 178] on input "Tên công ty" at bounding box center [515, 173] width 184 height 20
paste input "CÔNG TY TNHH GENE SOLUTIONS LAB"
type input "CÔNG TY TNHH GENE SOLUTIONS LAB"
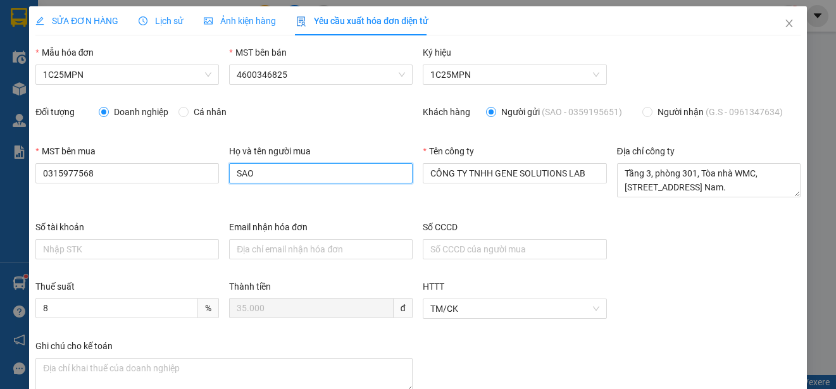
click at [277, 173] on input "SAO" at bounding box center [321, 173] width 184 height 20
click at [273, 170] on input "SAO" at bounding box center [321, 173] width 184 height 20
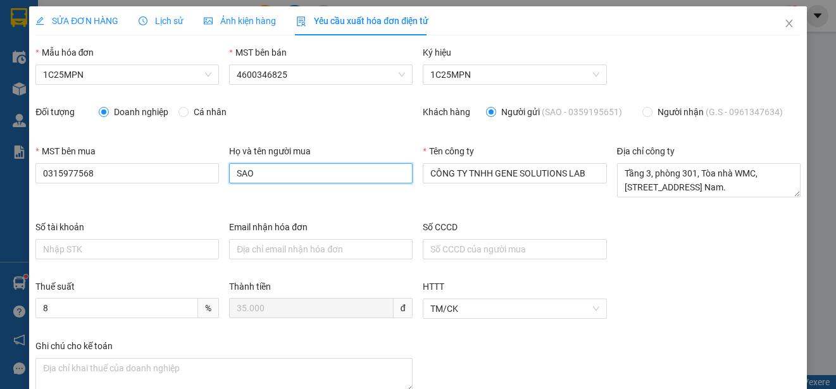
paste input "CÔNG TY TNHH GENE SOLUTIONS LAB"
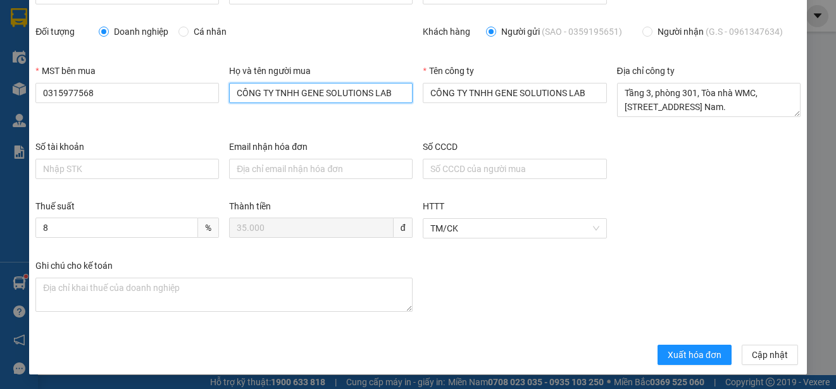
scroll to position [81, 0]
type input "CÔNG TY TNHH GENE SOLUTIONS LAB"
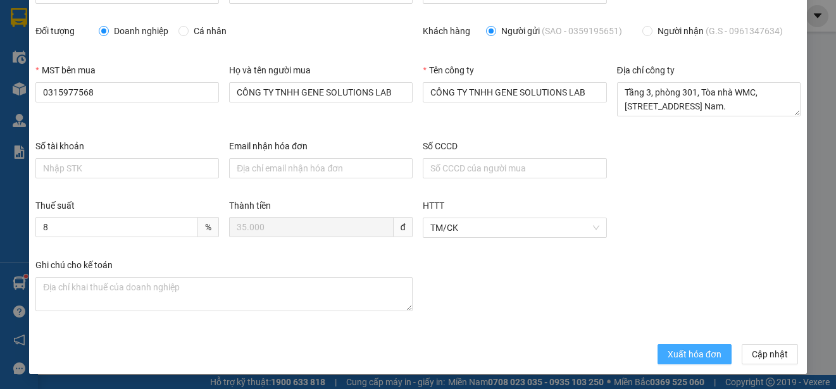
click at [668, 354] on span "Xuất hóa đơn" at bounding box center [695, 354] width 54 height 14
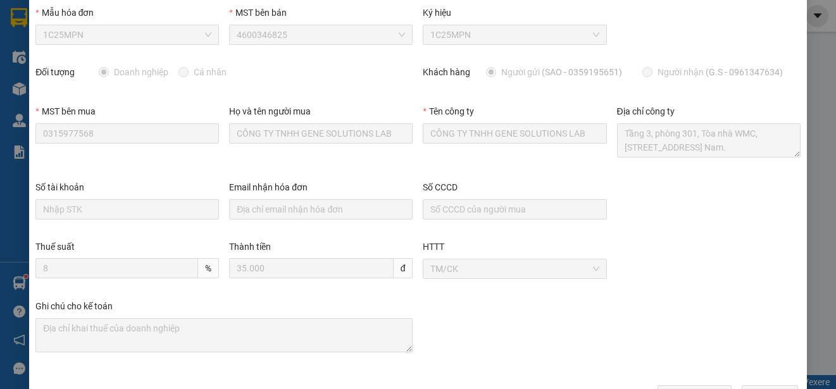
scroll to position [0, 0]
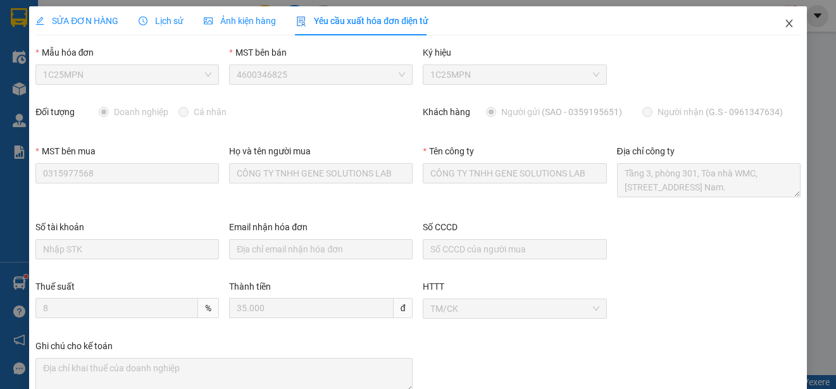
click at [784, 19] on icon "close" at bounding box center [789, 23] width 10 height 10
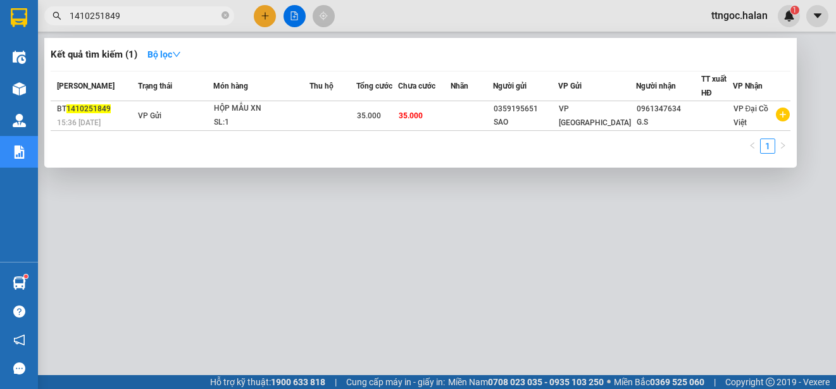
drag, startPoint x: 127, startPoint y: 18, endPoint x: 101, endPoint y: 16, distance: 26.1
click at [101, 16] on input "1410251849" at bounding box center [144, 16] width 149 height 14
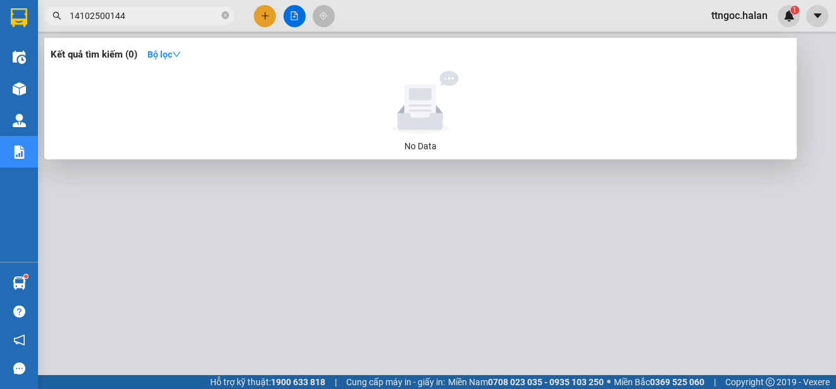
click at [104, 16] on input "14102500144" at bounding box center [144, 16] width 149 height 14
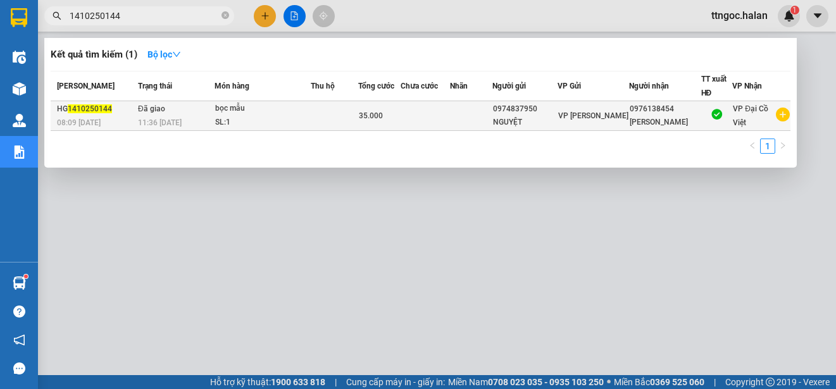
type input "1410250144"
click at [77, 117] on span "08:09 - 14/10" at bounding box center [79, 122] width 44 height 10
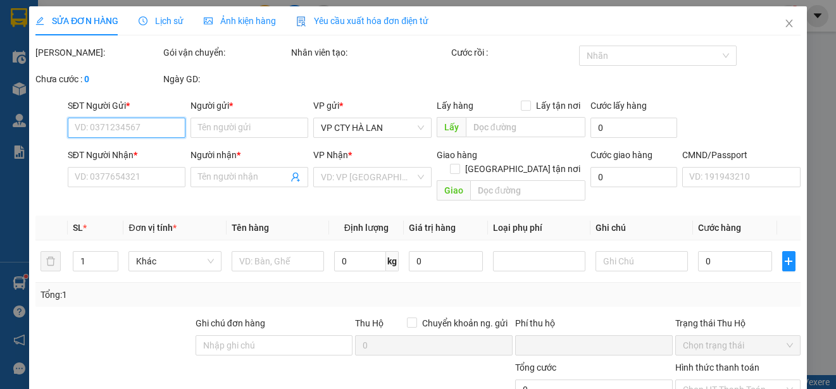
type input "0974837950"
type input "NGUYỆT"
type input "0976138454"
type input "NGÔ CÔNG"
type input "0"
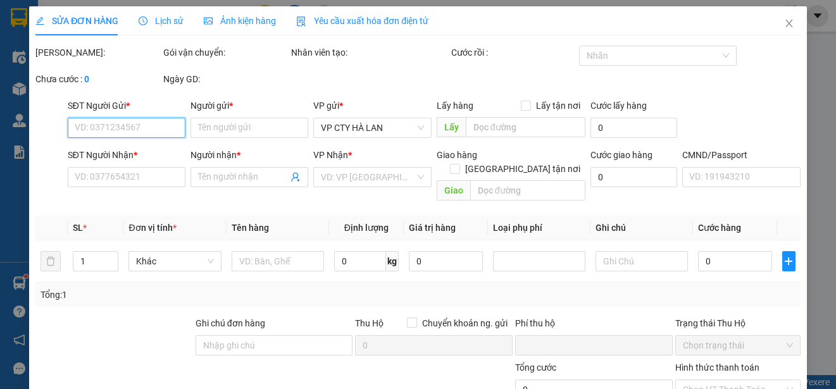
type input "35.000"
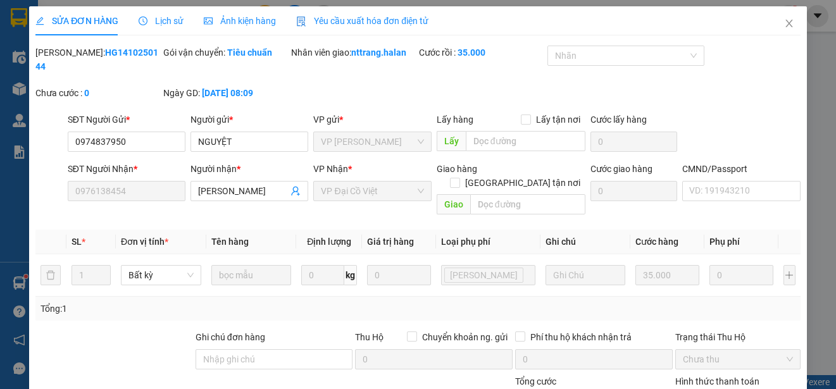
click at [344, 22] on span "Yêu cầu xuất hóa đơn điện tử" at bounding box center [362, 21] width 132 height 10
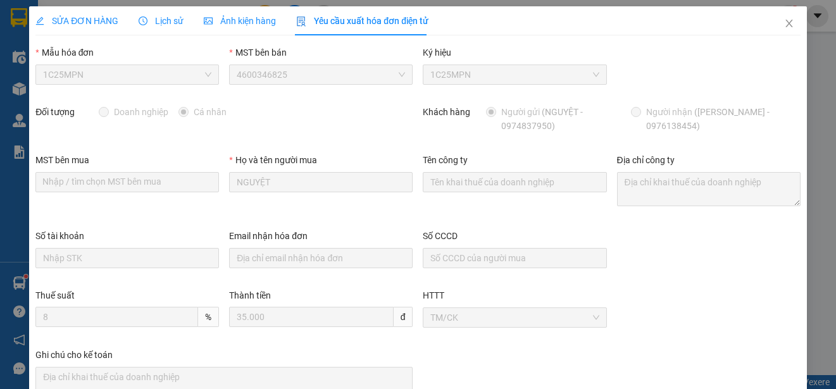
click at [201, 75] on span "1C25MPN" at bounding box center [127, 74] width 168 height 19
click at [784, 27] on icon "close" at bounding box center [789, 23] width 10 height 10
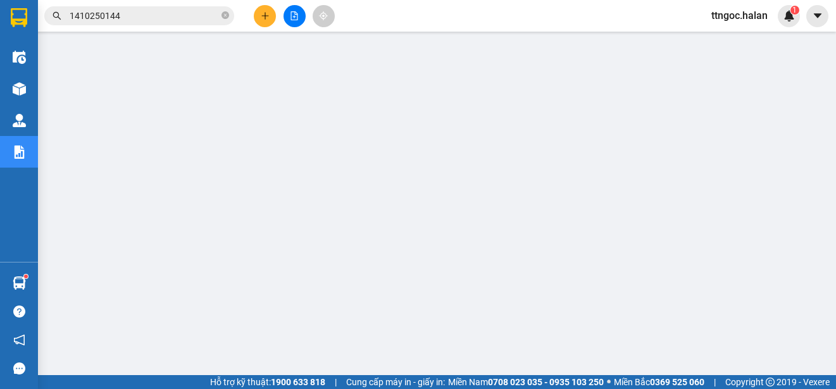
click at [148, 22] on input "1410250144" at bounding box center [144, 16] width 149 height 14
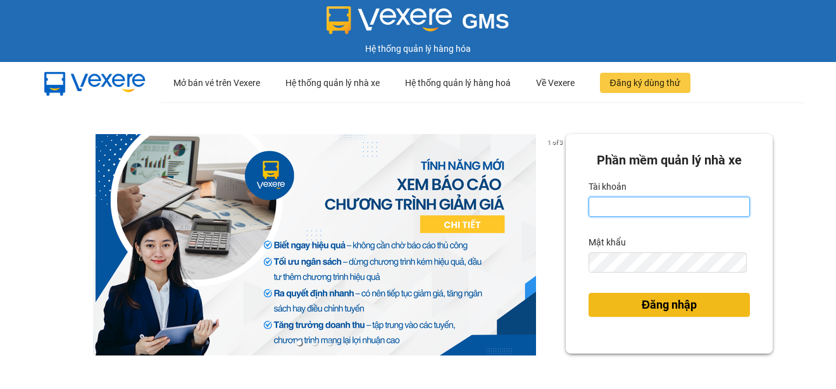
type input "ttngoc.halan"
click at [647, 300] on span "Đăng nhập" at bounding box center [669, 305] width 55 height 18
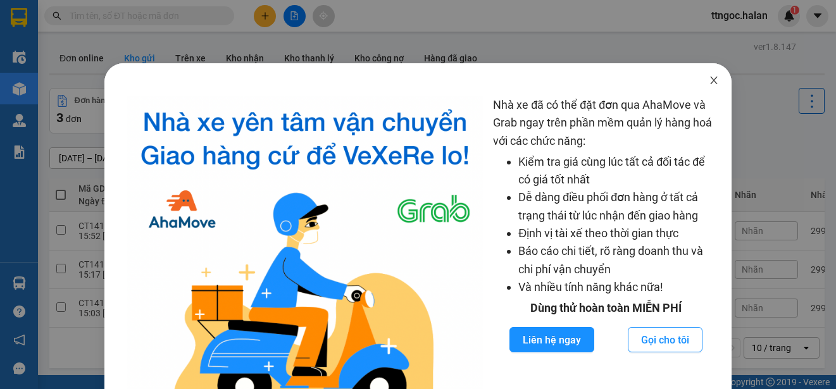
click at [709, 85] on icon "close" at bounding box center [714, 80] width 10 height 10
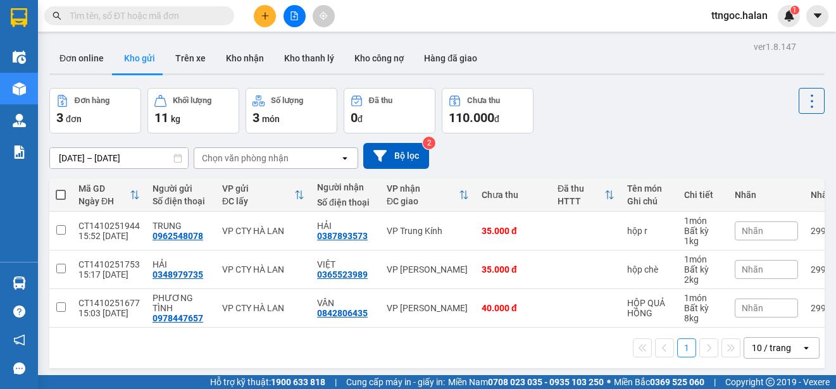
click at [140, 13] on input "text" at bounding box center [144, 16] width 149 height 14
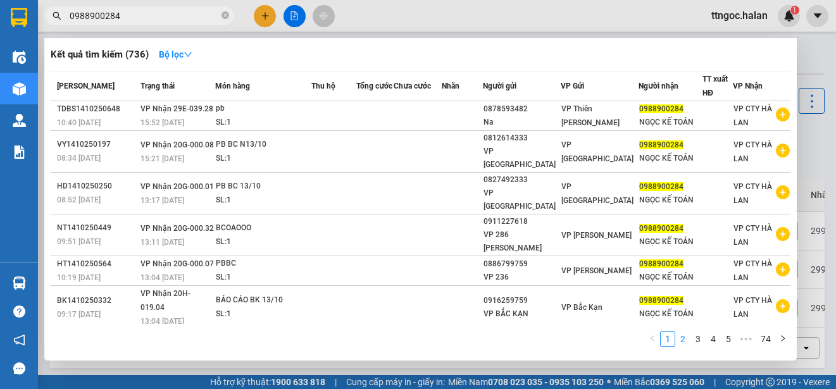
type input "0988900284"
click at [687, 340] on link "2" at bounding box center [683, 339] width 14 height 14
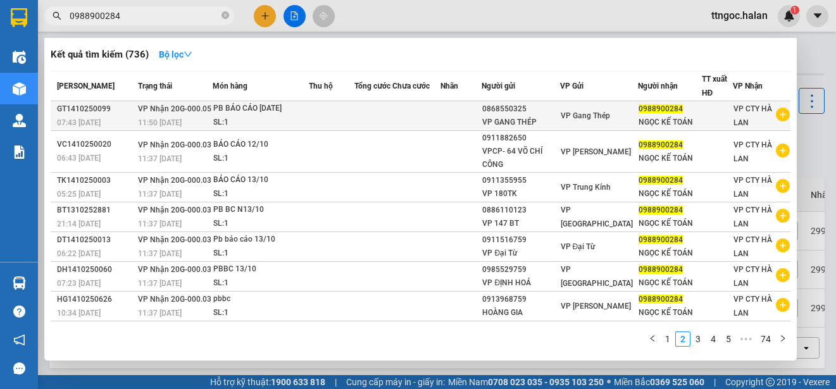
click at [172, 113] on span "VP Nhận 20G-000.05" at bounding box center [174, 108] width 73 height 9
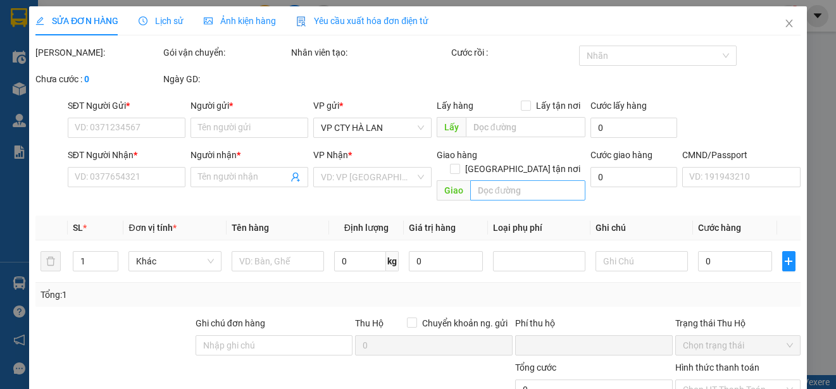
type input "0868550325"
type input "VP GANG THÉP"
type input "0988900284"
type input "NGỌC KẾ TOÁN"
type input "0"
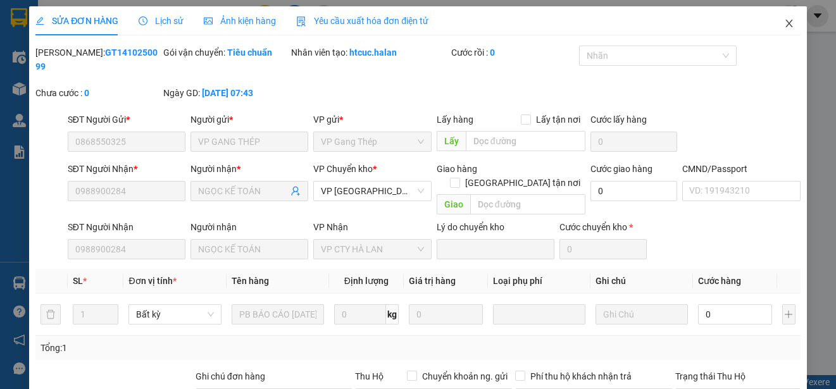
click at [784, 25] on icon "close" at bounding box center [789, 23] width 10 height 10
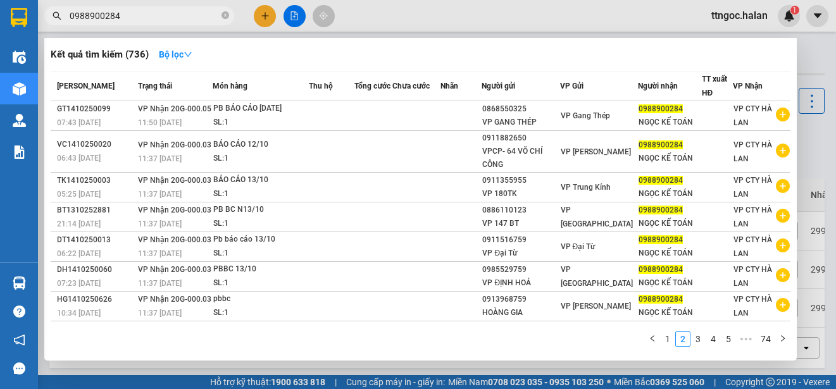
click at [130, 14] on input "0988900284" at bounding box center [144, 16] width 149 height 14
